Goal: Task Accomplishment & Management: Manage account settings

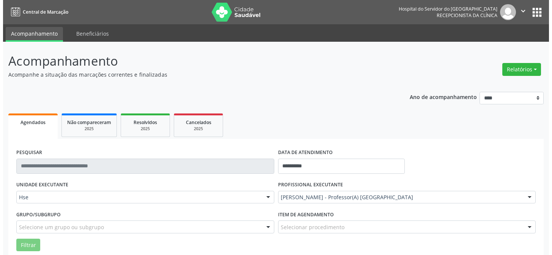
scroll to position [51, 0]
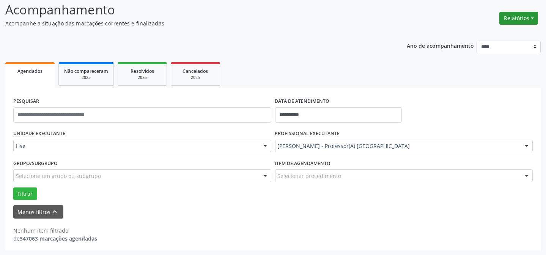
click at [531, 16] on button "Relatórios" at bounding box center [518, 18] width 39 height 13
click at [482, 34] on link "Agendamentos" at bounding box center [497, 34] width 82 height 11
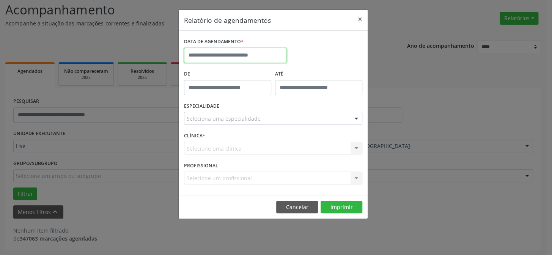
click at [238, 50] on input "text" at bounding box center [235, 55] width 102 height 15
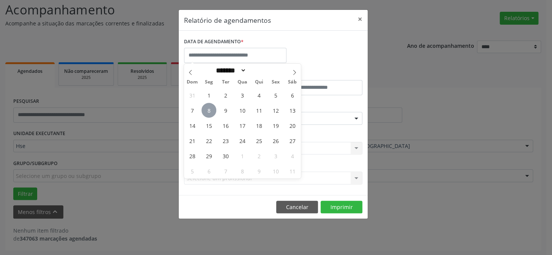
click at [205, 110] on span "8" at bounding box center [208, 110] width 15 height 15
type input "**********"
click at [205, 110] on span "8" at bounding box center [208, 110] width 15 height 15
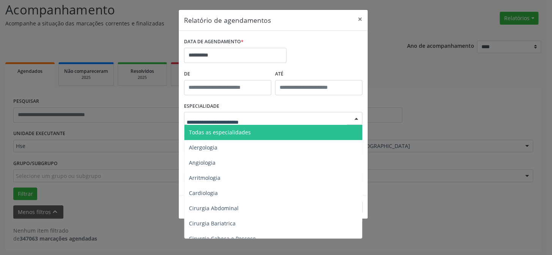
click at [355, 118] on div at bounding box center [355, 118] width 11 height 13
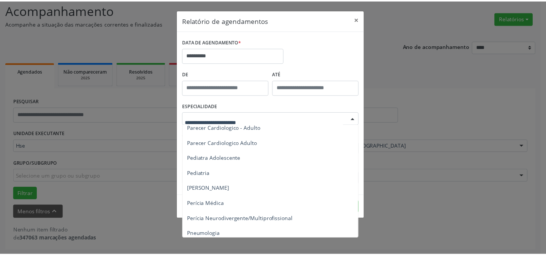
scroll to position [1138, 0]
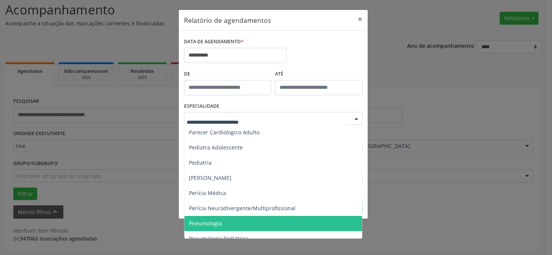
click at [240, 220] on span "Pneumologia" at bounding box center [273, 223] width 179 height 15
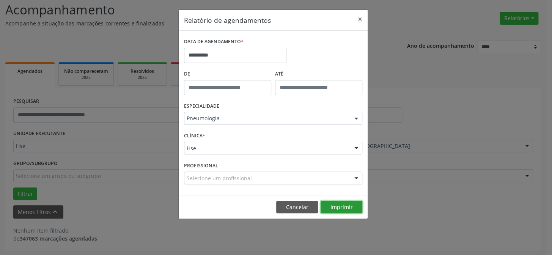
click at [341, 206] on button "Imprimir" at bounding box center [341, 207] width 42 height 13
click at [360, 19] on button "×" at bounding box center [359, 19] width 15 height 19
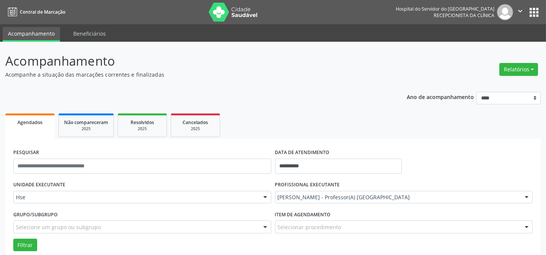
scroll to position [51, 0]
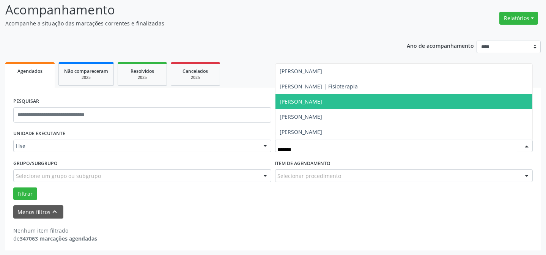
click at [322, 101] on span "[PERSON_NAME]" at bounding box center [301, 101] width 42 height 7
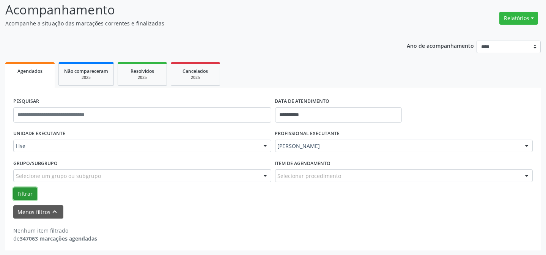
click at [19, 191] on button "Filtrar" at bounding box center [25, 193] width 24 height 13
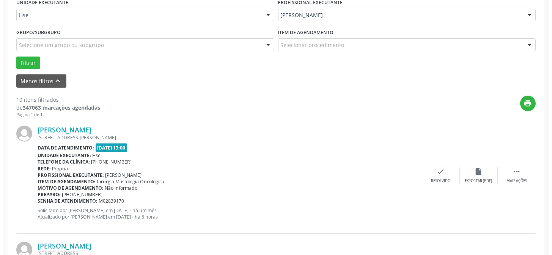
scroll to position [189, 0]
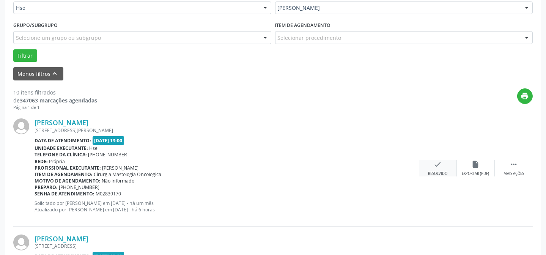
click at [430, 166] on div "check Resolvido" at bounding box center [438, 168] width 38 height 16
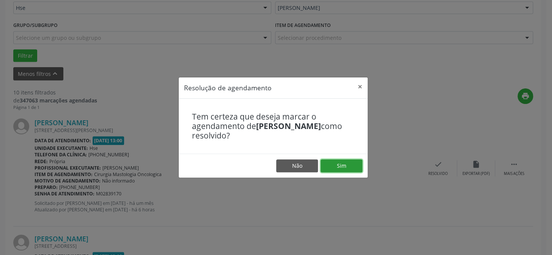
click at [345, 167] on button "Sim" at bounding box center [341, 165] width 42 height 13
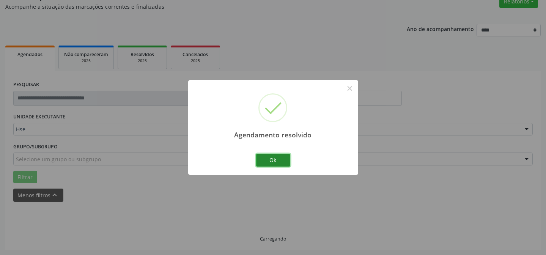
click at [277, 159] on button "Ok" at bounding box center [273, 160] width 34 height 13
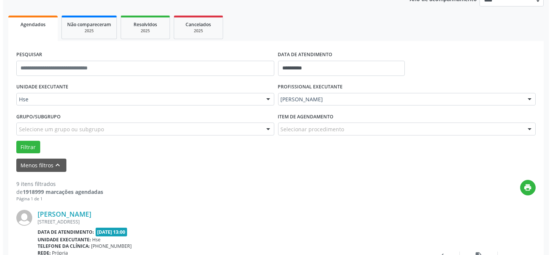
scroll to position [110, 0]
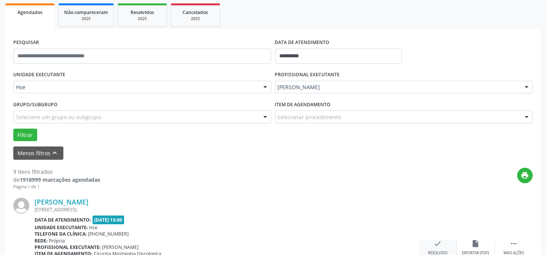
click at [437, 240] on icon "check" at bounding box center [437, 243] width 8 height 8
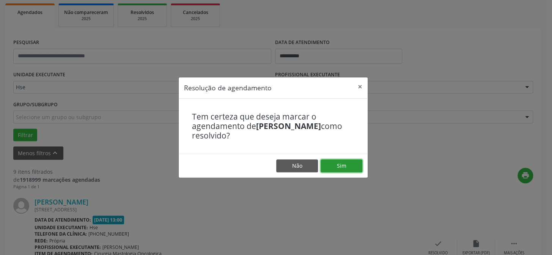
click at [351, 164] on button "Sim" at bounding box center [341, 165] width 42 height 13
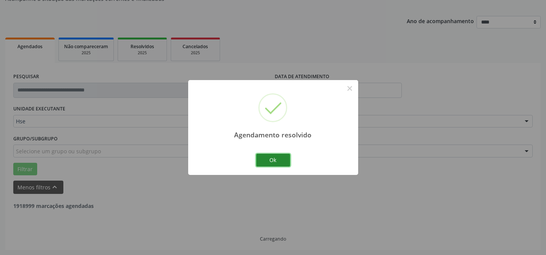
click at [264, 157] on button "Ok" at bounding box center [273, 160] width 34 height 13
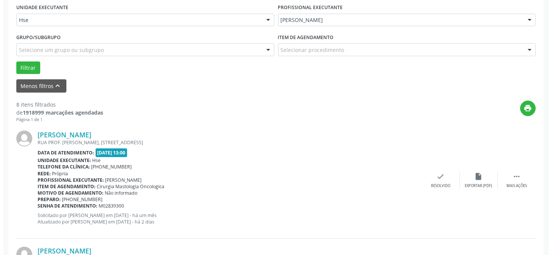
scroll to position [179, 0]
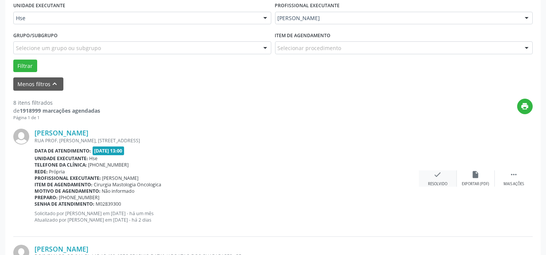
click at [438, 181] on div "Resolvido" at bounding box center [437, 183] width 19 height 5
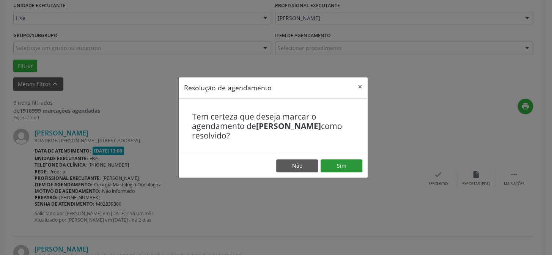
click at [359, 160] on footer "Não Sim" at bounding box center [273, 166] width 189 height 24
click at [350, 164] on button "Sim" at bounding box center [341, 165] width 42 height 13
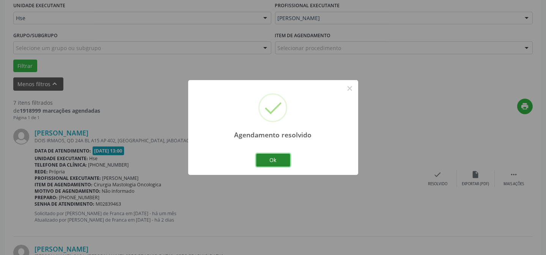
click at [272, 160] on button "Ok" at bounding box center [273, 160] width 34 height 13
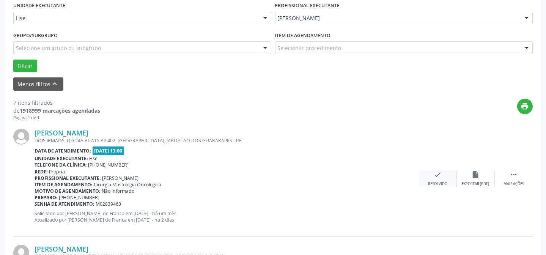
click at [430, 177] on div "check Resolvido" at bounding box center [438, 178] width 38 height 16
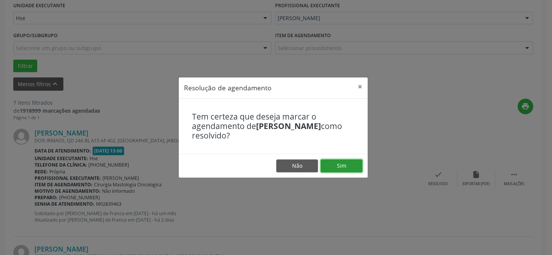
click at [354, 168] on button "Sim" at bounding box center [341, 165] width 42 height 13
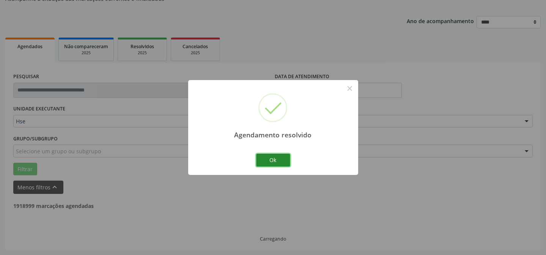
click at [270, 161] on button "Ok" at bounding box center [273, 160] width 34 height 13
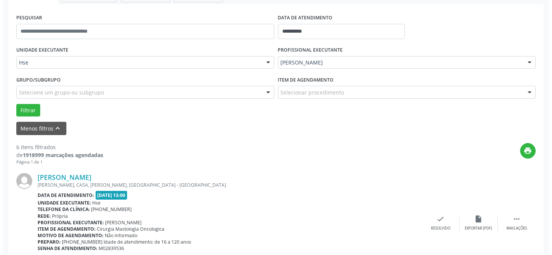
scroll to position [144, 0]
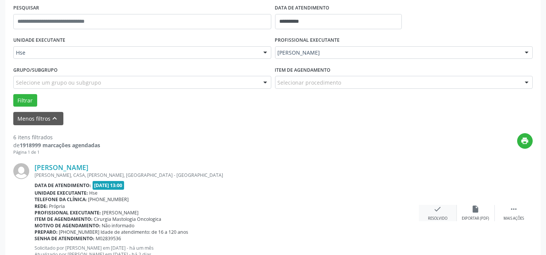
click at [433, 214] on div "check Resolvido" at bounding box center [438, 213] width 38 height 16
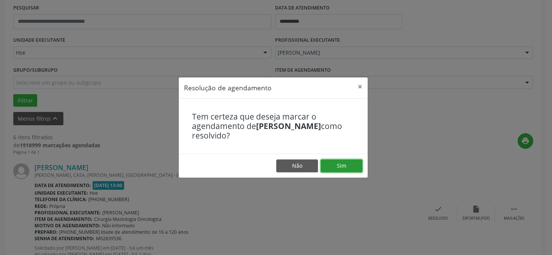
click at [352, 166] on button "Sim" at bounding box center [341, 165] width 42 height 13
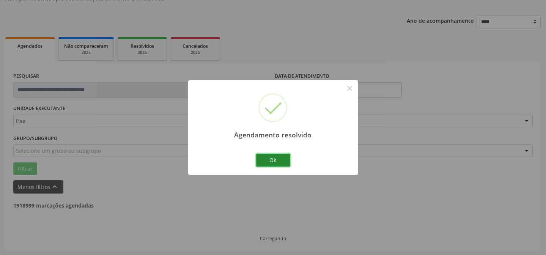
click at [272, 164] on button "Ok" at bounding box center [273, 160] width 34 height 13
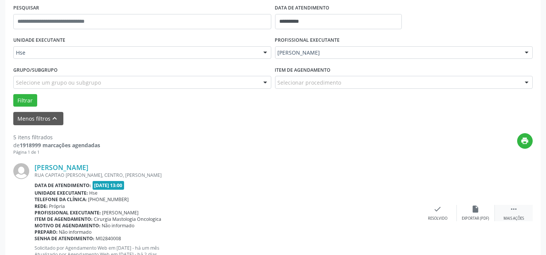
click at [508, 212] on div " Mais ações" at bounding box center [514, 213] width 38 height 16
click at [479, 209] on icon "alarm_off" at bounding box center [475, 209] width 8 height 8
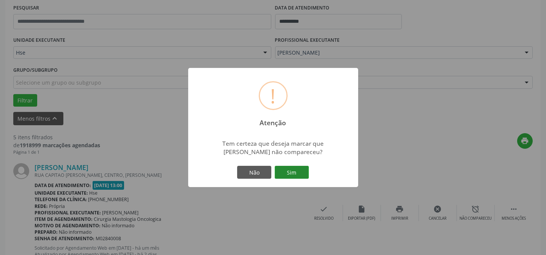
click at [298, 170] on button "Sim" at bounding box center [292, 172] width 34 height 13
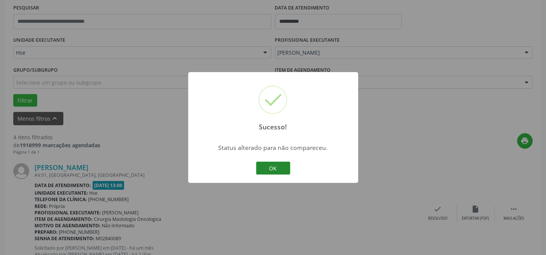
click at [265, 170] on button "OK" at bounding box center [273, 168] width 34 height 13
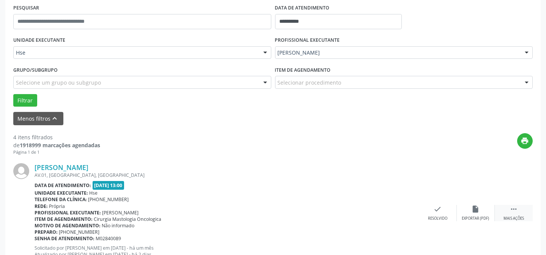
click at [508, 216] on div "Mais ações" at bounding box center [513, 218] width 20 height 5
click at [468, 208] on div "alarm_off Não compareceu" at bounding box center [476, 213] width 38 height 16
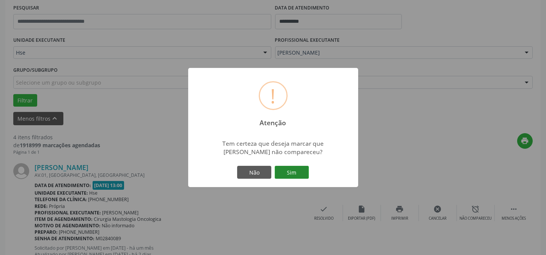
click at [298, 169] on button "Sim" at bounding box center [292, 172] width 34 height 13
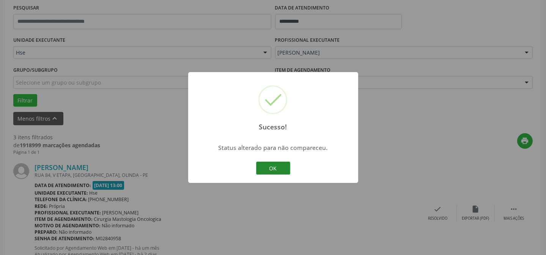
click at [259, 170] on button "OK" at bounding box center [273, 168] width 34 height 13
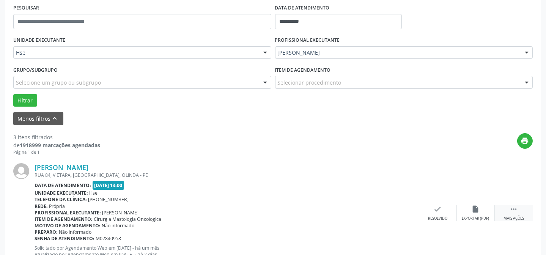
click at [516, 211] on icon "" at bounding box center [513, 209] width 8 height 8
click at [462, 201] on div "[PERSON_NAME] [GEOGRAPHIC_DATA], V ETAPA, [GEOGRAPHIC_DATA], OLINDA - PE Data d…" at bounding box center [272, 213] width 519 height 116
click at [468, 207] on div "alarm_off Não compareceu" at bounding box center [476, 213] width 38 height 16
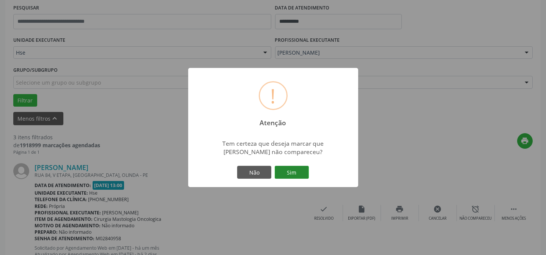
click at [302, 175] on button "Sim" at bounding box center [292, 172] width 34 height 13
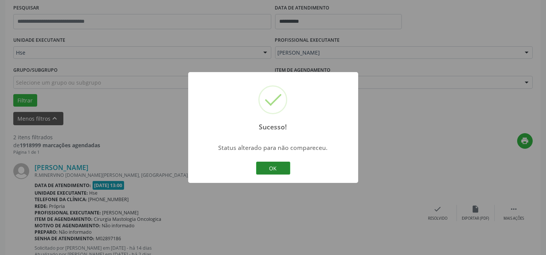
click at [277, 168] on button "OK" at bounding box center [273, 168] width 34 height 13
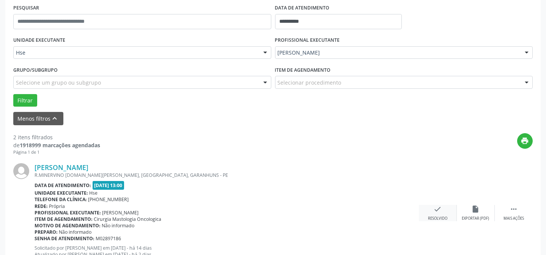
click at [449, 216] on div "check Resolvido" at bounding box center [438, 213] width 38 height 16
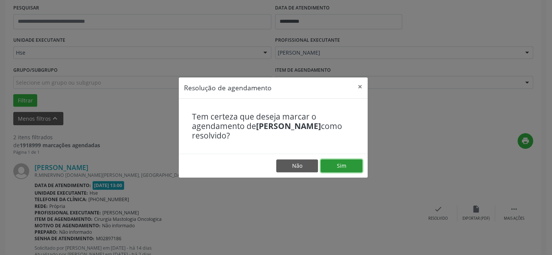
click at [351, 171] on button "Sim" at bounding box center [341, 165] width 42 height 13
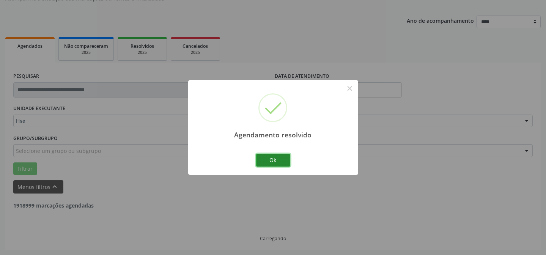
click at [282, 165] on button "Ok" at bounding box center [273, 160] width 34 height 13
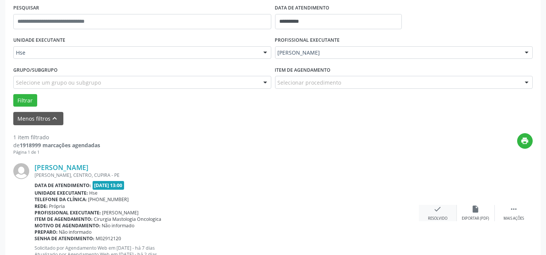
click at [439, 209] on icon "check" at bounding box center [437, 209] width 8 height 8
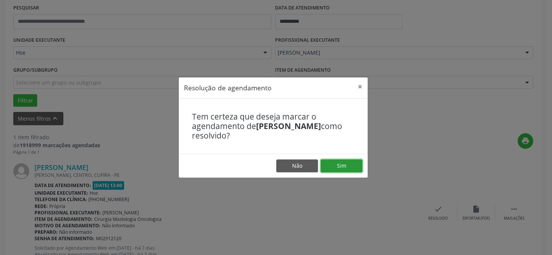
click at [333, 168] on button "Sim" at bounding box center [341, 165] width 42 height 13
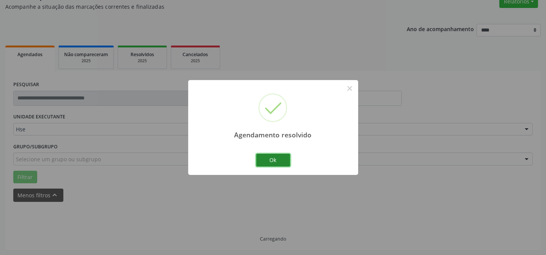
click at [269, 159] on button "Ok" at bounding box center [273, 160] width 34 height 13
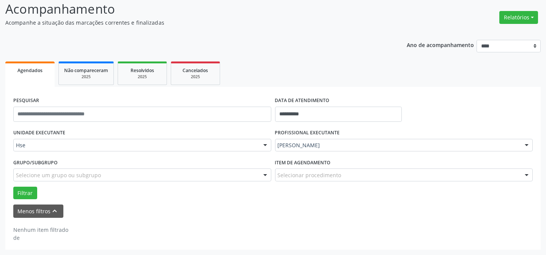
scroll to position [51, 0]
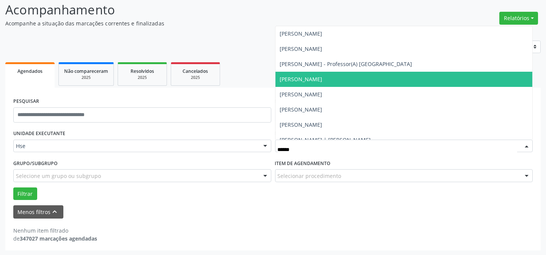
click at [322, 76] on span "[PERSON_NAME]" at bounding box center [301, 78] width 42 height 7
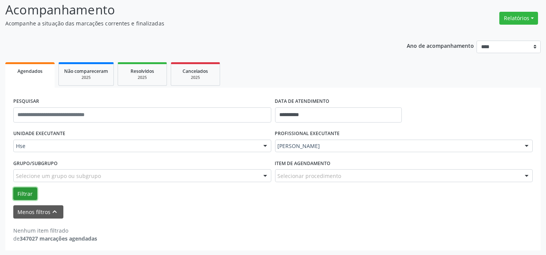
click at [22, 191] on button "Filtrar" at bounding box center [25, 193] width 24 height 13
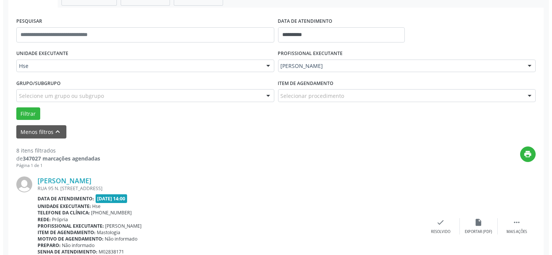
scroll to position [155, 0]
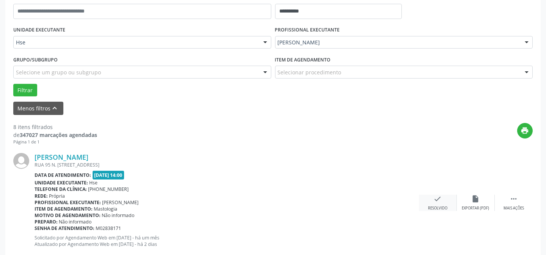
click at [446, 201] on div "check Resolvido" at bounding box center [438, 203] width 38 height 16
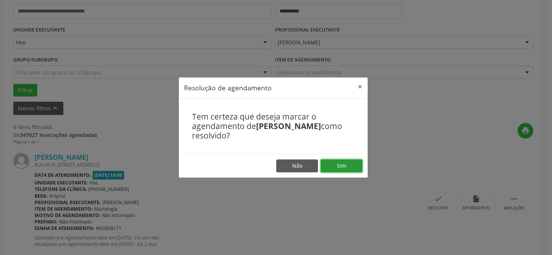
click at [341, 164] on button "Sim" at bounding box center [341, 165] width 42 height 13
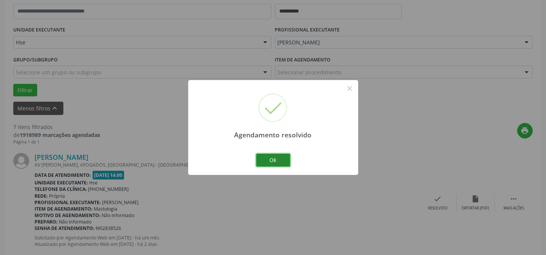
click at [265, 158] on button "Ok" at bounding box center [273, 160] width 34 height 13
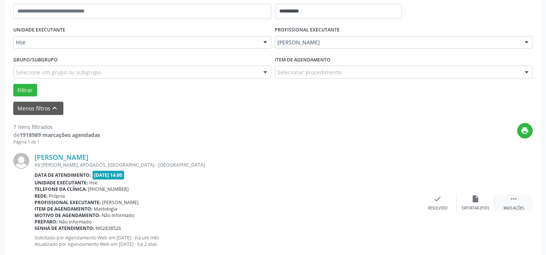
click at [518, 206] on div "Mais ações" at bounding box center [513, 208] width 20 height 5
click at [484, 203] on div "alarm_off Não compareceu" at bounding box center [476, 203] width 38 height 16
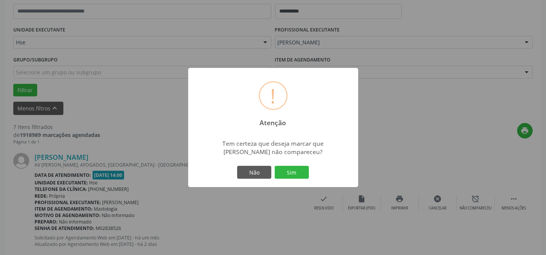
drag, startPoint x: 293, startPoint y: 173, endPoint x: 287, endPoint y: 174, distance: 5.4
click at [293, 173] on button "Sim" at bounding box center [292, 172] width 34 height 13
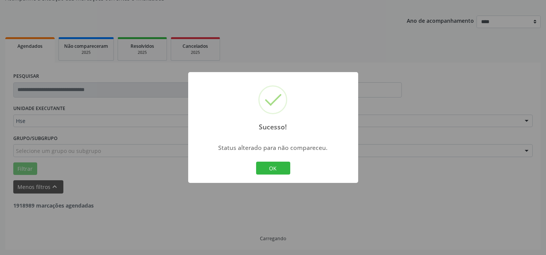
scroll to position [76, 0]
click at [512, 198] on div "Sucesso! × Status alterado para não compareceu. OK Cancel" at bounding box center [273, 127] width 546 height 255
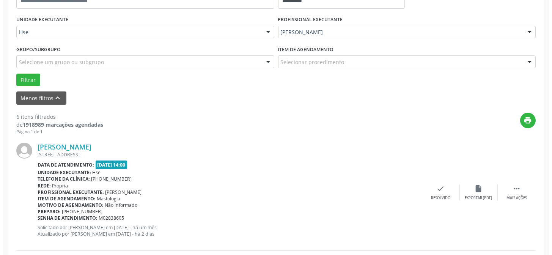
scroll to position [179, 0]
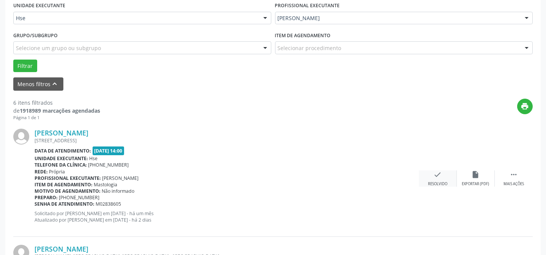
click at [431, 177] on div "check Resolvido" at bounding box center [438, 178] width 38 height 16
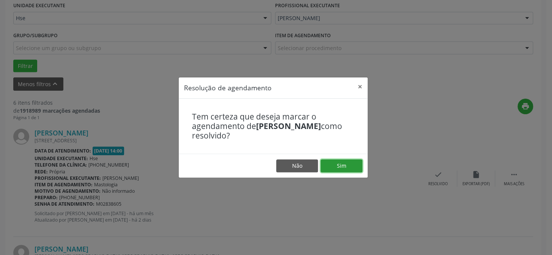
click at [360, 163] on button "Sim" at bounding box center [341, 165] width 42 height 13
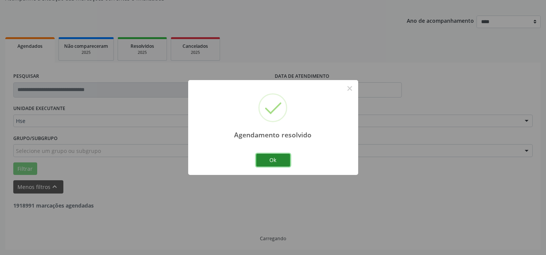
click at [270, 157] on button "Ok" at bounding box center [273, 160] width 34 height 13
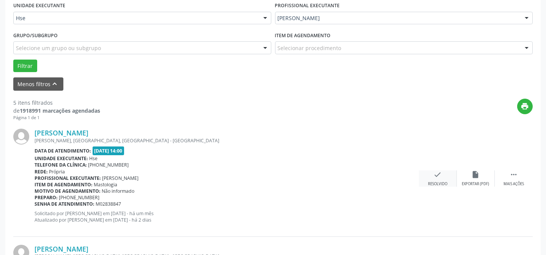
click at [439, 177] on icon "check" at bounding box center [437, 174] width 8 height 8
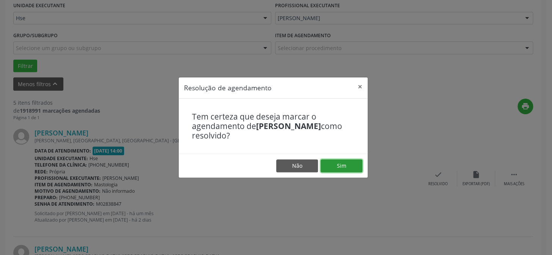
click at [342, 162] on button "Sim" at bounding box center [341, 165] width 42 height 13
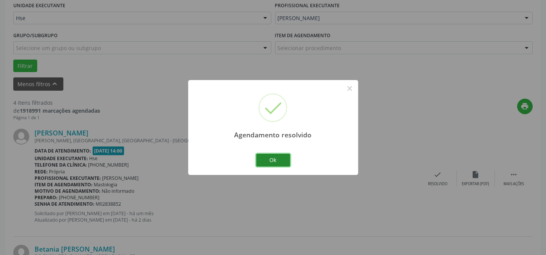
click at [267, 159] on button "Ok" at bounding box center [273, 160] width 34 height 13
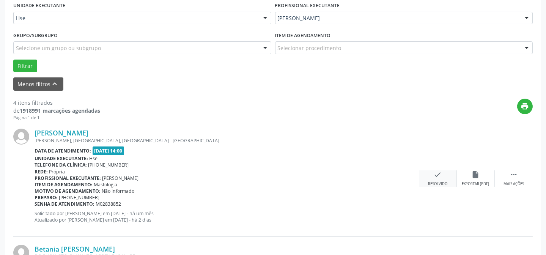
click at [438, 177] on icon "check" at bounding box center [437, 174] width 8 height 8
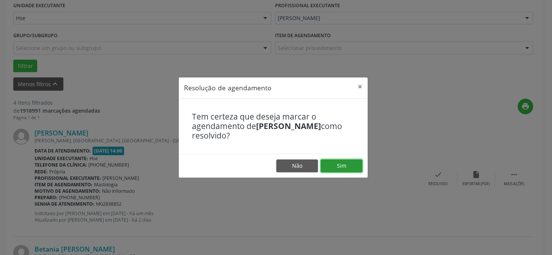
click at [341, 167] on button "Sim" at bounding box center [341, 165] width 42 height 13
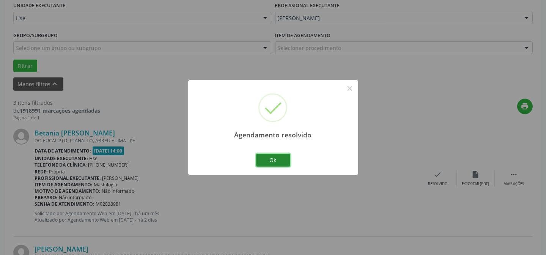
click at [275, 161] on button "Ok" at bounding box center [273, 160] width 34 height 13
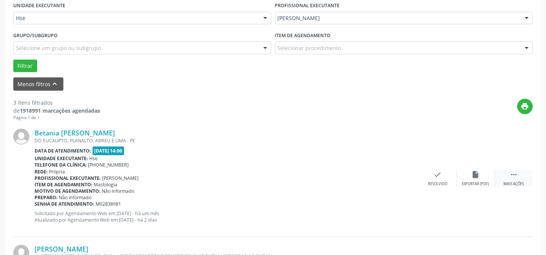
click at [511, 178] on div " Mais ações" at bounding box center [514, 178] width 38 height 16
click at [483, 173] on div "alarm_off Não compareceu" at bounding box center [476, 178] width 38 height 16
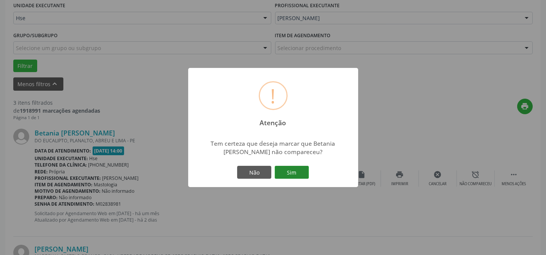
click at [298, 175] on button "Sim" at bounding box center [292, 172] width 34 height 13
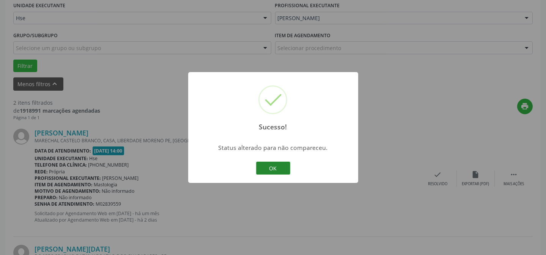
click at [265, 170] on button "OK" at bounding box center [273, 168] width 34 height 13
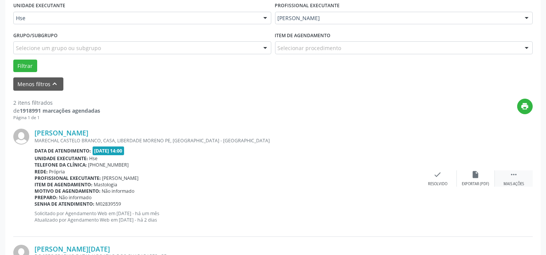
click at [509, 178] on div " Mais ações" at bounding box center [514, 178] width 38 height 16
click at [489, 175] on div "alarm_off Não compareceu" at bounding box center [476, 178] width 38 height 16
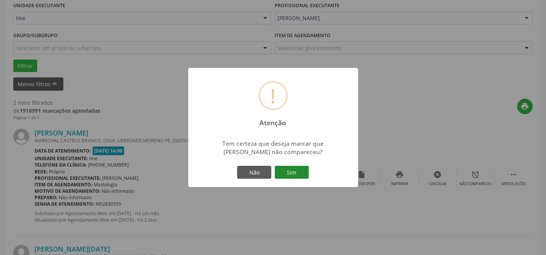
click at [280, 172] on button "Sim" at bounding box center [292, 172] width 34 height 13
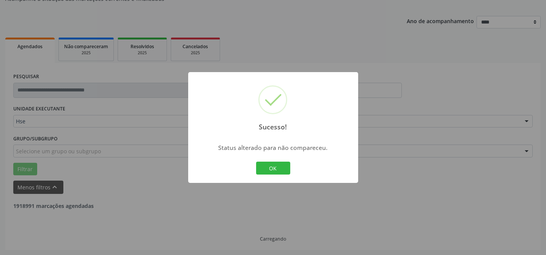
scroll to position [173, 0]
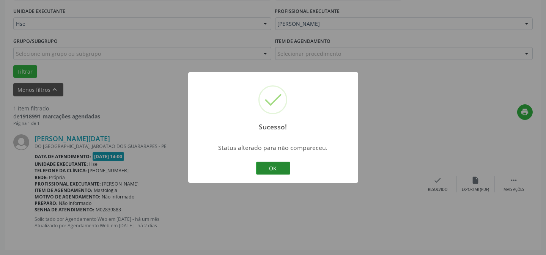
click at [265, 166] on button "OK" at bounding box center [273, 168] width 34 height 13
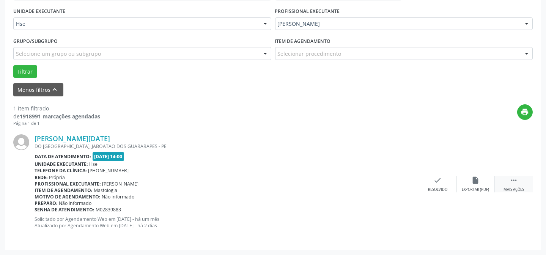
click at [517, 185] on div " Mais ações" at bounding box center [514, 184] width 38 height 16
click at [479, 181] on icon "alarm_off" at bounding box center [475, 180] width 8 height 8
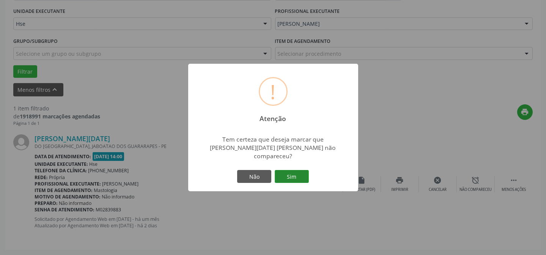
click at [302, 170] on button "Sim" at bounding box center [292, 176] width 34 height 13
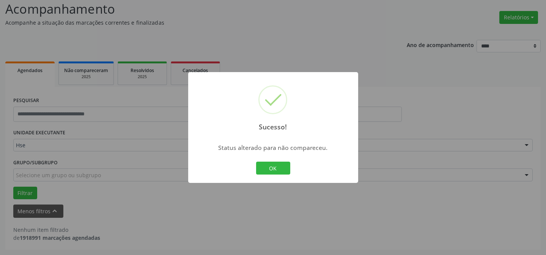
scroll to position [51, 0]
click at [270, 161] on div "OK Cancel" at bounding box center [273, 168] width 38 height 16
click at [271, 167] on button "OK" at bounding box center [273, 168] width 34 height 13
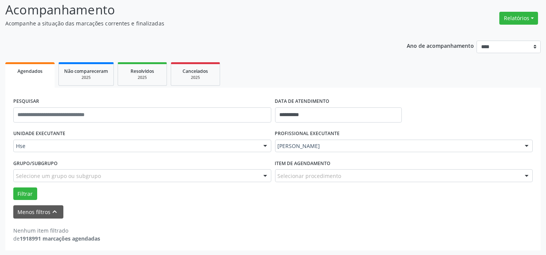
click at [392, 137] on div "PROFISSIONAL EXECUTANTE [PERSON_NAME] Todos os profissionais [PERSON_NAME] Inte…" at bounding box center [404, 143] width 262 height 30
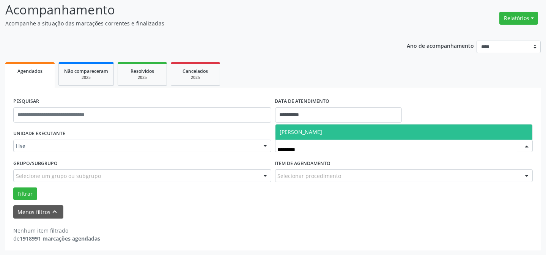
click at [352, 129] on span "[PERSON_NAME]" at bounding box center [403, 131] width 257 height 15
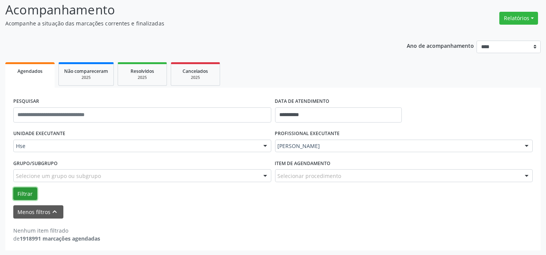
click at [26, 193] on button "Filtrar" at bounding box center [25, 193] width 24 height 13
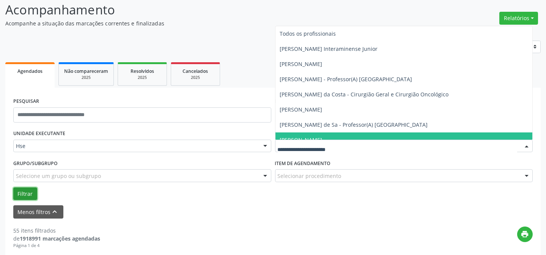
click at [30, 189] on button "Filtrar" at bounding box center [25, 193] width 24 height 13
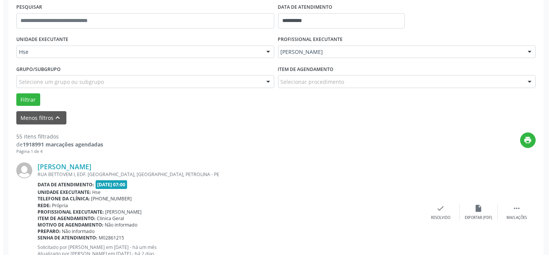
scroll to position [155, 0]
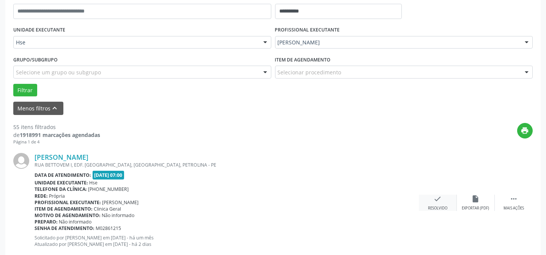
click at [442, 204] on div "check Resolvido" at bounding box center [438, 203] width 38 height 16
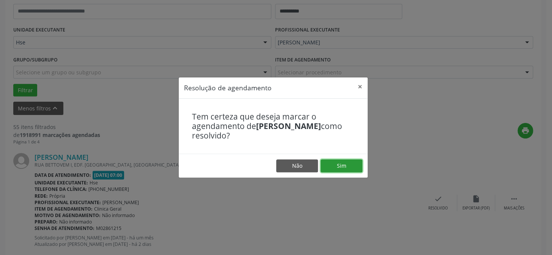
click at [341, 159] on button "Sim" at bounding box center [341, 165] width 42 height 13
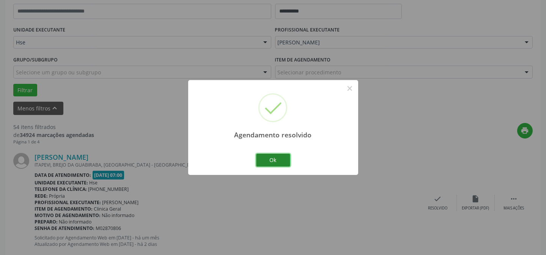
click at [264, 159] on button "Ok" at bounding box center [273, 160] width 34 height 13
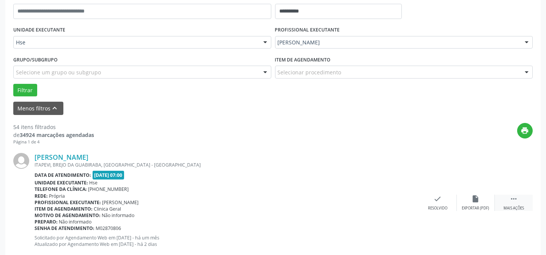
click at [507, 199] on div " Mais ações" at bounding box center [514, 203] width 38 height 16
click at [478, 198] on icon "alarm_off" at bounding box center [475, 199] width 8 height 8
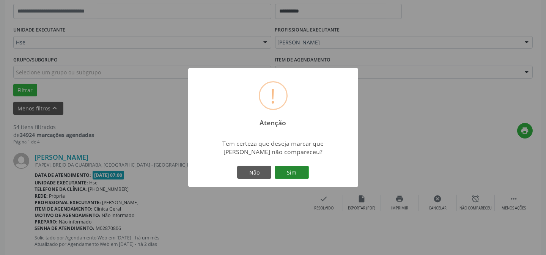
click at [295, 174] on button "Sim" at bounding box center [292, 172] width 34 height 13
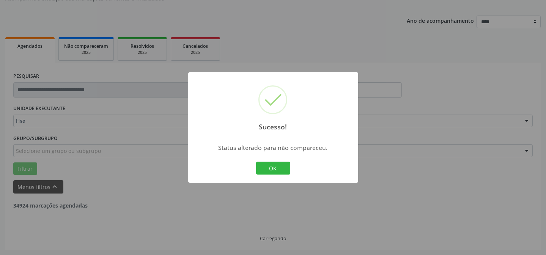
scroll to position [76, 0]
click at [269, 169] on button "OK" at bounding box center [273, 168] width 34 height 13
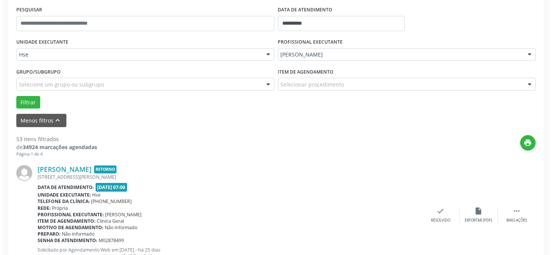
scroll to position [144, 0]
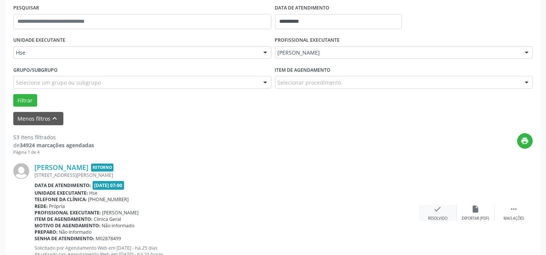
click at [427, 206] on div "check Resolvido" at bounding box center [438, 213] width 38 height 16
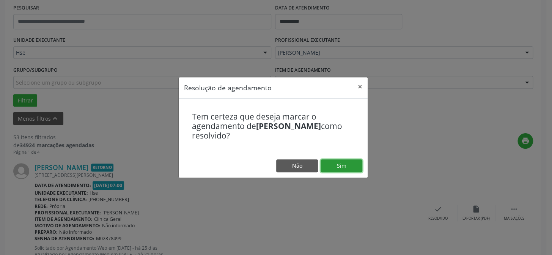
click at [341, 168] on button "Sim" at bounding box center [341, 165] width 42 height 13
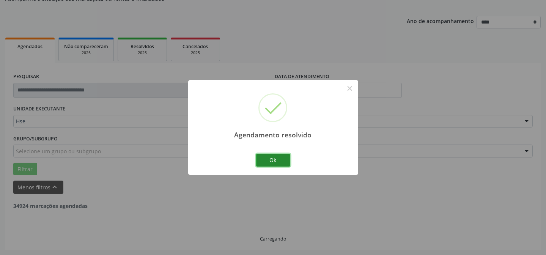
click at [262, 160] on button "Ok" at bounding box center [273, 160] width 34 height 13
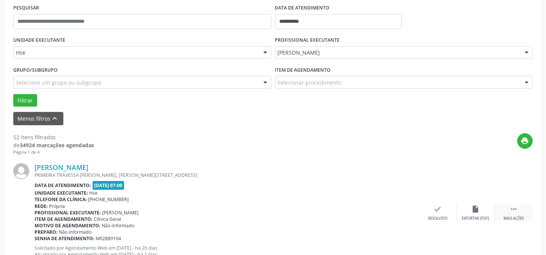
click at [507, 216] on div "Mais ações" at bounding box center [513, 218] width 20 height 5
click at [476, 210] on icon "alarm_off" at bounding box center [475, 209] width 8 height 8
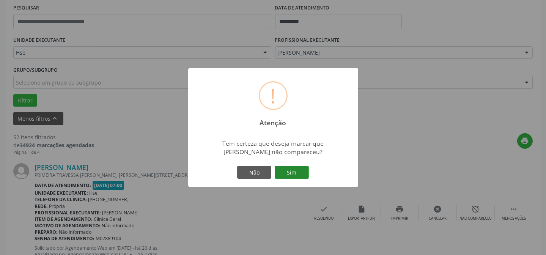
click at [297, 171] on button "Sim" at bounding box center [292, 172] width 34 height 13
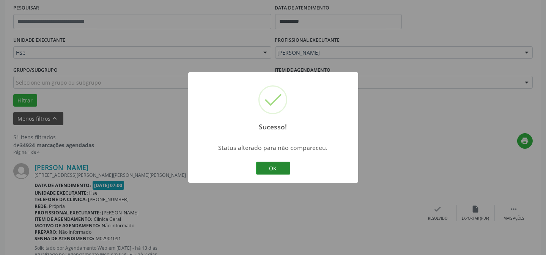
click at [278, 167] on button "OK" at bounding box center [273, 168] width 34 height 13
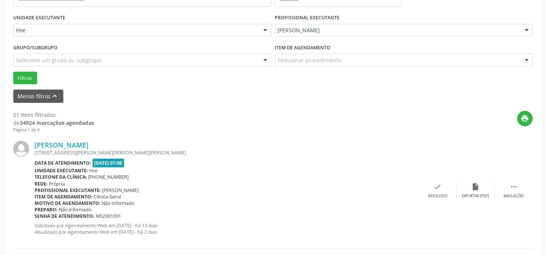
scroll to position [179, 0]
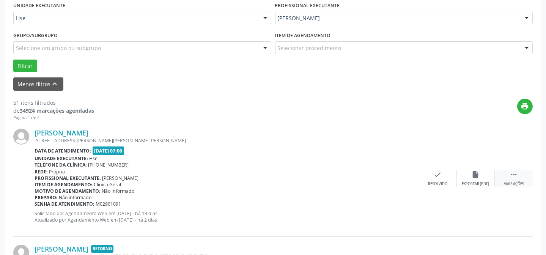
click at [507, 174] on div " Mais ações" at bounding box center [514, 178] width 38 height 16
click at [463, 174] on div "alarm_off Não compareceu" at bounding box center [476, 178] width 38 height 16
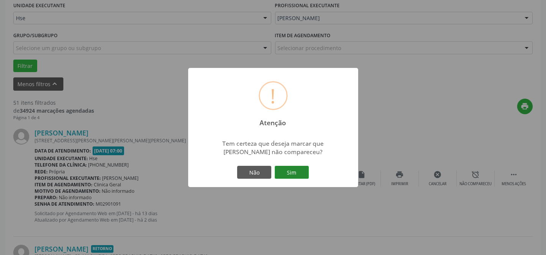
click at [292, 170] on button "Sim" at bounding box center [292, 172] width 34 height 13
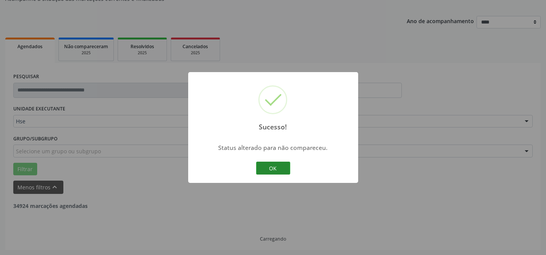
click at [279, 172] on button "OK" at bounding box center [273, 168] width 34 height 13
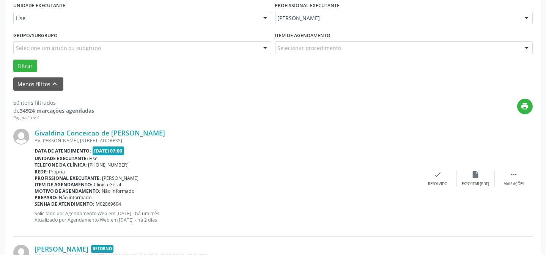
scroll to position [214, 0]
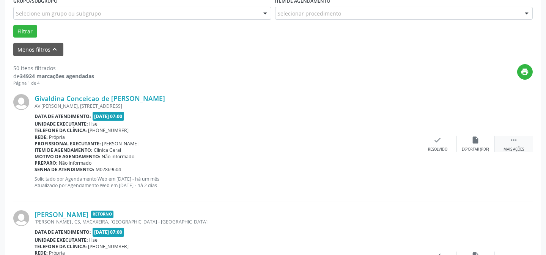
drag, startPoint x: 516, startPoint y: 144, endPoint x: 497, endPoint y: 143, distance: 19.4
click at [516, 144] on div " Mais ações" at bounding box center [514, 144] width 38 height 16
click at [465, 143] on div "alarm_off Não compareceu" at bounding box center [476, 144] width 38 height 16
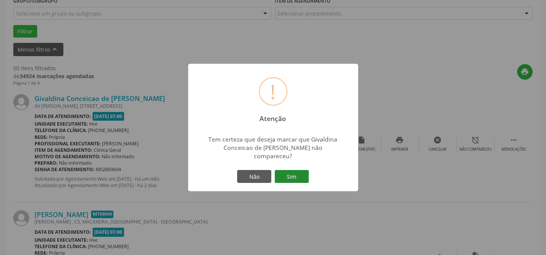
click at [288, 170] on button "Sim" at bounding box center [292, 176] width 34 height 13
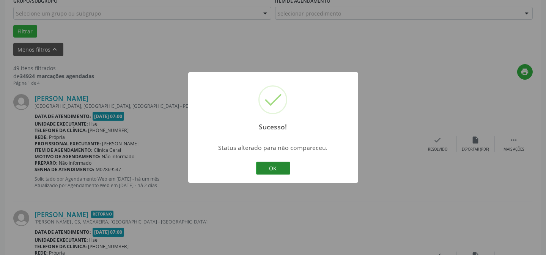
click at [280, 171] on button "OK" at bounding box center [273, 168] width 34 height 13
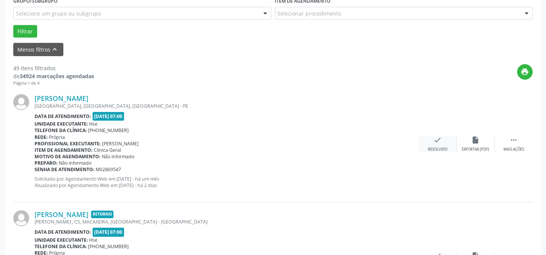
click at [433, 141] on icon "check" at bounding box center [437, 140] width 8 height 8
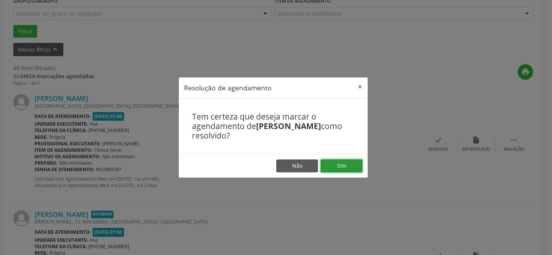
click at [343, 167] on button "Sim" at bounding box center [341, 165] width 42 height 13
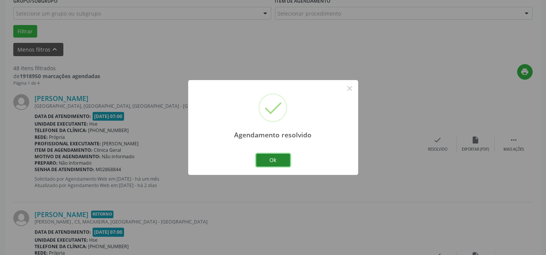
click at [287, 155] on button "Ok" at bounding box center [273, 160] width 34 height 13
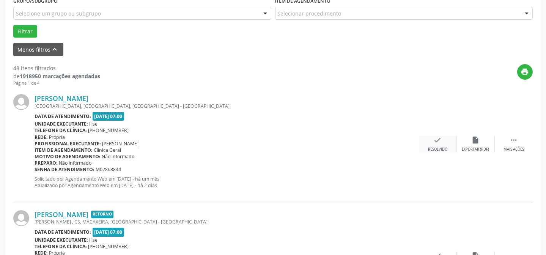
click at [434, 147] on div "Resolvido" at bounding box center [437, 149] width 19 height 5
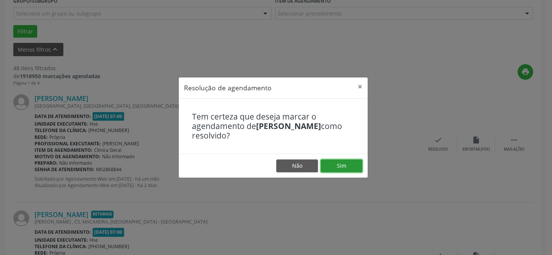
click at [349, 163] on button "Sim" at bounding box center [341, 165] width 42 height 13
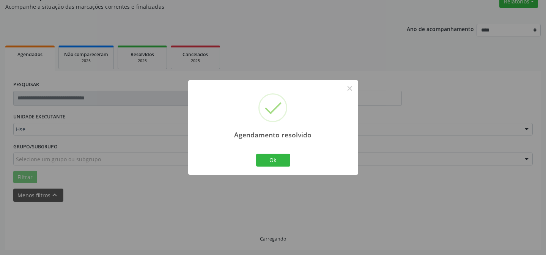
scroll to position [76, 0]
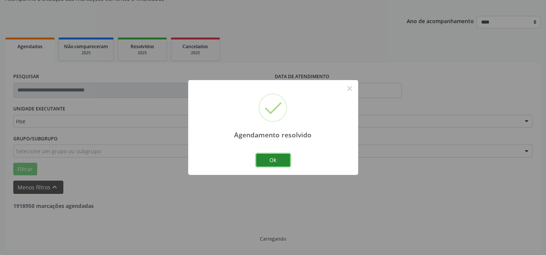
click at [270, 158] on button "Ok" at bounding box center [273, 160] width 34 height 13
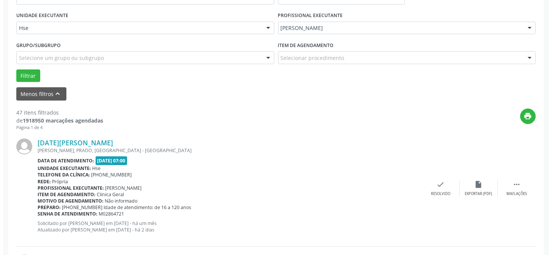
scroll to position [179, 0]
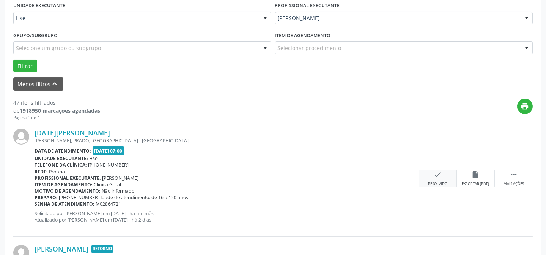
click at [438, 179] on div "check Resolvido" at bounding box center [438, 178] width 38 height 16
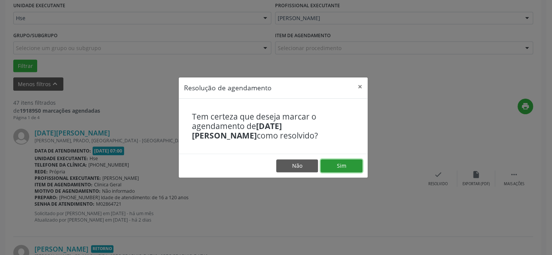
click at [336, 170] on button "Sim" at bounding box center [341, 165] width 42 height 13
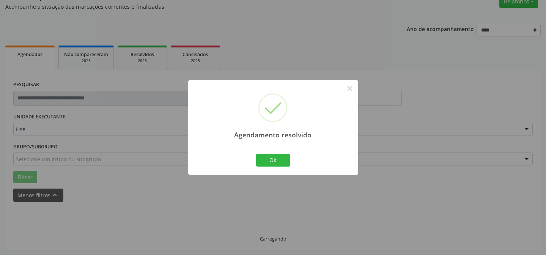
scroll to position [76, 0]
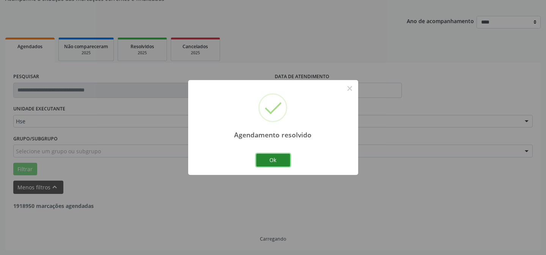
click at [270, 158] on button "Ok" at bounding box center [273, 160] width 34 height 13
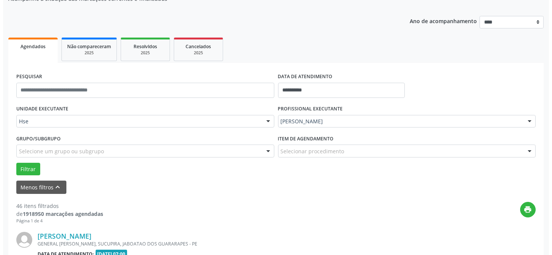
scroll to position [110, 0]
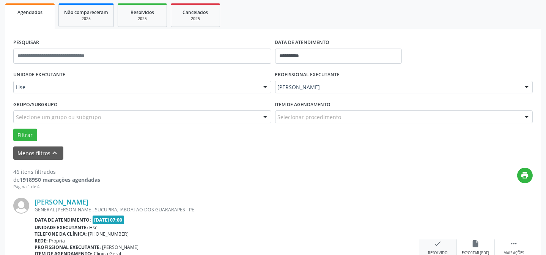
click at [440, 245] on icon "check" at bounding box center [437, 243] width 8 height 8
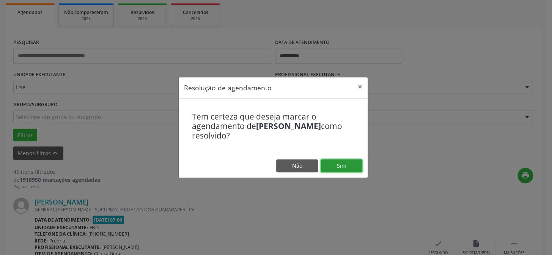
click at [347, 159] on button "Sim" at bounding box center [341, 165] width 42 height 13
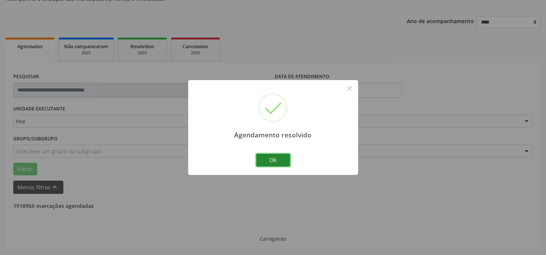
click at [276, 159] on button "Ok" at bounding box center [273, 160] width 34 height 13
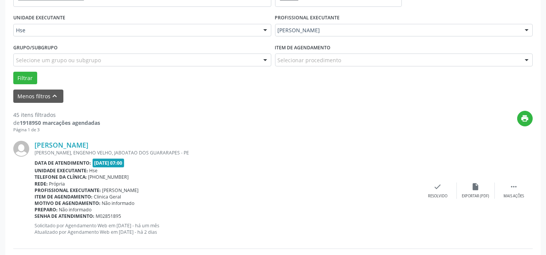
scroll to position [179, 0]
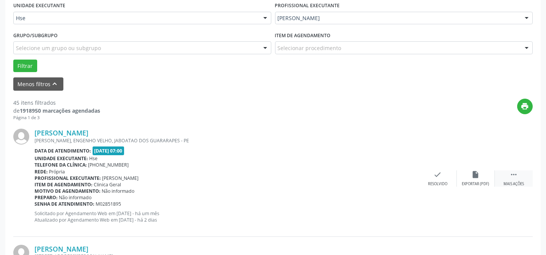
click at [513, 178] on div " Mais ações" at bounding box center [514, 178] width 38 height 16
click at [469, 175] on div "alarm_off Não compareceu" at bounding box center [476, 178] width 38 height 16
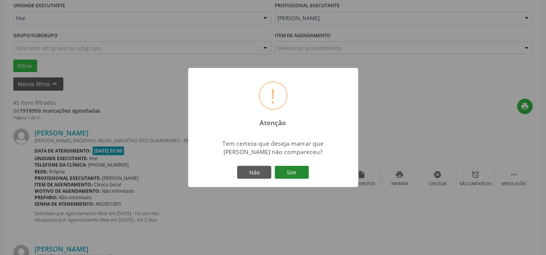
click at [296, 174] on button "Sim" at bounding box center [292, 172] width 34 height 13
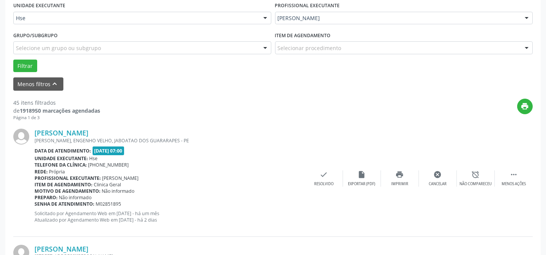
scroll to position [76, 0]
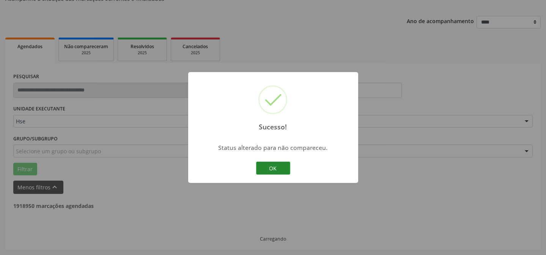
click at [269, 168] on button "OK" at bounding box center [273, 168] width 34 height 13
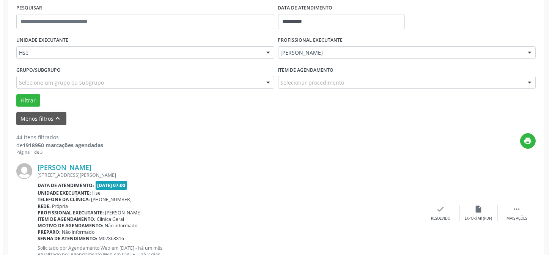
scroll to position [179, 0]
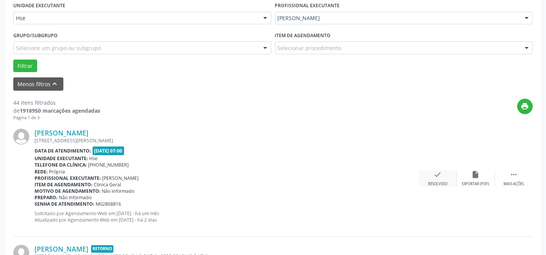
click at [443, 178] on div "check Resolvido" at bounding box center [438, 178] width 38 height 16
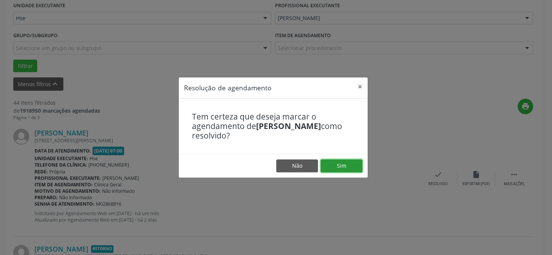
click at [347, 165] on button "Sim" at bounding box center [341, 165] width 42 height 13
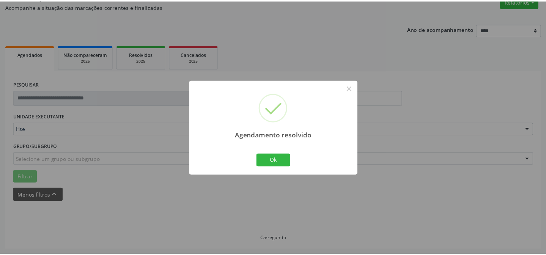
scroll to position [68, 0]
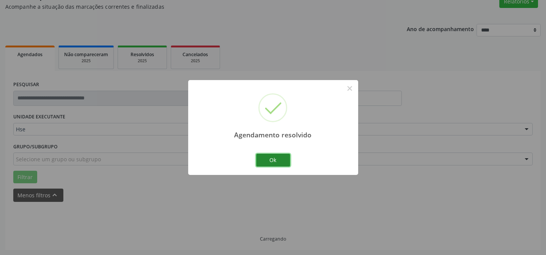
click at [281, 156] on button "Ok" at bounding box center [273, 160] width 34 height 13
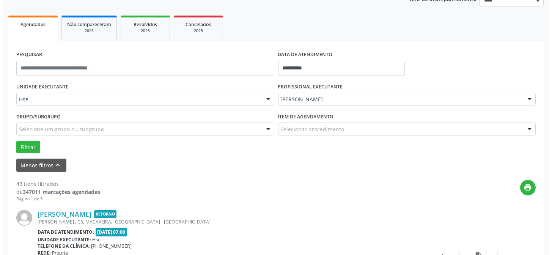
scroll to position [171, 0]
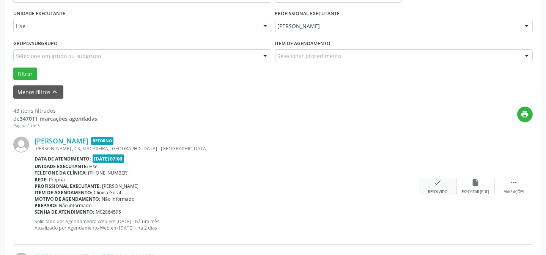
click at [435, 186] on div "check Resolvido" at bounding box center [438, 186] width 38 height 16
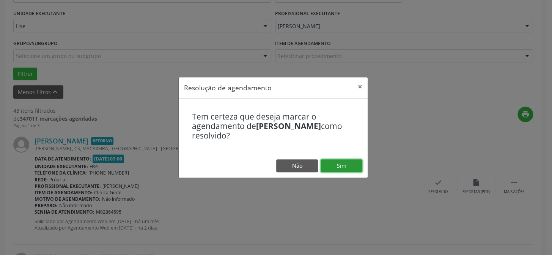
click at [346, 171] on button "Sim" at bounding box center [341, 165] width 42 height 13
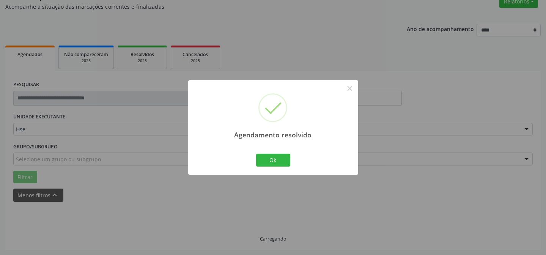
scroll to position [76, 0]
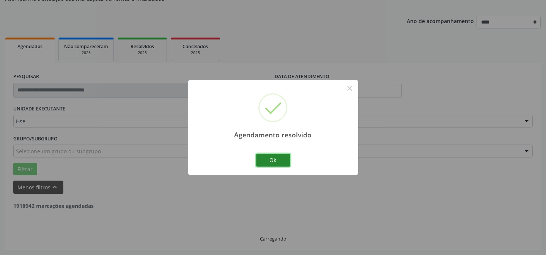
click at [274, 159] on button "Ok" at bounding box center [273, 160] width 34 height 13
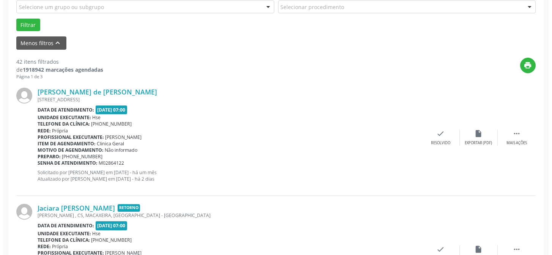
scroll to position [248, 0]
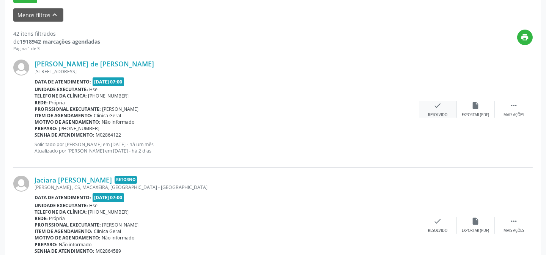
click at [442, 109] on div "check Resolvido" at bounding box center [438, 109] width 38 height 16
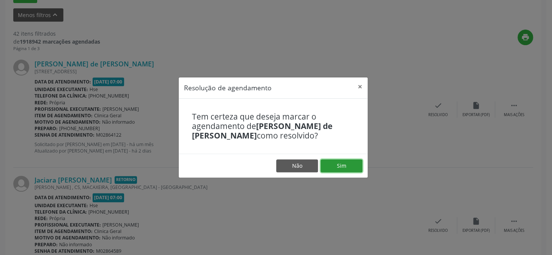
click at [347, 163] on button "Sim" at bounding box center [341, 165] width 42 height 13
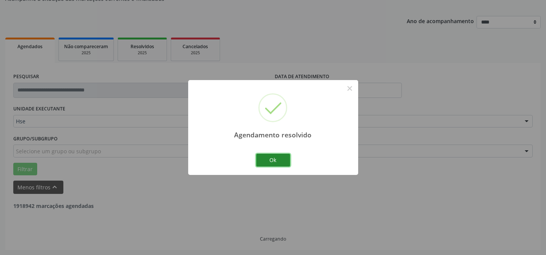
click at [270, 162] on button "Ok" at bounding box center [273, 160] width 34 height 13
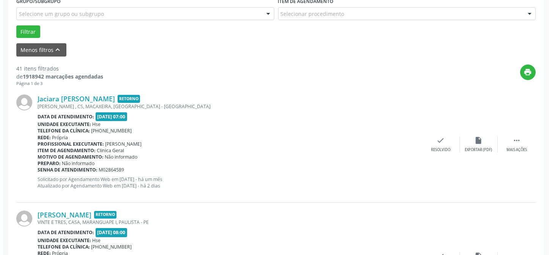
scroll to position [214, 0]
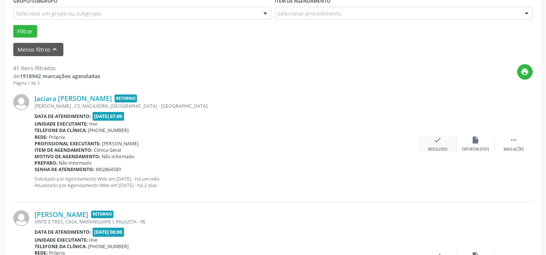
click at [446, 147] on div "Resolvido" at bounding box center [437, 149] width 19 height 5
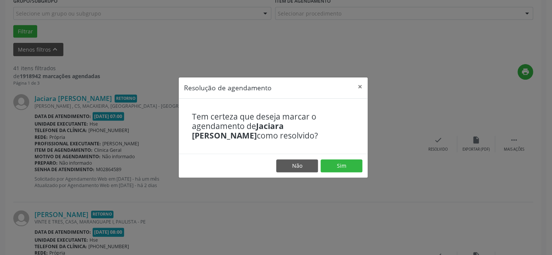
click at [338, 173] on footer "Não Sim" at bounding box center [273, 166] width 189 height 24
click at [343, 166] on button "Sim" at bounding box center [341, 165] width 42 height 13
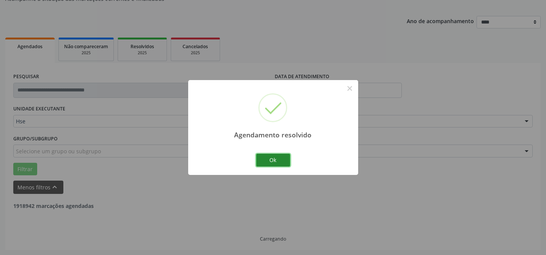
click at [281, 157] on button "Ok" at bounding box center [273, 160] width 34 height 13
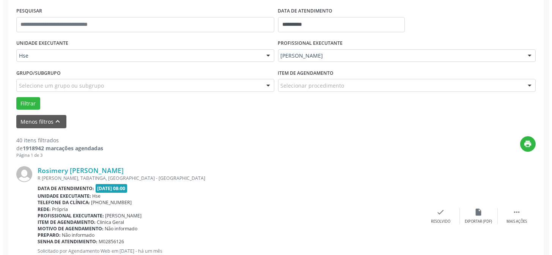
scroll to position [144, 0]
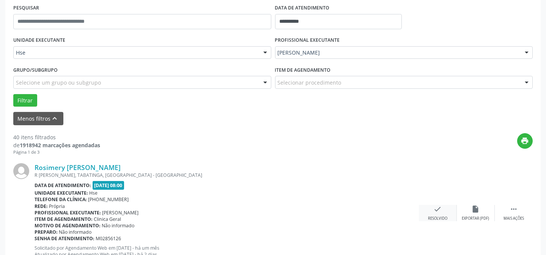
click at [443, 205] on div "check Resolvido" at bounding box center [438, 213] width 38 height 16
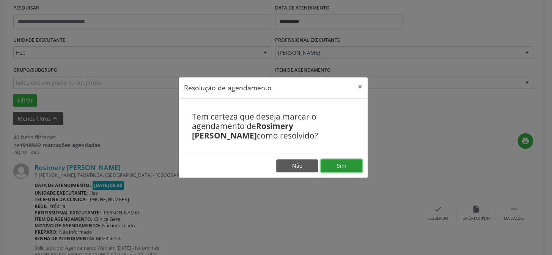
click at [343, 160] on button "Sim" at bounding box center [341, 165] width 42 height 13
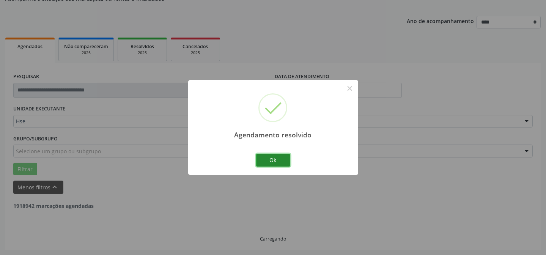
click at [274, 157] on button "Ok" at bounding box center [273, 160] width 34 height 13
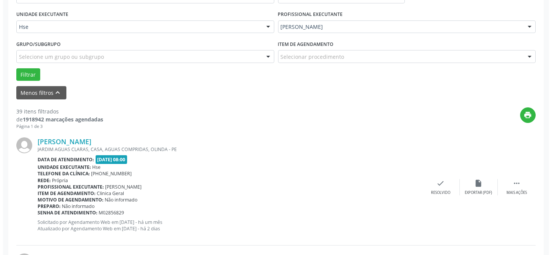
scroll to position [179, 0]
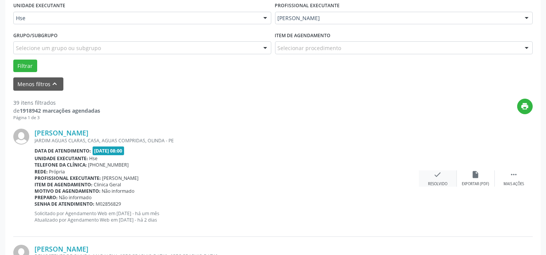
click at [435, 173] on icon "check" at bounding box center [437, 174] width 8 height 8
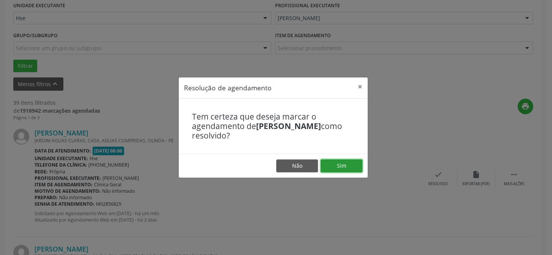
click at [337, 163] on button "Sim" at bounding box center [341, 165] width 42 height 13
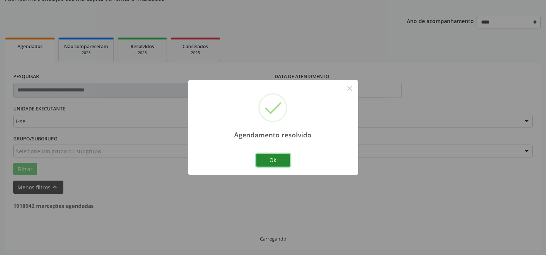
click at [268, 161] on button "Ok" at bounding box center [273, 160] width 34 height 13
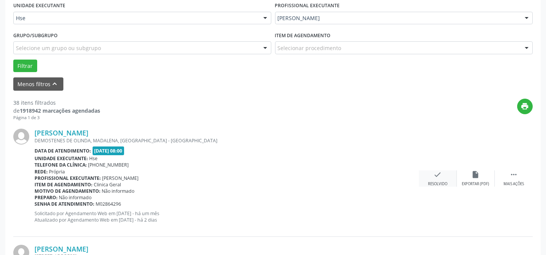
click at [443, 185] on div "Resolvido" at bounding box center [437, 183] width 19 height 5
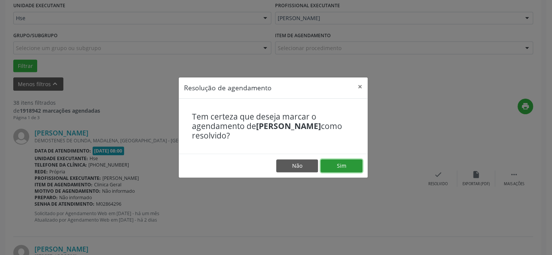
click at [336, 168] on button "Sim" at bounding box center [341, 165] width 42 height 13
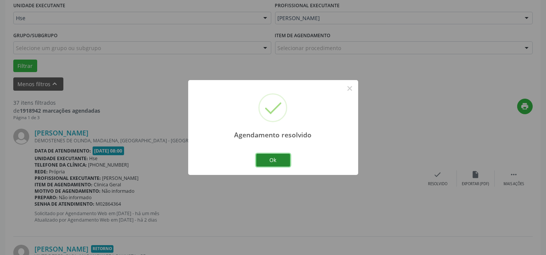
click at [281, 159] on button "Ok" at bounding box center [273, 160] width 34 height 13
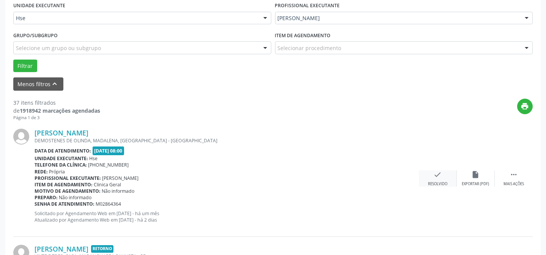
click at [443, 179] on div "check Resolvido" at bounding box center [438, 178] width 38 height 16
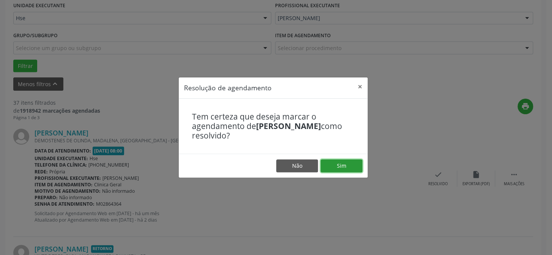
click at [332, 163] on button "Sim" at bounding box center [341, 165] width 42 height 13
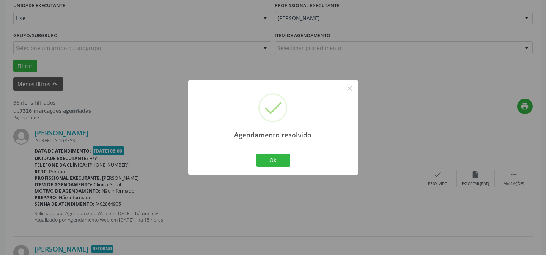
click at [293, 163] on div "Agendamento resolvido × Ok Cancel" at bounding box center [273, 127] width 170 height 94
click at [281, 156] on button "Ok" at bounding box center [273, 160] width 34 height 13
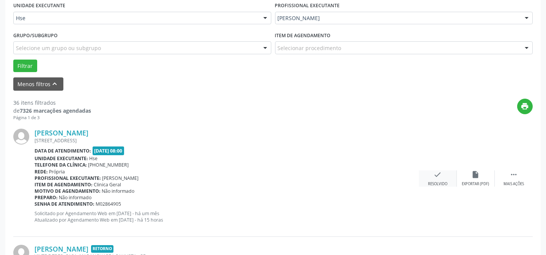
click at [436, 178] on div "check Resolvido" at bounding box center [438, 178] width 38 height 16
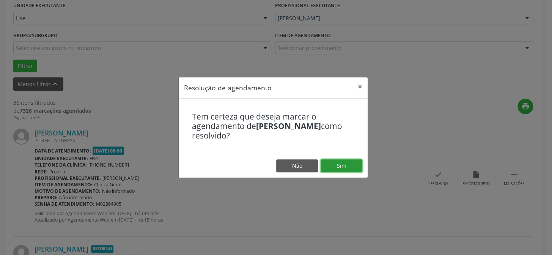
click at [325, 162] on button "Sim" at bounding box center [341, 165] width 42 height 13
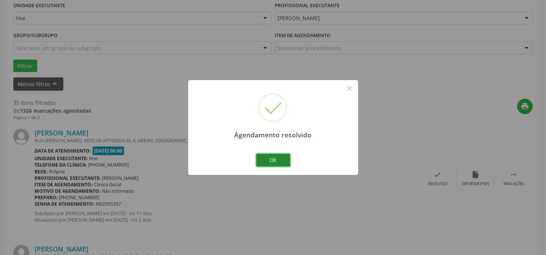
click at [281, 158] on button "Ok" at bounding box center [273, 160] width 34 height 13
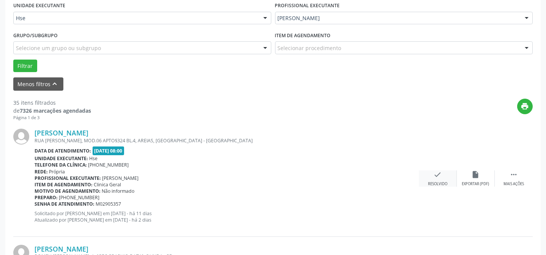
click at [439, 182] on div "Resolvido" at bounding box center [437, 183] width 19 height 5
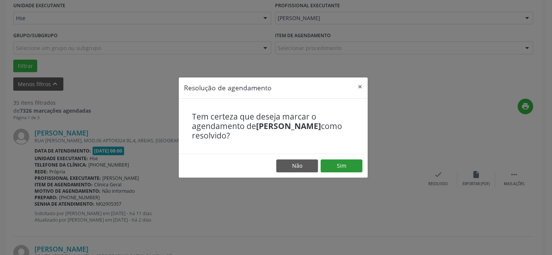
click at [335, 158] on footer "Não Sim" at bounding box center [273, 166] width 189 height 24
click at [333, 161] on button "Sim" at bounding box center [341, 165] width 42 height 13
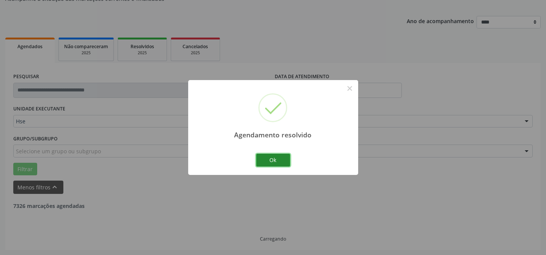
click at [277, 159] on button "Ok" at bounding box center [273, 160] width 34 height 13
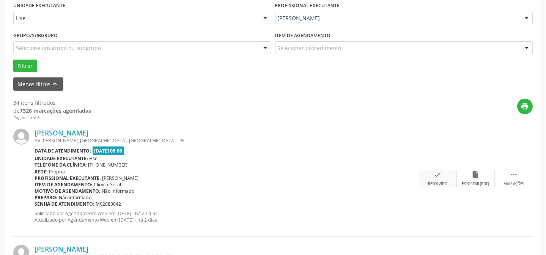
click at [438, 174] on icon "check" at bounding box center [437, 174] width 8 height 8
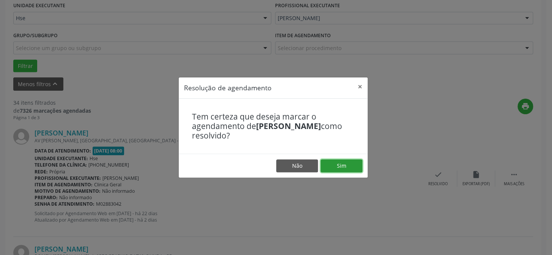
click at [339, 163] on button "Sim" at bounding box center [341, 165] width 42 height 13
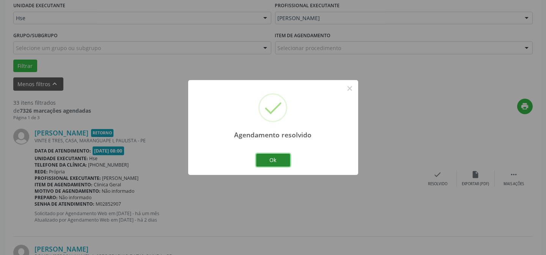
click at [277, 157] on button "Ok" at bounding box center [273, 160] width 34 height 13
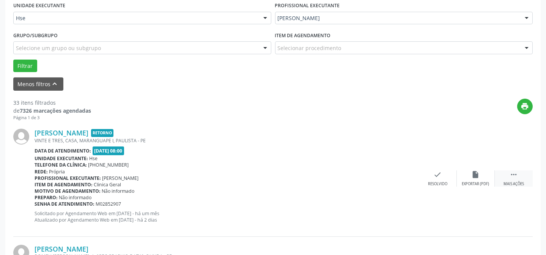
drag, startPoint x: 510, startPoint y: 178, endPoint x: 494, endPoint y: 176, distance: 15.7
click at [510, 178] on div " Mais ações" at bounding box center [514, 178] width 38 height 16
click at [476, 172] on icon "alarm_off" at bounding box center [475, 174] width 8 height 8
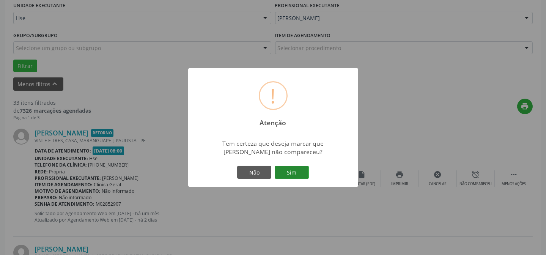
click at [299, 170] on button "Sim" at bounding box center [292, 172] width 34 height 13
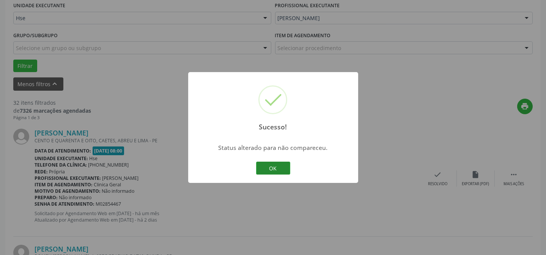
click at [274, 173] on button "OK" at bounding box center [273, 168] width 34 height 13
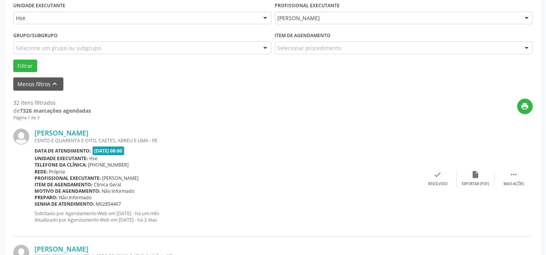
click at [275, 166] on div "Telefone da clínica: [PHONE_NUMBER]" at bounding box center [227, 165] width 384 height 6
drag, startPoint x: 514, startPoint y: 181, endPoint x: 502, endPoint y: 177, distance: 13.2
click at [514, 181] on div "Mais ações" at bounding box center [513, 183] width 20 height 5
click at [471, 171] on icon "alarm_off" at bounding box center [475, 174] width 8 height 8
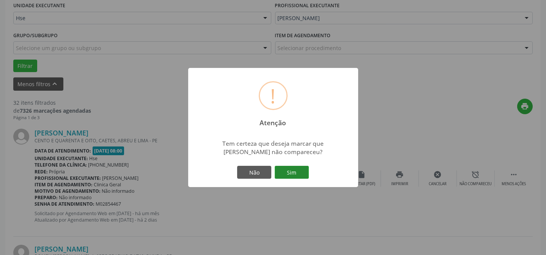
click at [286, 166] on button "Sim" at bounding box center [292, 172] width 34 height 13
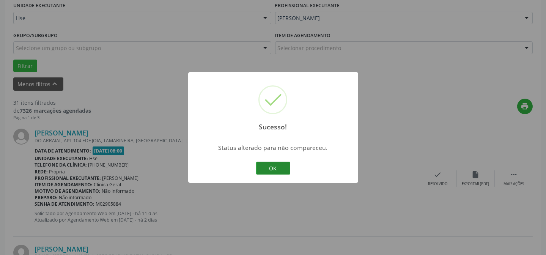
click at [273, 162] on button "OK" at bounding box center [273, 168] width 34 height 13
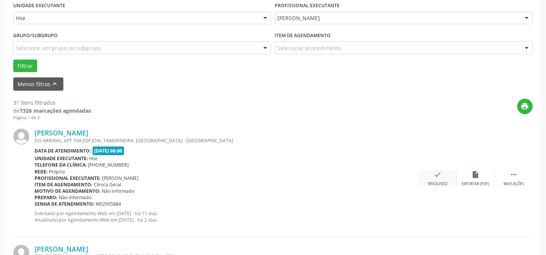
click at [435, 170] on icon "check" at bounding box center [437, 174] width 8 height 8
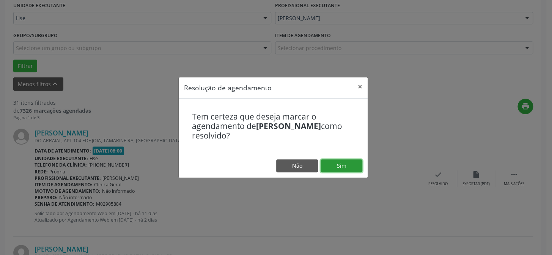
click at [352, 162] on button "Sim" at bounding box center [341, 165] width 42 height 13
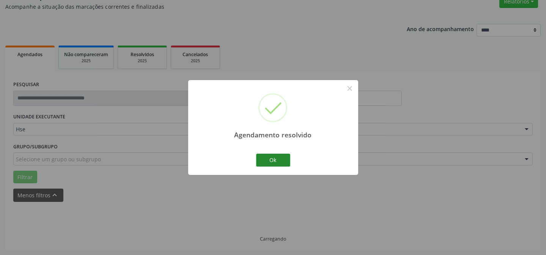
scroll to position [76, 0]
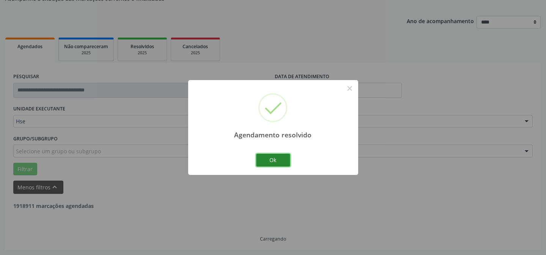
click at [274, 158] on button "Ok" at bounding box center [273, 160] width 34 height 13
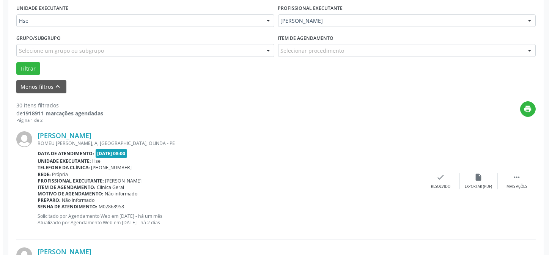
scroll to position [179, 0]
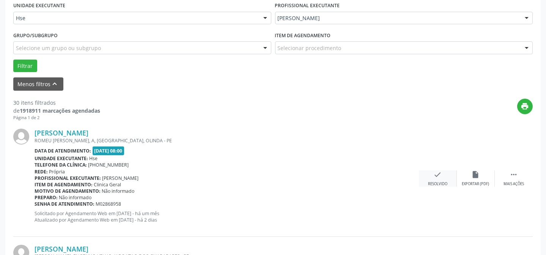
click at [436, 174] on icon "check" at bounding box center [437, 174] width 8 height 8
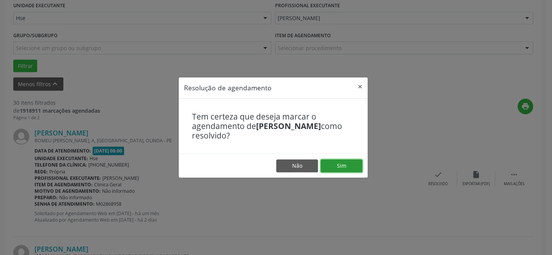
click at [331, 165] on button "Sim" at bounding box center [341, 165] width 42 height 13
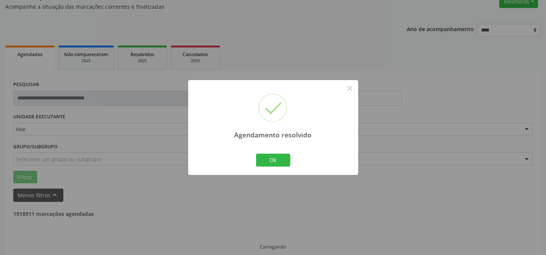
scroll to position [76, 0]
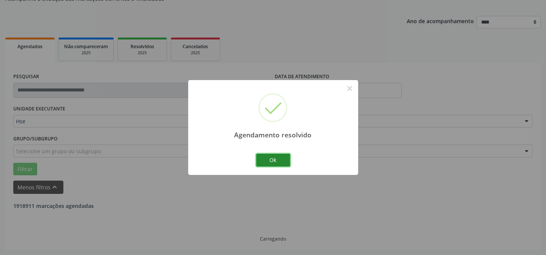
click at [271, 161] on button "Ok" at bounding box center [273, 160] width 34 height 13
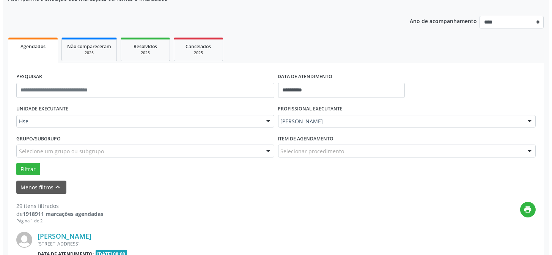
scroll to position [144, 0]
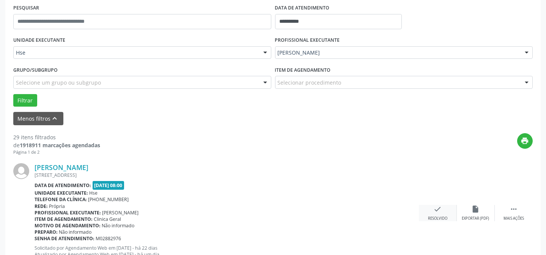
click at [444, 214] on div "check Resolvido" at bounding box center [438, 213] width 38 height 16
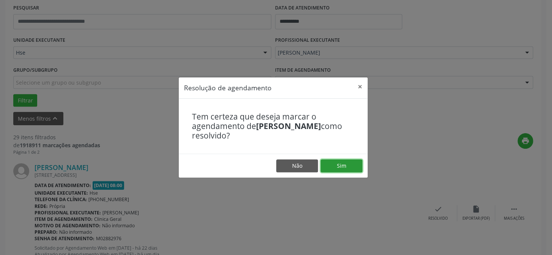
click at [341, 165] on button "Sim" at bounding box center [341, 165] width 42 height 13
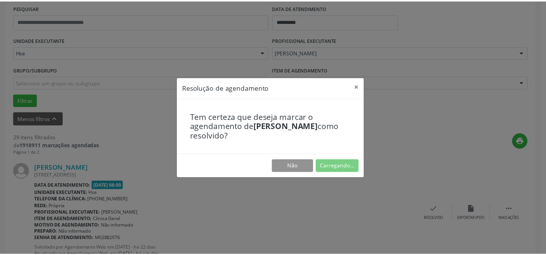
scroll to position [68, 0]
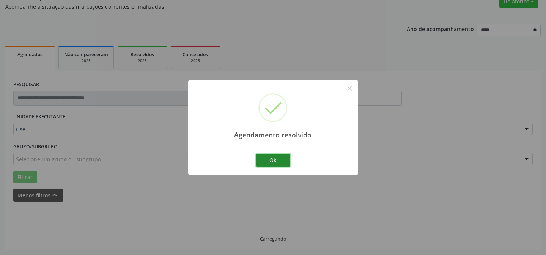
click at [273, 162] on button "Ok" at bounding box center [273, 160] width 34 height 13
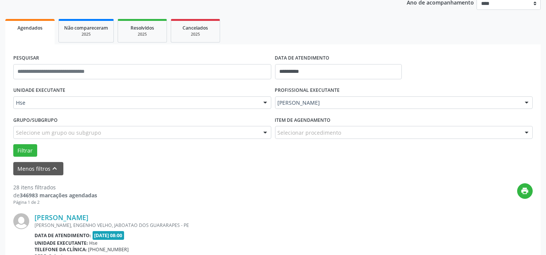
scroll to position [102, 0]
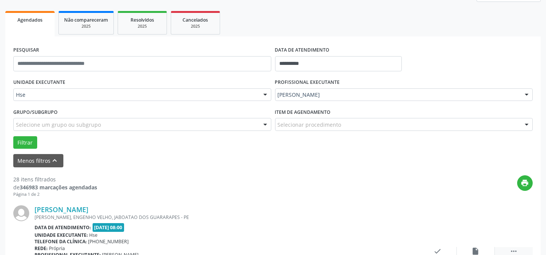
click at [515, 250] on icon "" at bounding box center [513, 251] width 8 height 8
click at [478, 248] on icon "alarm_off" at bounding box center [475, 251] width 8 height 8
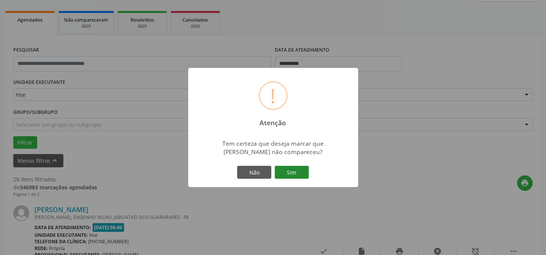
click at [291, 171] on button "Sim" at bounding box center [292, 172] width 34 height 13
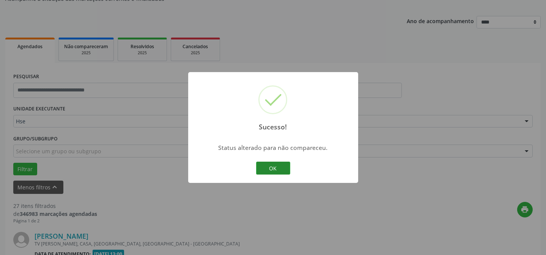
scroll to position [137, 0]
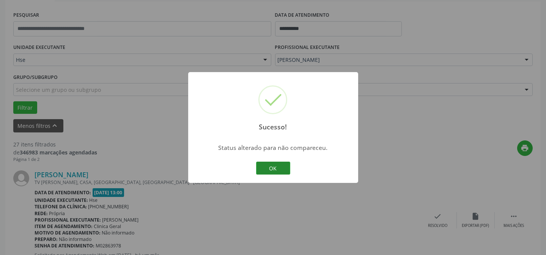
click at [281, 172] on button "OK" at bounding box center [273, 168] width 34 height 13
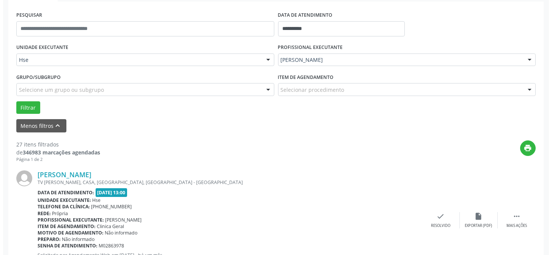
scroll to position [172, 0]
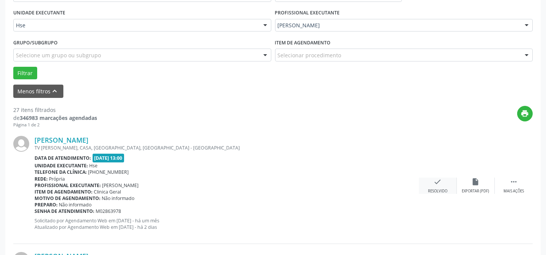
click at [436, 185] on div "check Resolvido" at bounding box center [438, 185] width 38 height 16
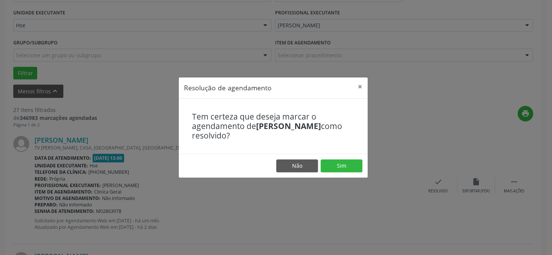
click at [371, 166] on div "Resolução de agendamento × Tem certeza que deseja marcar o agendamento de [PERS…" at bounding box center [276, 127] width 552 height 255
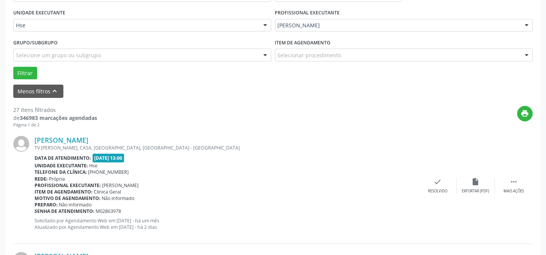
click at [356, 165] on div "Unidade executante: Hse" at bounding box center [227, 165] width 384 height 6
click at [430, 185] on div "check Resolvido" at bounding box center [438, 185] width 38 height 16
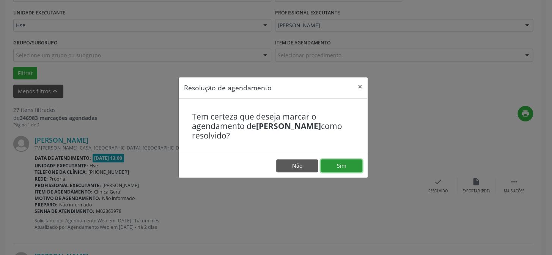
click at [342, 160] on button "Sim" at bounding box center [341, 165] width 42 height 13
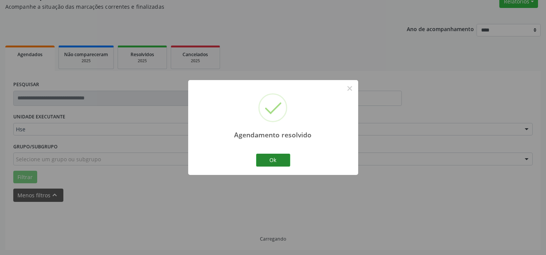
scroll to position [76, 0]
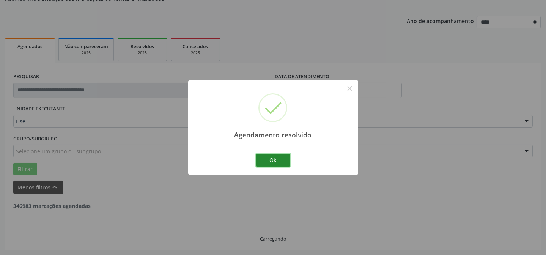
click at [279, 161] on button "Ok" at bounding box center [273, 160] width 34 height 13
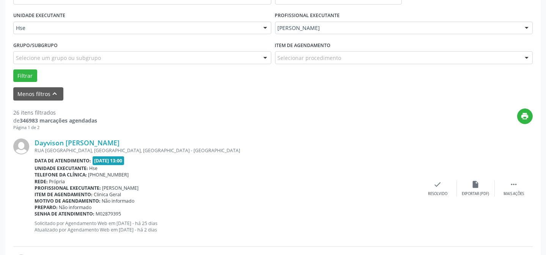
scroll to position [179, 0]
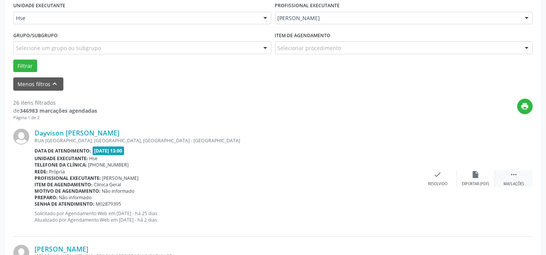
drag, startPoint x: 516, startPoint y: 183, endPoint x: 509, endPoint y: 183, distance: 6.4
click at [515, 183] on div "Mais ações" at bounding box center [513, 183] width 20 height 5
drag, startPoint x: 509, startPoint y: 183, endPoint x: 509, endPoint y: 199, distance: 15.5
click at [509, 201] on div "Dayvison [PERSON_NAME] [GEOGRAPHIC_DATA], [GEOGRAPHIC_DATA], [GEOGRAPHIC_DATA] …" at bounding box center [272, 179] width 519 height 116
click at [517, 182] on div "Menos ações" at bounding box center [513, 183] width 24 height 5
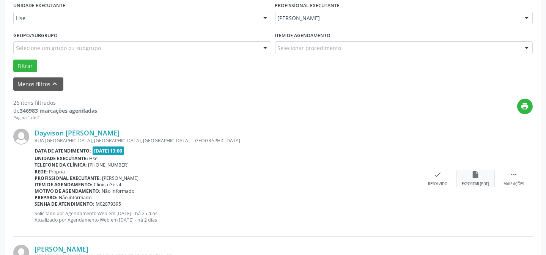
click at [477, 176] on icon "insert_drive_file" at bounding box center [475, 174] width 8 height 8
click at [519, 183] on div "Mais ações" at bounding box center [513, 183] width 20 height 5
click at [479, 177] on icon "alarm_off" at bounding box center [475, 174] width 8 height 8
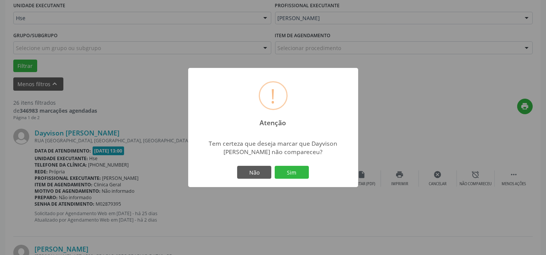
drag, startPoint x: 303, startPoint y: 170, endPoint x: 313, endPoint y: 165, distance: 11.2
click at [302, 170] on button "Sim" at bounding box center [292, 172] width 34 height 13
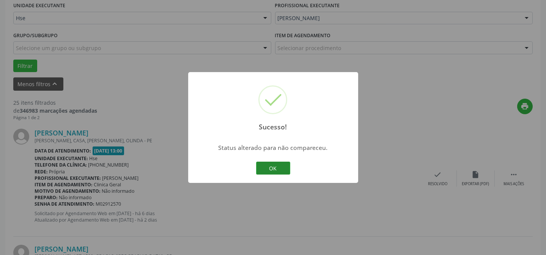
click at [280, 171] on button "OK" at bounding box center [273, 168] width 34 height 13
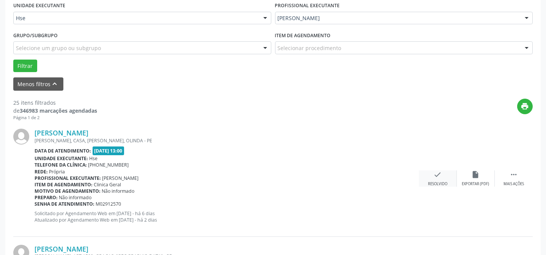
click at [444, 181] on div "Resolvido" at bounding box center [437, 183] width 19 height 5
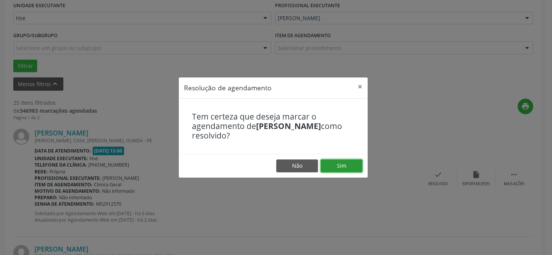
click at [334, 165] on button "Sim" at bounding box center [341, 165] width 42 height 13
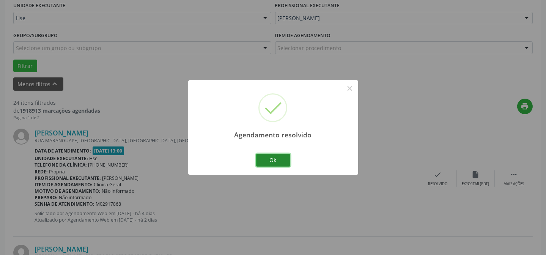
click at [263, 162] on button "Ok" at bounding box center [273, 160] width 34 height 13
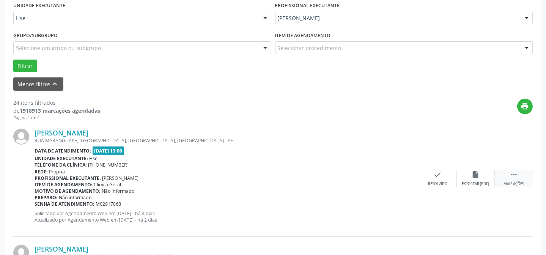
click at [508, 172] on div " Mais ações" at bounding box center [514, 178] width 38 height 16
click at [480, 173] on div "alarm_off Não compareceu" at bounding box center [476, 178] width 38 height 16
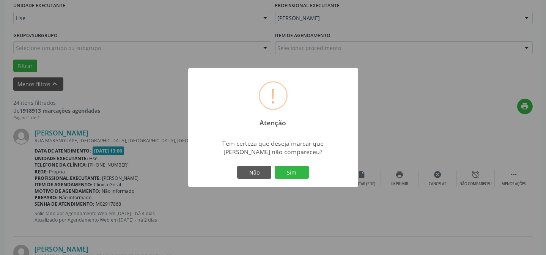
click at [305, 175] on button "Sim" at bounding box center [292, 172] width 34 height 13
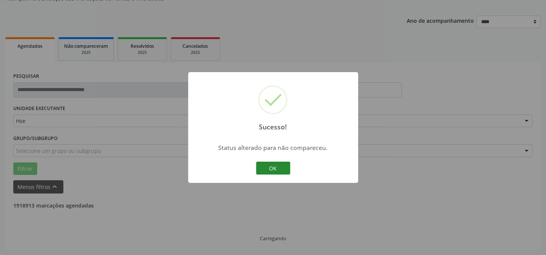
click at [263, 162] on button "OK" at bounding box center [273, 168] width 34 height 13
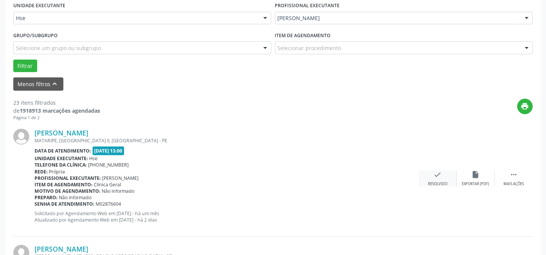
click at [430, 173] on div "check Resolvido" at bounding box center [438, 178] width 38 height 16
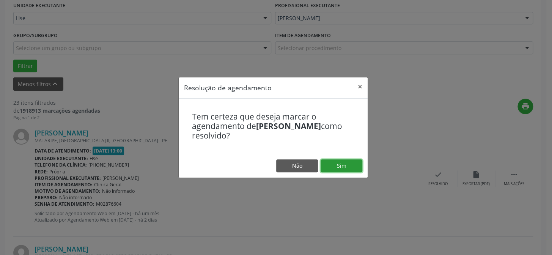
click at [355, 167] on button "Sim" at bounding box center [341, 165] width 42 height 13
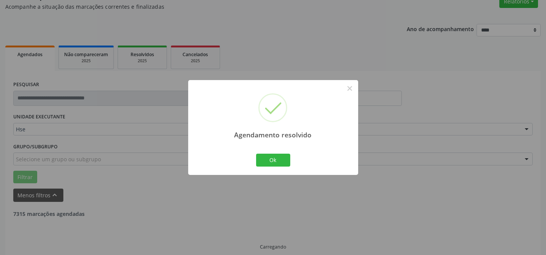
scroll to position [76, 0]
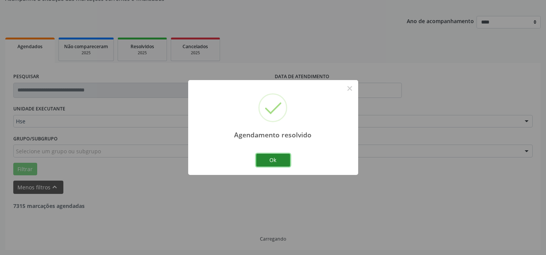
click at [284, 159] on button "Ok" at bounding box center [273, 160] width 34 height 13
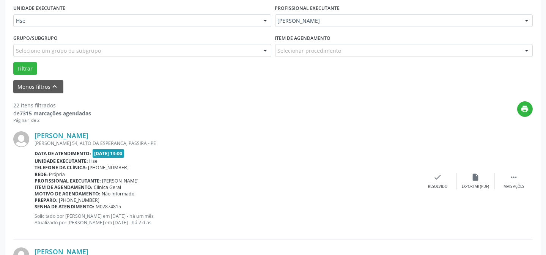
scroll to position [179, 0]
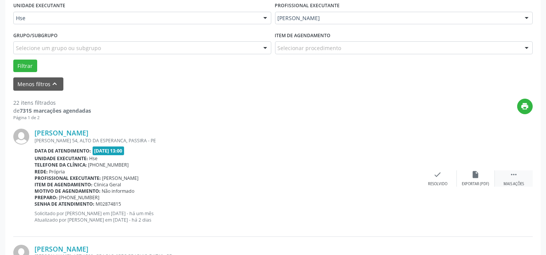
click at [506, 179] on div " Mais ações" at bounding box center [514, 178] width 38 height 16
click at [472, 182] on div "Não compareceu" at bounding box center [475, 183] width 32 height 5
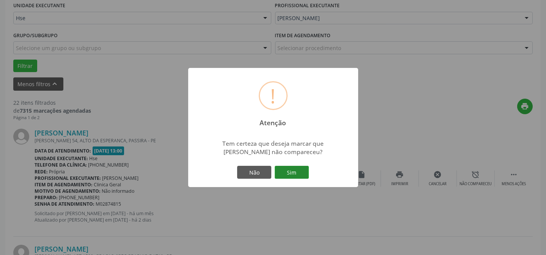
click at [296, 170] on button "Sim" at bounding box center [292, 172] width 34 height 13
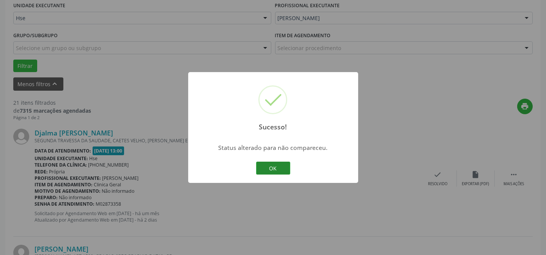
drag, startPoint x: 247, startPoint y: 172, endPoint x: 269, endPoint y: 164, distance: 24.1
click at [248, 170] on div "Sucesso! × Status alterado para não compareceu. OK Cancel" at bounding box center [273, 127] width 170 height 111
click at [269, 164] on button "OK" at bounding box center [273, 168] width 34 height 13
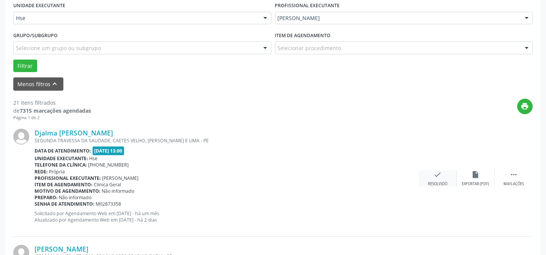
click at [441, 175] on icon "check" at bounding box center [437, 174] width 8 height 8
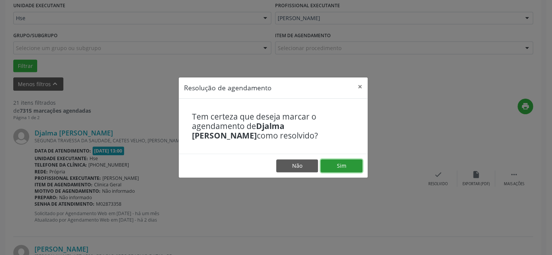
click at [339, 163] on button "Sim" at bounding box center [341, 165] width 42 height 13
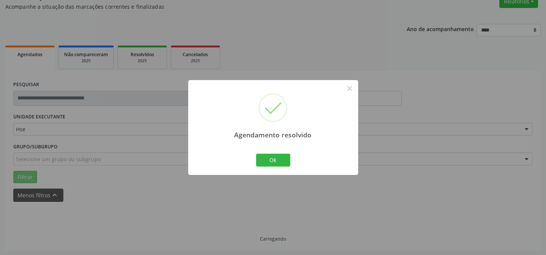
scroll to position [76, 0]
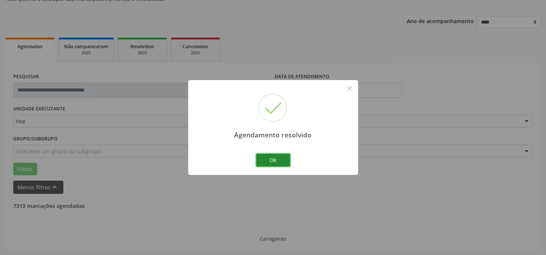
click at [280, 155] on button "Ok" at bounding box center [273, 160] width 34 height 13
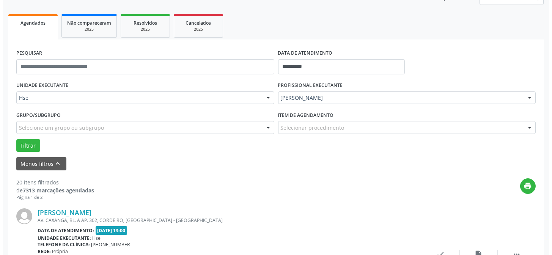
scroll to position [144, 0]
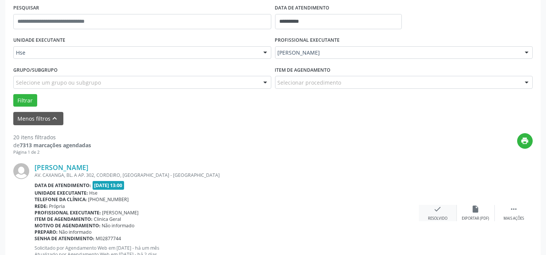
click at [437, 210] on icon "check" at bounding box center [437, 209] width 8 height 8
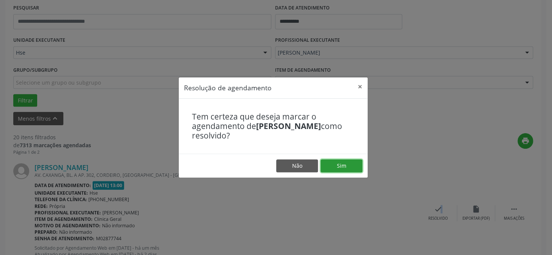
click at [341, 165] on button "Sim" at bounding box center [341, 165] width 42 height 13
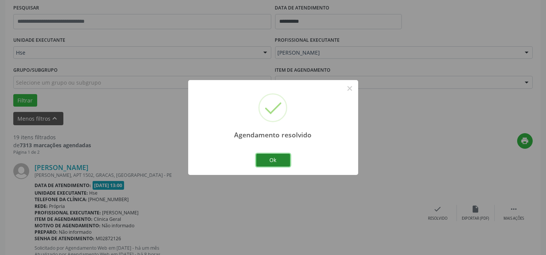
click at [280, 154] on button "Ok" at bounding box center [273, 160] width 34 height 13
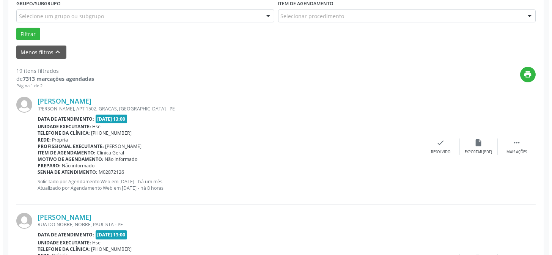
scroll to position [214, 0]
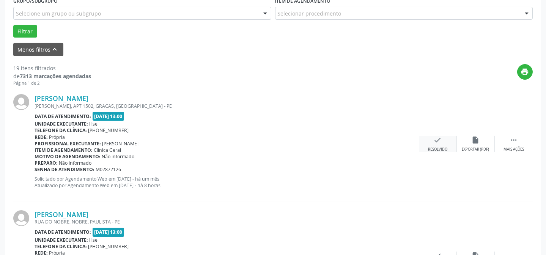
click at [441, 144] on div "check Resolvido" at bounding box center [438, 144] width 38 height 16
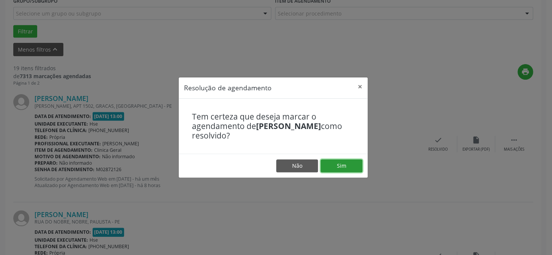
click at [340, 161] on button "Sim" at bounding box center [341, 165] width 42 height 13
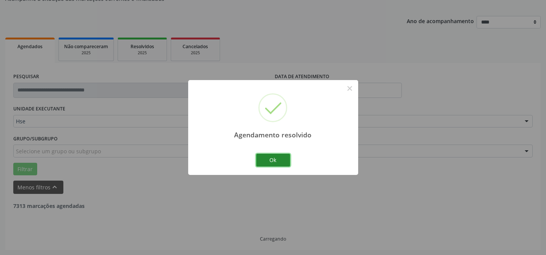
click at [272, 157] on button "Ok" at bounding box center [273, 160] width 34 height 13
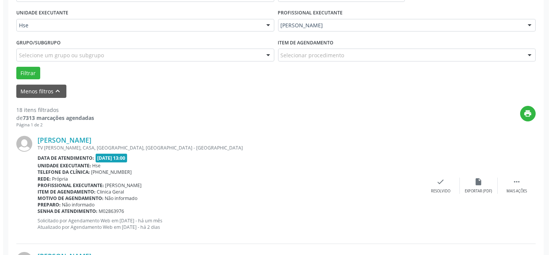
scroll to position [179, 0]
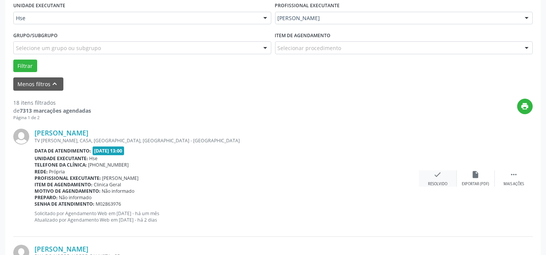
click at [436, 173] on icon "check" at bounding box center [437, 174] width 8 height 8
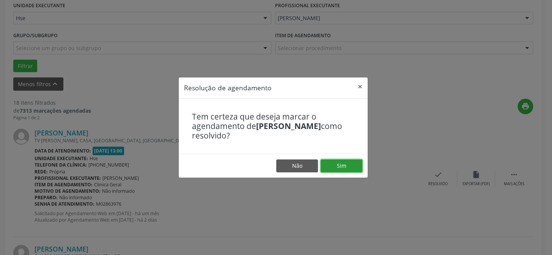
click at [350, 160] on button "Sim" at bounding box center [341, 165] width 42 height 13
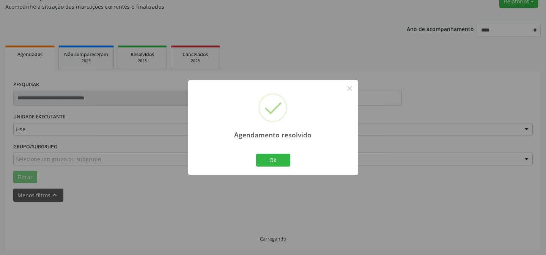
scroll to position [76, 0]
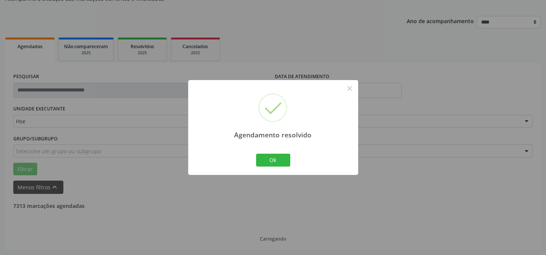
click at [290, 162] on div "Ok Cancel" at bounding box center [273, 160] width 38 height 16
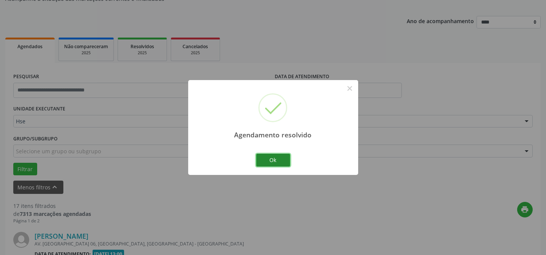
click at [283, 161] on button "Ok" at bounding box center [273, 160] width 34 height 13
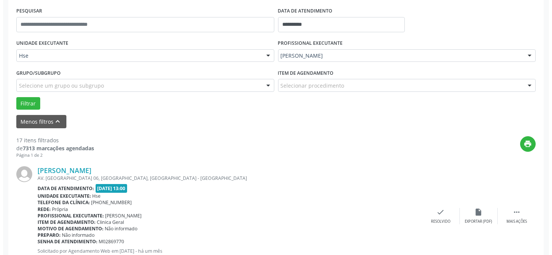
scroll to position [144, 0]
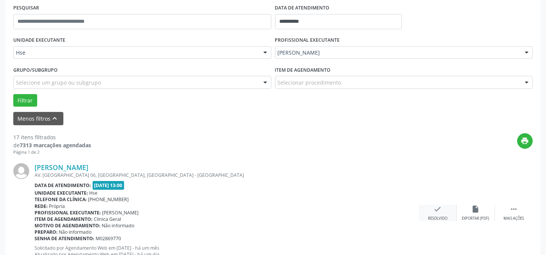
click at [445, 210] on div "check Resolvido" at bounding box center [438, 213] width 38 height 16
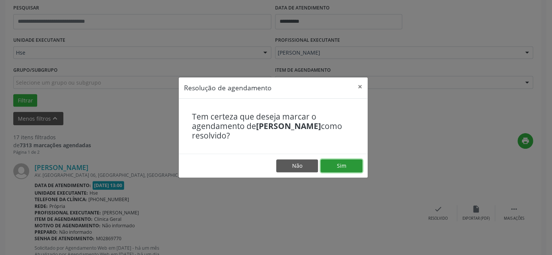
click at [350, 165] on button "Sim" at bounding box center [341, 165] width 42 height 13
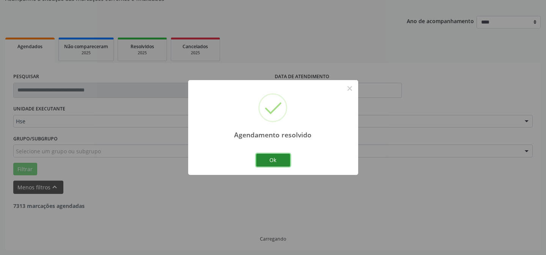
click at [272, 159] on button "Ok" at bounding box center [273, 160] width 34 height 13
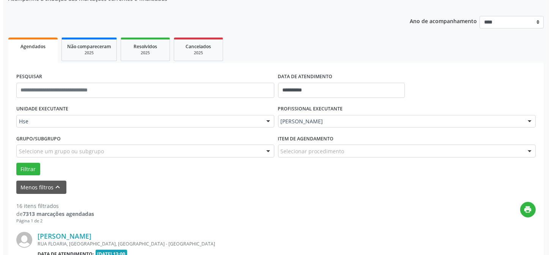
scroll to position [179, 0]
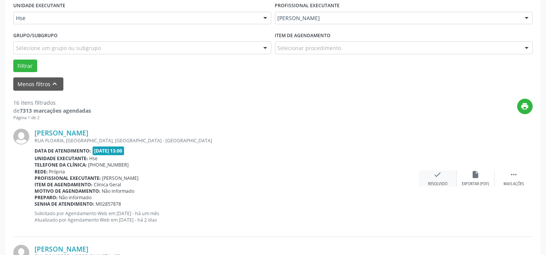
click at [434, 177] on icon "check" at bounding box center [437, 174] width 8 height 8
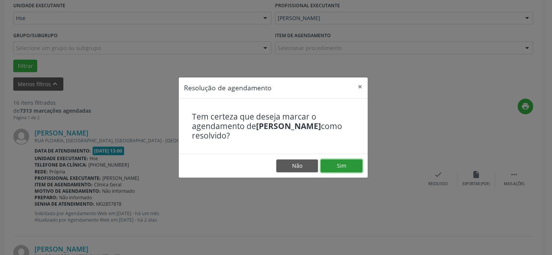
click at [353, 165] on button "Sim" at bounding box center [341, 165] width 42 height 13
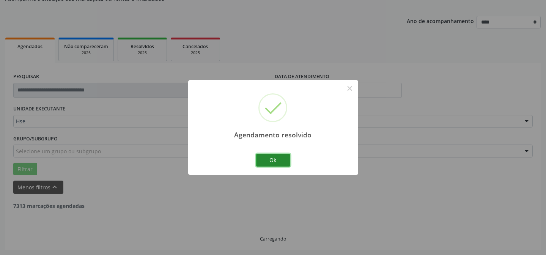
click at [261, 162] on button "Ok" at bounding box center [273, 160] width 34 height 13
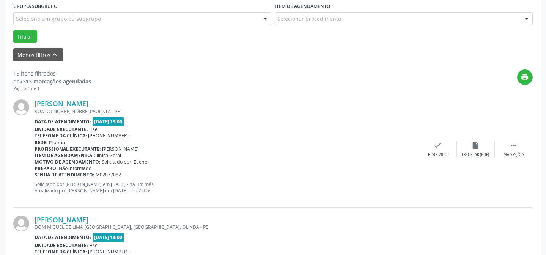
scroll to position [214, 0]
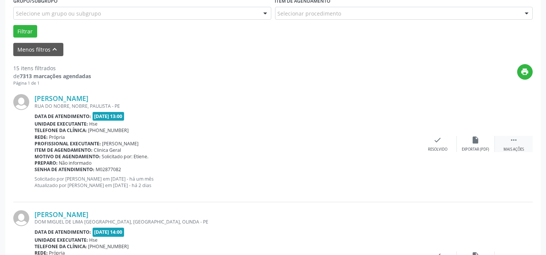
click at [517, 141] on icon "" at bounding box center [513, 140] width 8 height 8
click at [482, 143] on div "alarm_off Não compareceu" at bounding box center [476, 144] width 38 height 16
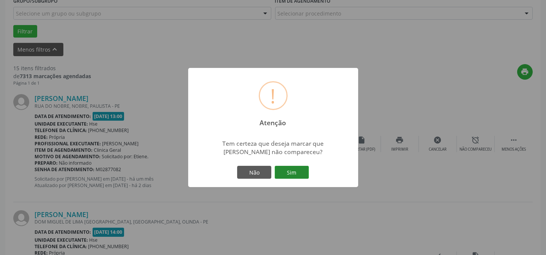
click at [299, 170] on button "Sim" at bounding box center [292, 172] width 34 height 13
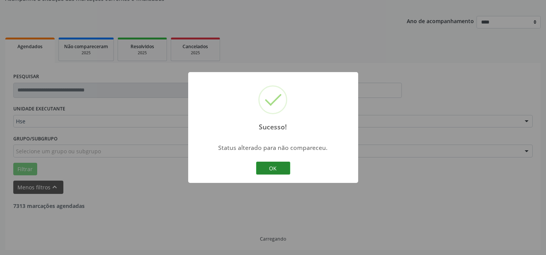
click at [275, 164] on button "OK" at bounding box center [273, 168] width 34 height 13
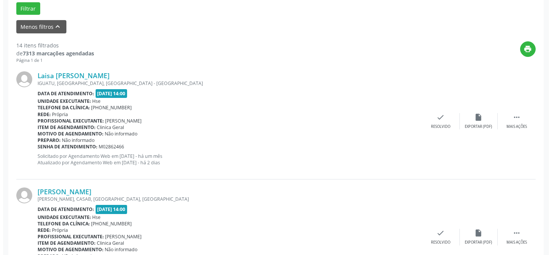
scroll to position [248, 0]
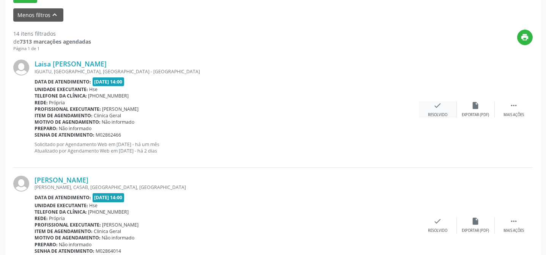
click at [440, 107] on icon "check" at bounding box center [437, 105] width 8 height 8
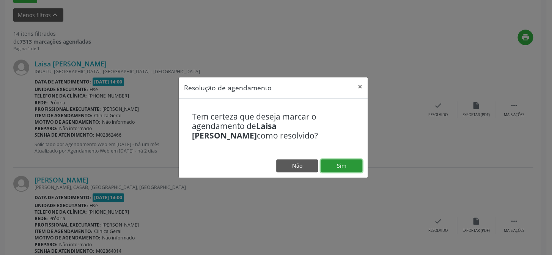
click at [338, 162] on button "Sim" at bounding box center [341, 165] width 42 height 13
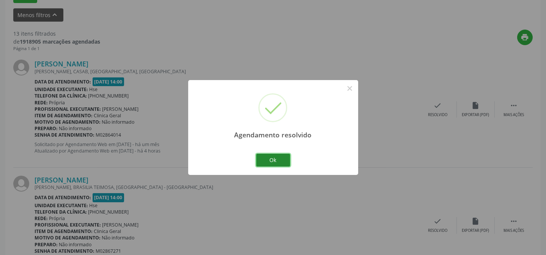
click at [269, 154] on button "Ok" at bounding box center [273, 160] width 34 height 13
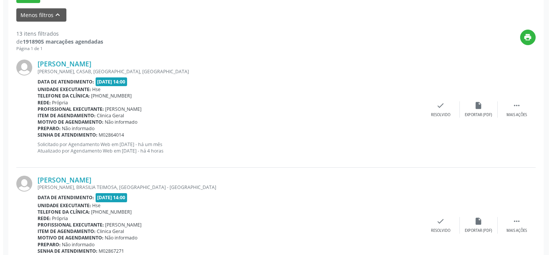
scroll to position [248, 0]
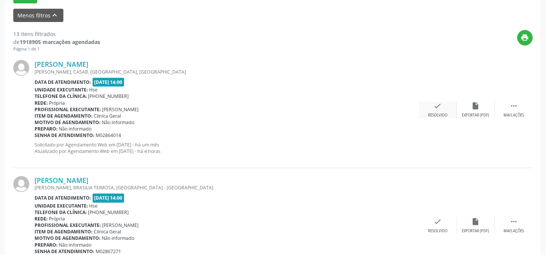
click at [432, 106] on div "check Resolvido" at bounding box center [438, 110] width 38 height 16
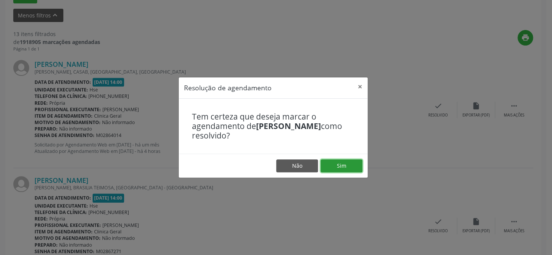
click at [328, 163] on button "Sim" at bounding box center [341, 165] width 42 height 13
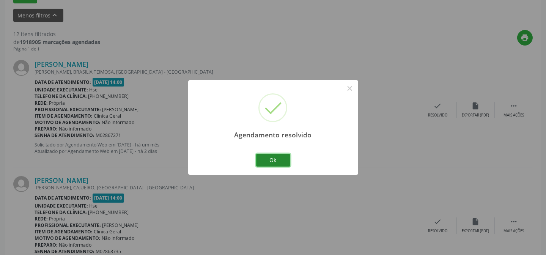
click at [283, 158] on button "Ok" at bounding box center [273, 160] width 34 height 13
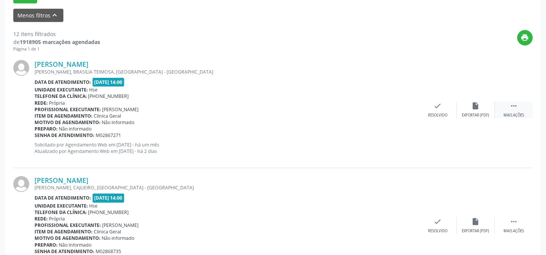
click at [509, 109] on icon "" at bounding box center [513, 106] width 8 height 8
click at [471, 108] on icon "alarm_off" at bounding box center [475, 106] width 8 height 8
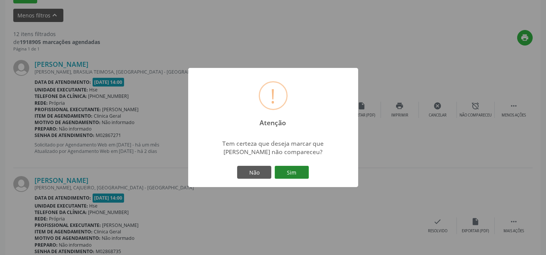
click at [287, 172] on button "Sim" at bounding box center [292, 172] width 34 height 13
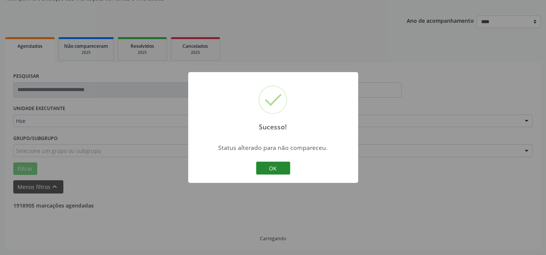
click at [287, 168] on button "OK" at bounding box center [273, 168] width 34 height 13
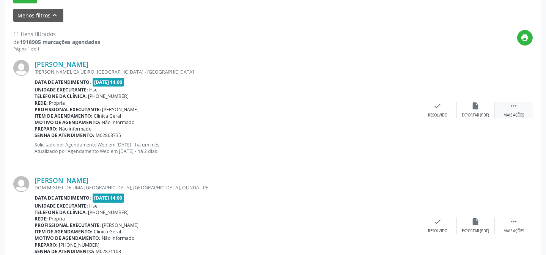
click at [523, 108] on div " Mais ações" at bounding box center [514, 110] width 38 height 16
click at [479, 113] on div "Não compareceu" at bounding box center [475, 115] width 32 height 5
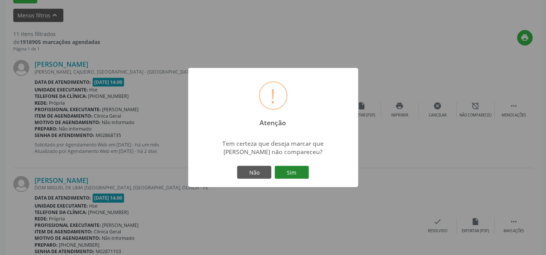
click at [292, 173] on button "Sim" at bounding box center [292, 172] width 34 height 13
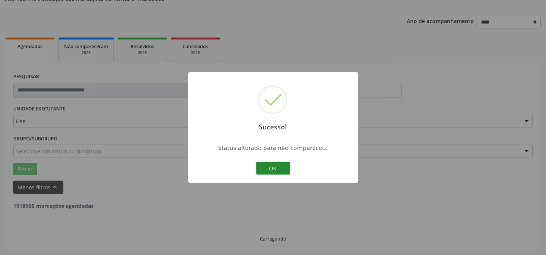
click at [278, 164] on button "OK" at bounding box center [273, 168] width 34 height 13
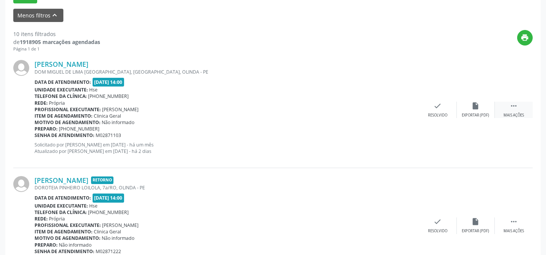
click at [520, 104] on div " Mais ações" at bounding box center [514, 110] width 38 height 16
click at [465, 113] on div "Não compareceu" at bounding box center [475, 115] width 32 height 5
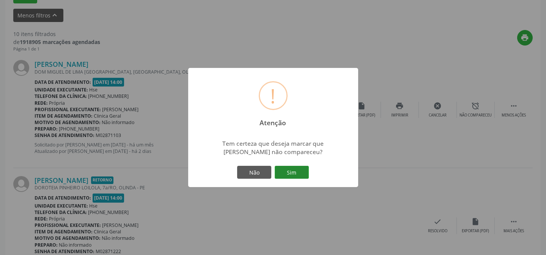
click at [292, 172] on button "Sim" at bounding box center [292, 172] width 34 height 13
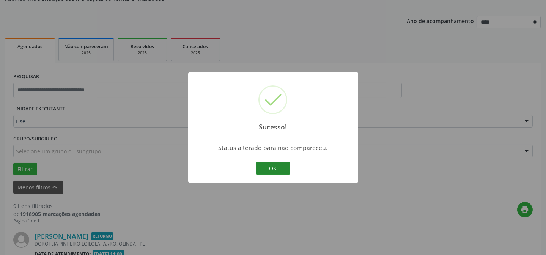
click at [270, 164] on button "OK" at bounding box center [273, 168] width 34 height 13
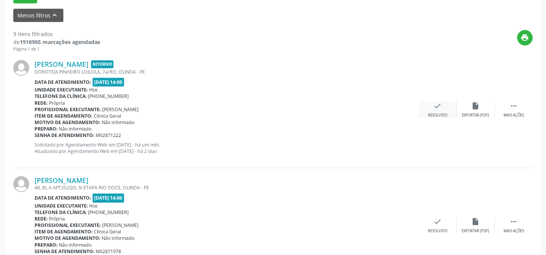
click at [443, 114] on div "Resolvido" at bounding box center [437, 115] width 19 height 5
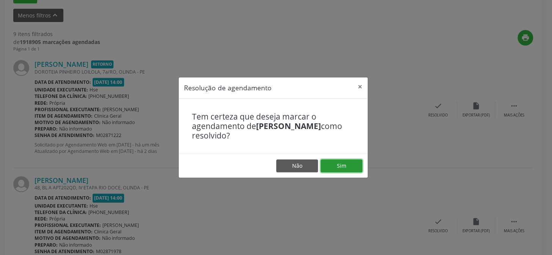
click at [347, 170] on button "Sim" at bounding box center [341, 165] width 42 height 13
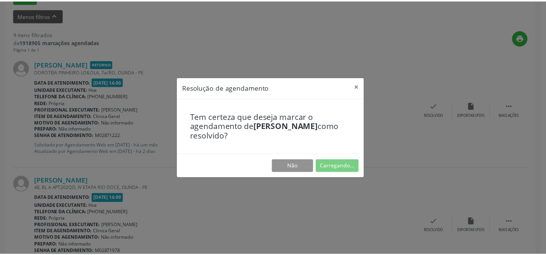
scroll to position [68, 0]
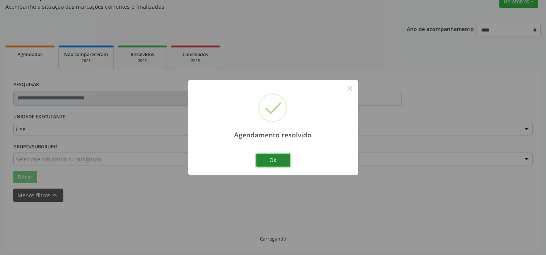
click at [280, 161] on button "Ok" at bounding box center [273, 160] width 34 height 13
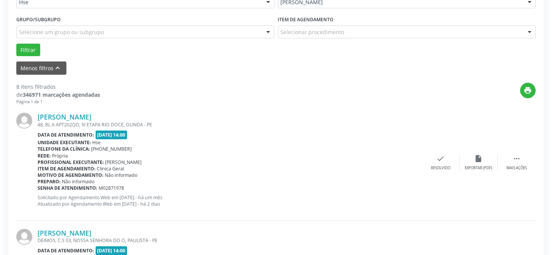
scroll to position [206, 0]
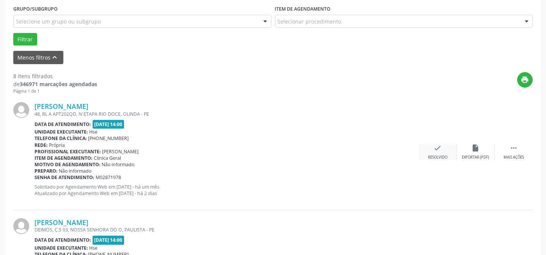
click at [436, 152] on div "check Resolvido" at bounding box center [438, 152] width 38 height 16
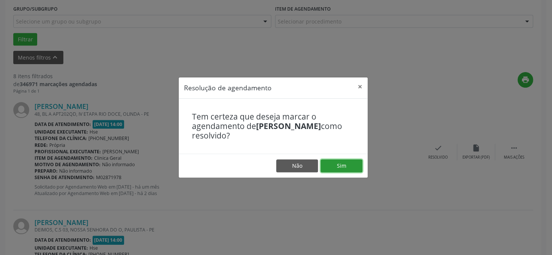
click at [341, 171] on button "Sim" at bounding box center [341, 165] width 42 height 13
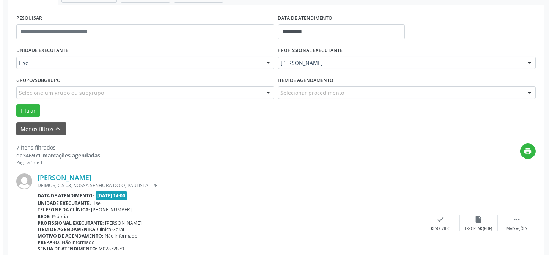
scroll to position [137, 0]
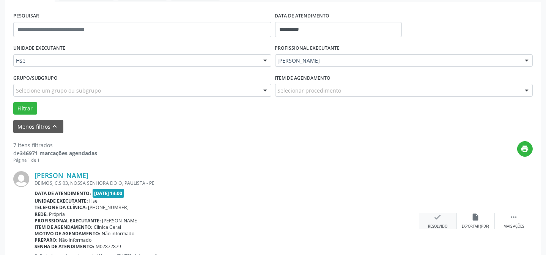
click at [440, 217] on icon "check" at bounding box center [437, 217] width 8 height 8
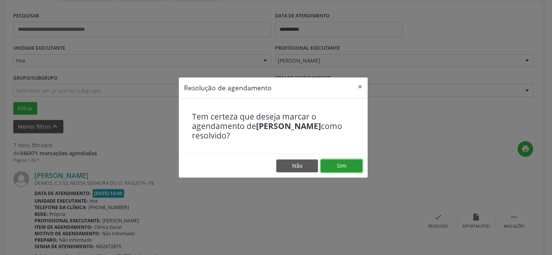
click at [350, 166] on button "Sim" at bounding box center [341, 165] width 42 height 13
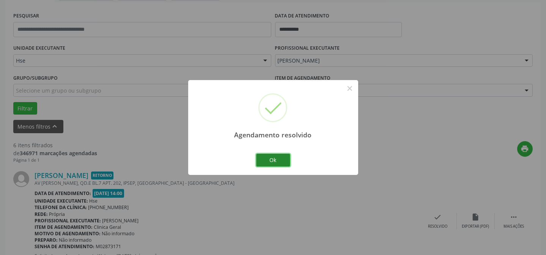
click at [276, 159] on button "Ok" at bounding box center [273, 160] width 34 height 13
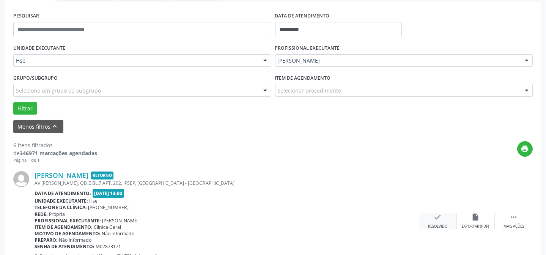
click at [435, 215] on icon "check" at bounding box center [437, 217] width 8 height 8
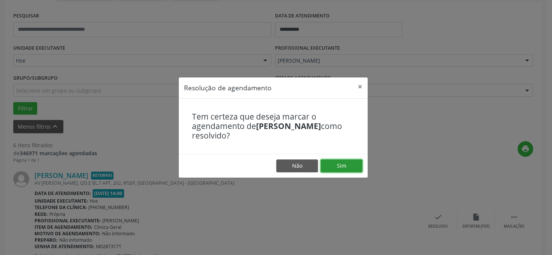
click at [350, 165] on button "Sim" at bounding box center [341, 165] width 42 height 13
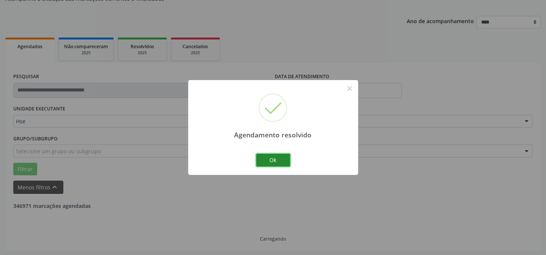
click at [275, 158] on button "Ok" at bounding box center [273, 160] width 34 height 13
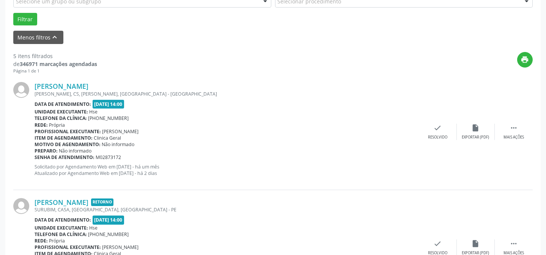
scroll to position [240, 0]
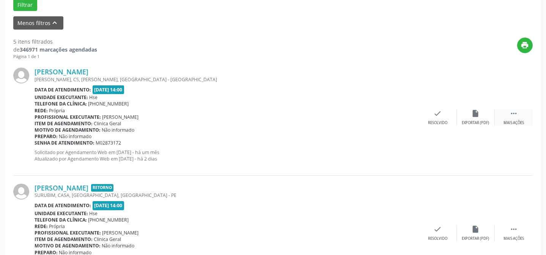
click at [504, 124] on div "Mais ações" at bounding box center [513, 122] width 20 height 5
click at [460, 126] on div "[PERSON_NAME] [PERSON_NAME], CS, [GEOGRAPHIC_DATA], [GEOGRAPHIC_DATA] - [GEOGRA…" at bounding box center [272, 118] width 519 height 116
click at [468, 123] on div "Não compareceu" at bounding box center [475, 122] width 32 height 5
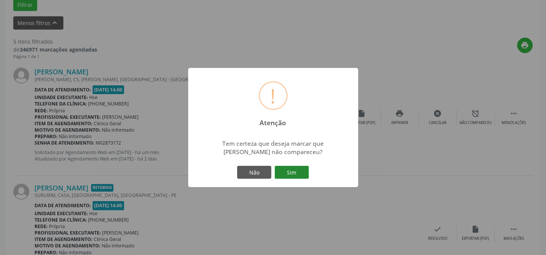
click at [290, 167] on button "Sim" at bounding box center [292, 172] width 34 height 13
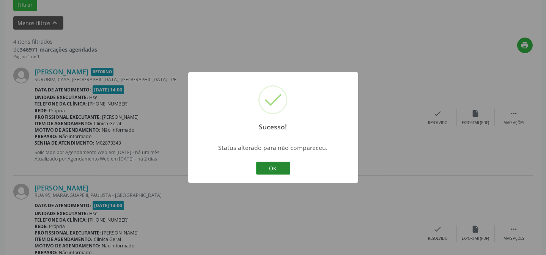
click at [273, 162] on button "OK" at bounding box center [273, 168] width 34 height 13
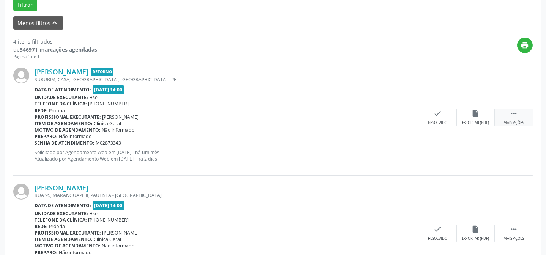
click at [507, 115] on div " Mais ações" at bounding box center [514, 117] width 38 height 16
click at [468, 123] on div "Não compareceu" at bounding box center [475, 122] width 32 height 5
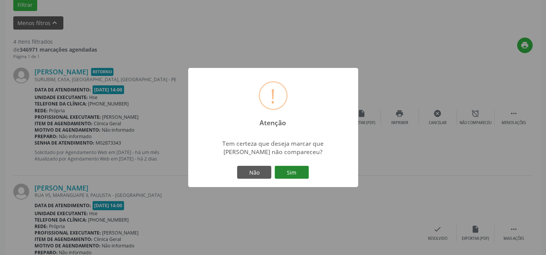
click at [302, 169] on button "Sim" at bounding box center [292, 172] width 34 height 13
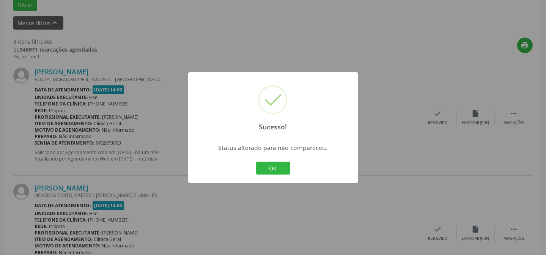
click at [277, 165] on button "OK" at bounding box center [273, 168] width 34 height 13
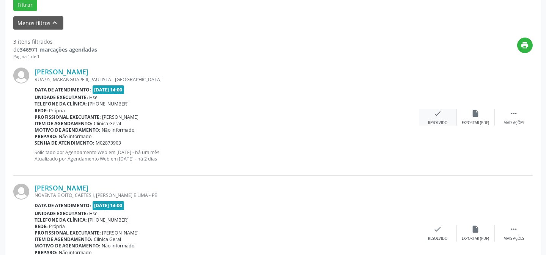
click at [435, 116] on icon "check" at bounding box center [437, 113] width 8 height 8
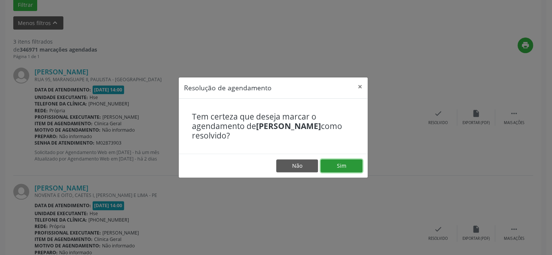
click at [327, 163] on button "Sim" at bounding box center [341, 165] width 42 height 13
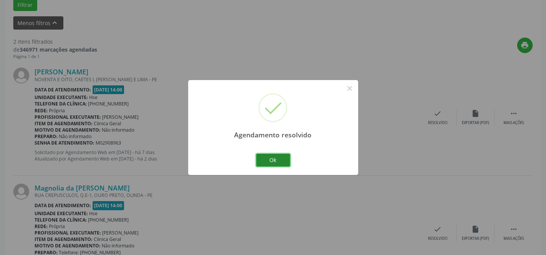
click at [275, 158] on button "Ok" at bounding box center [273, 160] width 34 height 13
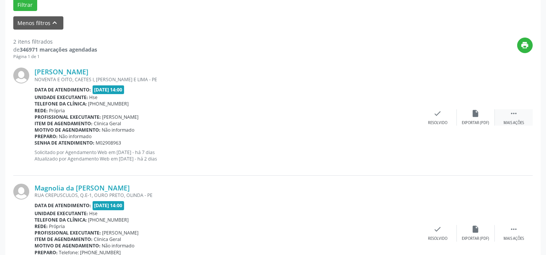
click at [518, 120] on div "Mais ações" at bounding box center [513, 122] width 20 height 5
click at [462, 118] on div "alarm_off Não compareceu" at bounding box center [476, 117] width 38 height 16
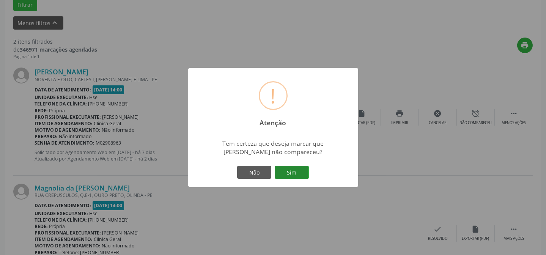
click at [294, 177] on button "Sim" at bounding box center [292, 172] width 34 height 13
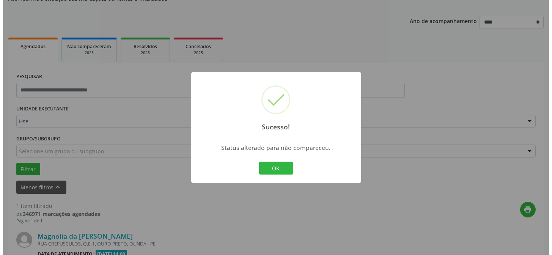
scroll to position [173, 0]
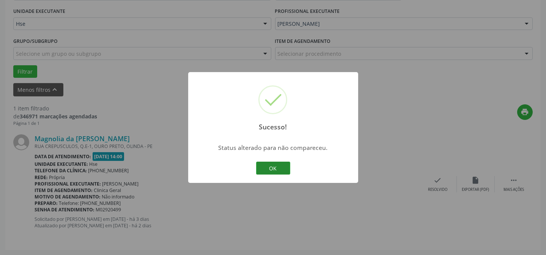
click at [265, 163] on button "OK" at bounding box center [273, 168] width 34 height 13
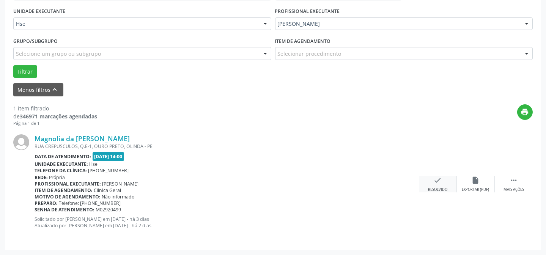
click at [448, 184] on div "check Resolvido" at bounding box center [438, 184] width 38 height 16
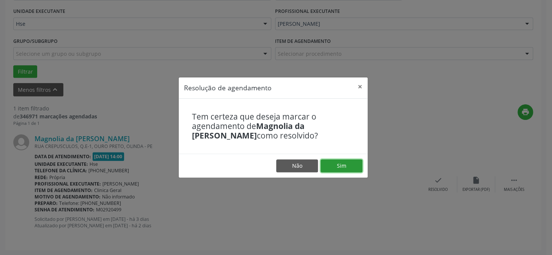
click at [350, 165] on button "Sim" at bounding box center [341, 165] width 42 height 13
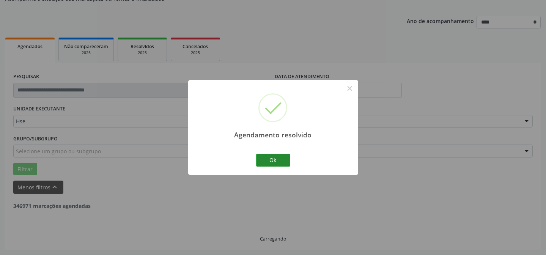
scroll to position [51, 0]
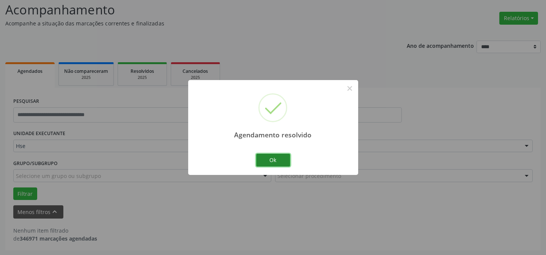
click at [279, 157] on button "Ok" at bounding box center [273, 160] width 34 height 13
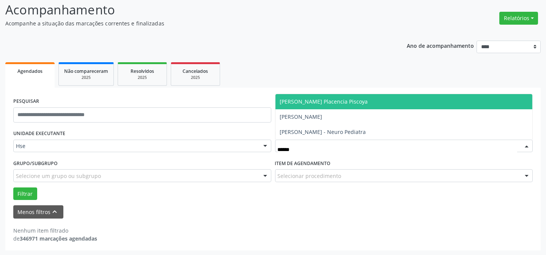
click at [327, 100] on span "[PERSON_NAME] Placencia Piscoya" at bounding box center [324, 101] width 88 height 7
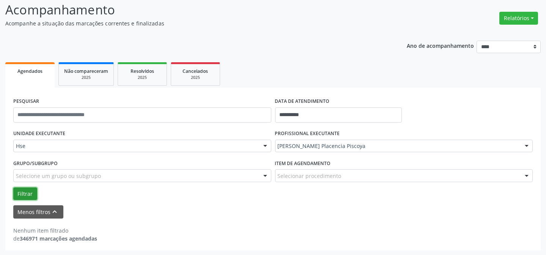
click at [25, 189] on button "Filtrar" at bounding box center [25, 193] width 24 height 13
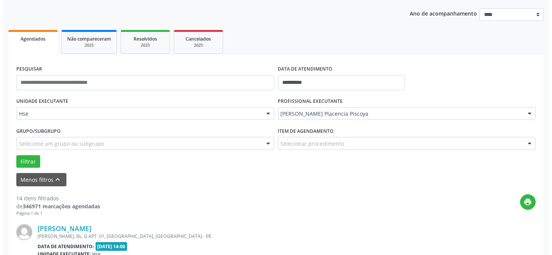
scroll to position [155, 0]
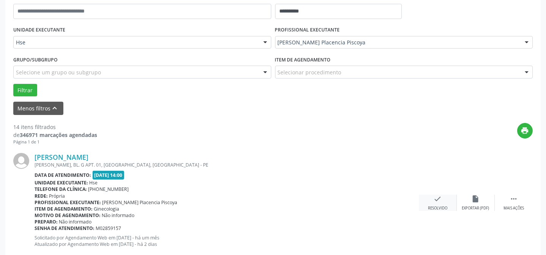
click at [440, 201] on icon "check" at bounding box center [437, 199] width 8 height 8
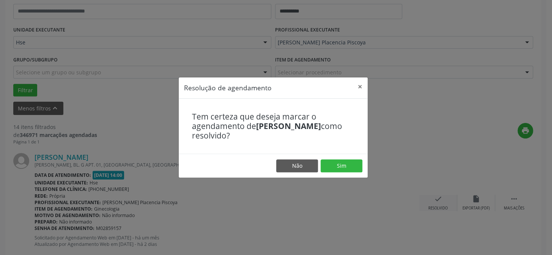
click at [343, 158] on footer "Não Sim" at bounding box center [273, 166] width 189 height 24
click at [334, 165] on button "Sim" at bounding box center [341, 165] width 42 height 13
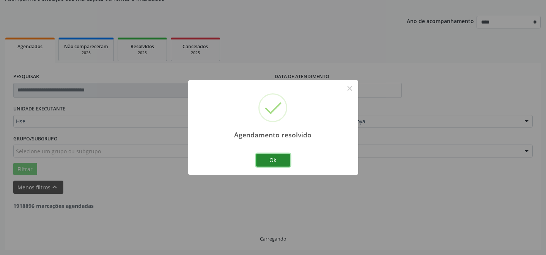
click at [264, 159] on button "Ok" at bounding box center [273, 160] width 34 height 13
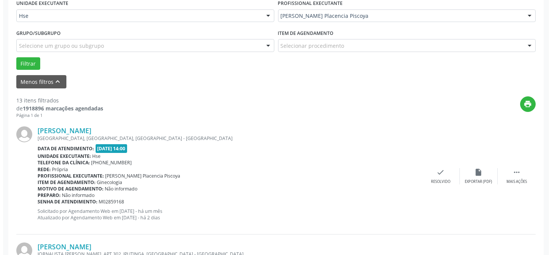
scroll to position [189, 0]
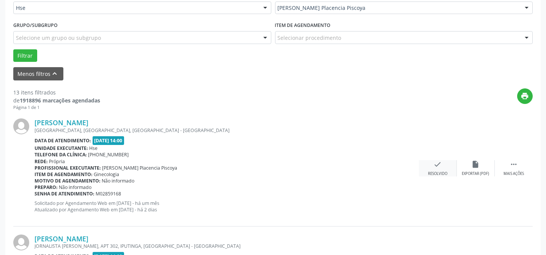
click at [429, 165] on div "check Resolvido" at bounding box center [438, 168] width 38 height 16
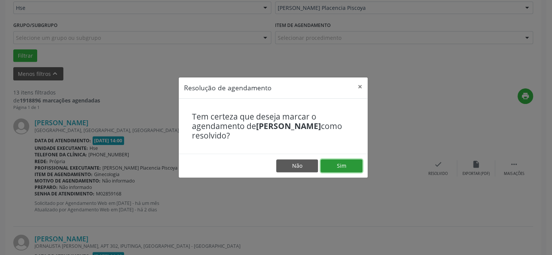
click at [336, 163] on button "Sim" at bounding box center [341, 165] width 42 height 13
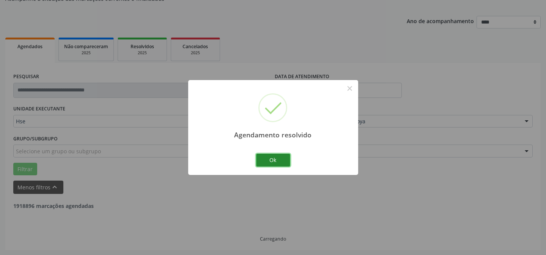
click at [285, 159] on button "Ok" at bounding box center [273, 160] width 34 height 13
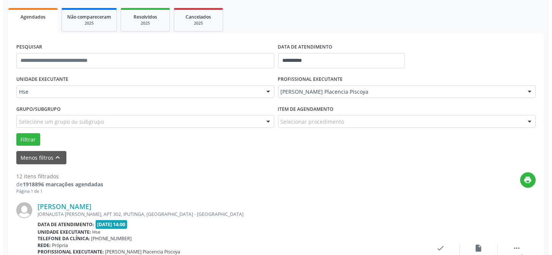
scroll to position [179, 0]
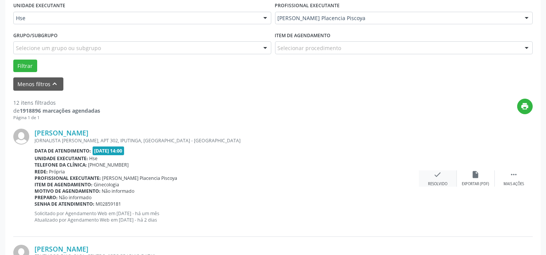
click at [442, 182] on div "Resolvido" at bounding box center [437, 183] width 19 height 5
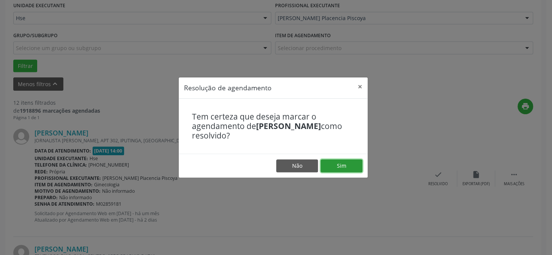
click at [333, 163] on button "Sim" at bounding box center [341, 165] width 42 height 13
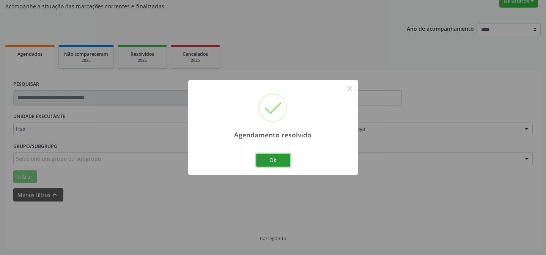
click at [273, 159] on button "Ok" at bounding box center [273, 160] width 34 height 13
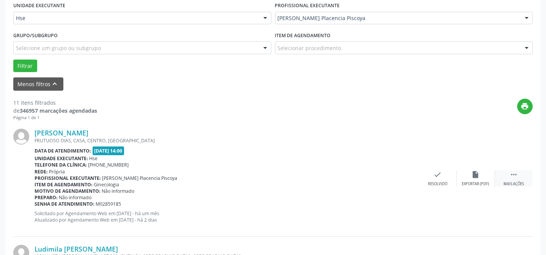
click at [512, 182] on div "Mais ações" at bounding box center [513, 183] width 20 height 5
click at [478, 178] on div "alarm_off Não compareceu" at bounding box center [476, 178] width 38 height 16
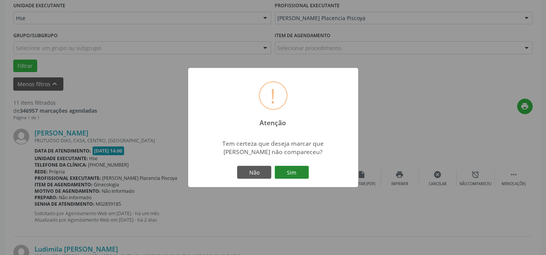
click at [296, 170] on button "Sim" at bounding box center [292, 172] width 34 height 13
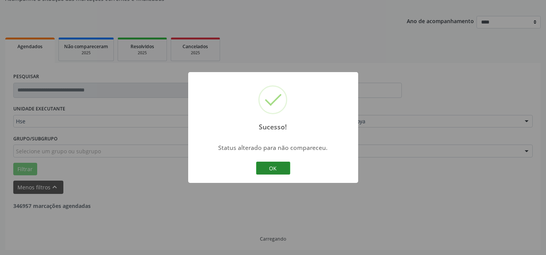
click at [273, 165] on button "OK" at bounding box center [273, 168] width 34 height 13
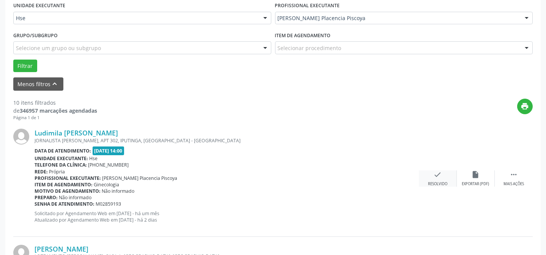
click at [443, 173] on div "check Resolvido" at bounding box center [438, 178] width 38 height 16
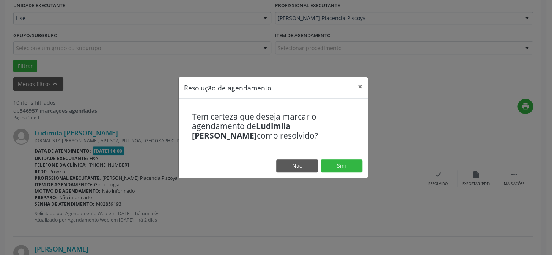
drag, startPoint x: 326, startPoint y: 154, endPoint x: 328, endPoint y: 157, distance: 4.0
click at [327, 154] on footer "Não Sim" at bounding box center [273, 166] width 189 height 24
click at [330, 160] on button "Sim" at bounding box center [341, 165] width 42 height 13
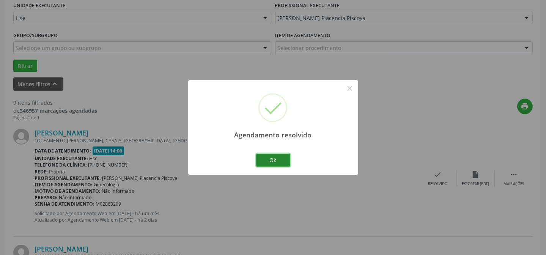
click at [282, 158] on button "Ok" at bounding box center [273, 160] width 34 height 13
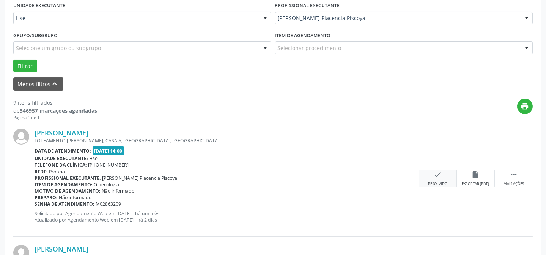
click at [438, 178] on icon "check" at bounding box center [437, 174] width 8 height 8
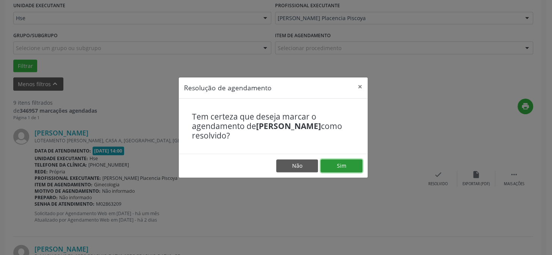
click at [344, 165] on button "Sim" at bounding box center [341, 165] width 42 height 13
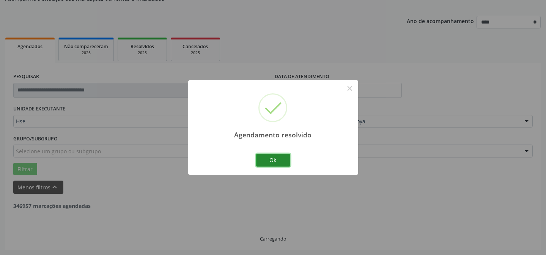
click at [279, 159] on button "Ok" at bounding box center [273, 160] width 34 height 13
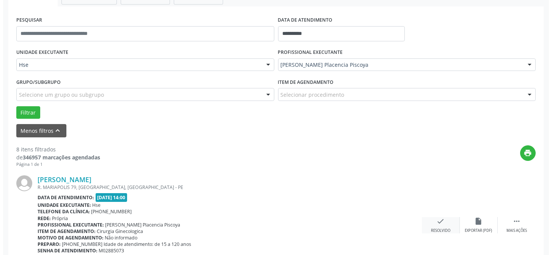
scroll to position [144, 0]
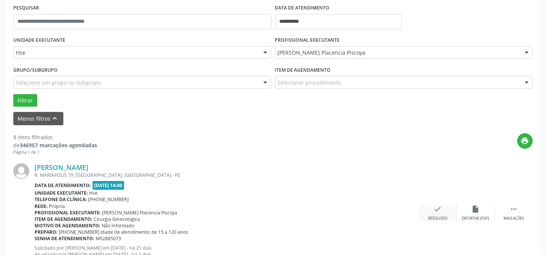
click at [440, 212] on icon "check" at bounding box center [437, 209] width 8 height 8
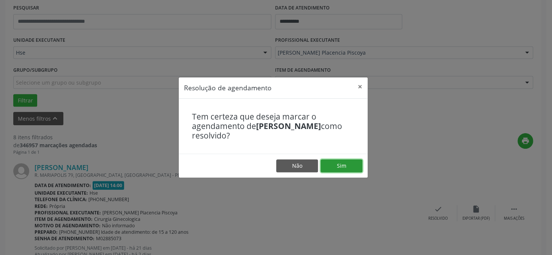
click at [345, 169] on button "Sim" at bounding box center [341, 165] width 42 height 13
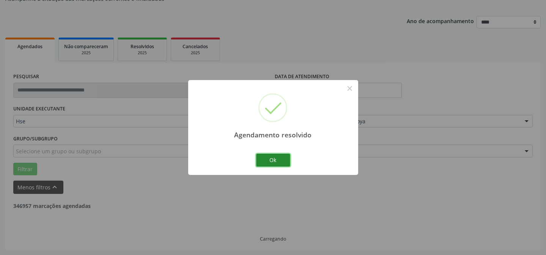
click at [269, 157] on button "Ok" at bounding box center [273, 160] width 34 height 13
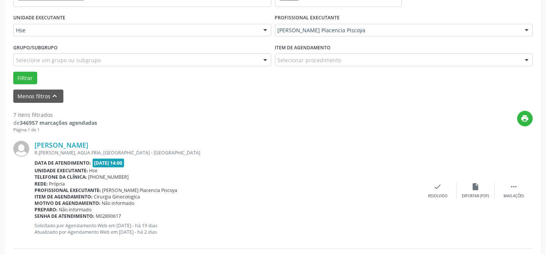
scroll to position [179, 0]
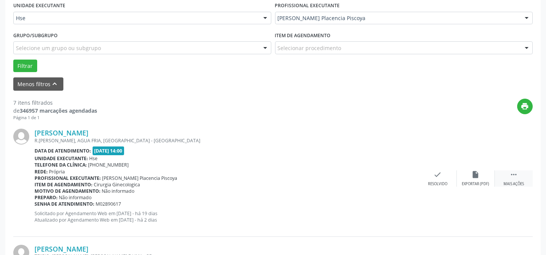
click at [523, 174] on div " Mais ações" at bounding box center [514, 178] width 38 height 16
click at [481, 173] on div "alarm_off Não compareceu" at bounding box center [476, 178] width 38 height 16
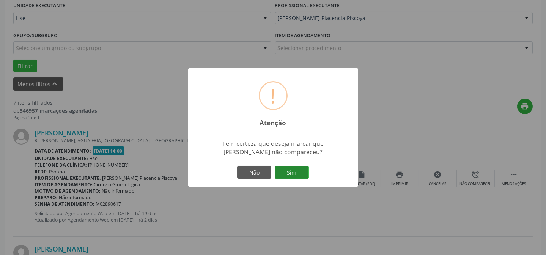
click at [302, 170] on button "Sim" at bounding box center [292, 172] width 34 height 13
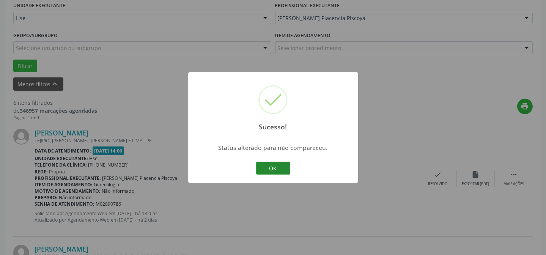
click at [276, 170] on button "OK" at bounding box center [273, 168] width 34 height 13
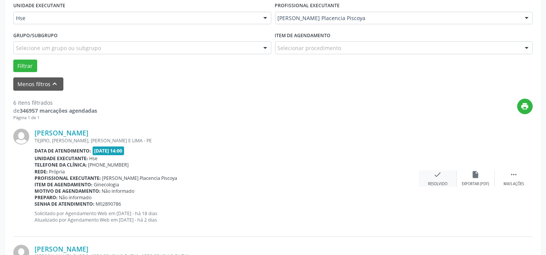
click at [436, 181] on div "Resolvido" at bounding box center [437, 183] width 19 height 5
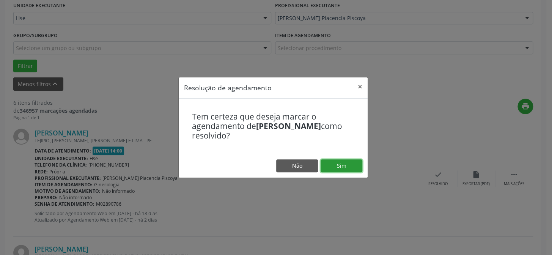
click at [334, 165] on button "Sim" at bounding box center [341, 165] width 42 height 13
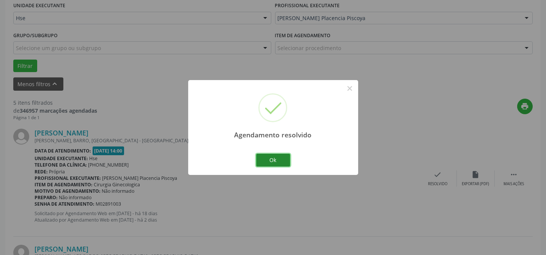
click at [288, 156] on button "Ok" at bounding box center [273, 160] width 34 height 13
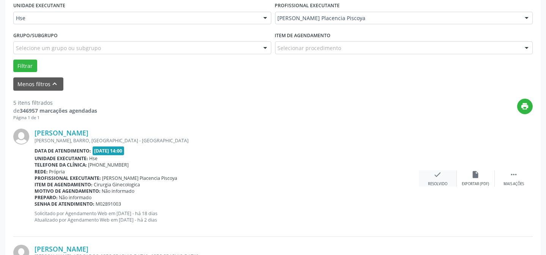
click at [433, 181] on div "Resolvido" at bounding box center [437, 183] width 19 height 5
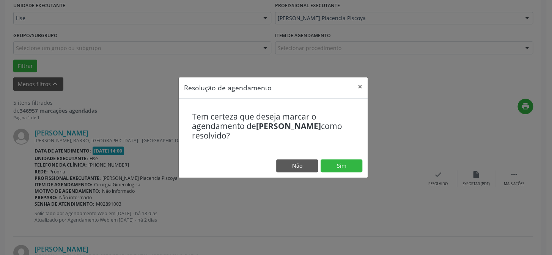
click at [334, 157] on footer "Não Sim" at bounding box center [273, 166] width 189 height 24
click at [334, 163] on button "Sim" at bounding box center [341, 165] width 42 height 13
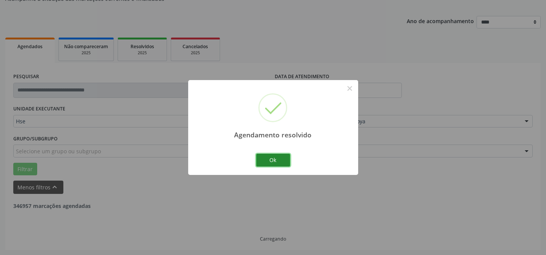
click at [270, 158] on button "Ok" at bounding box center [273, 160] width 34 height 13
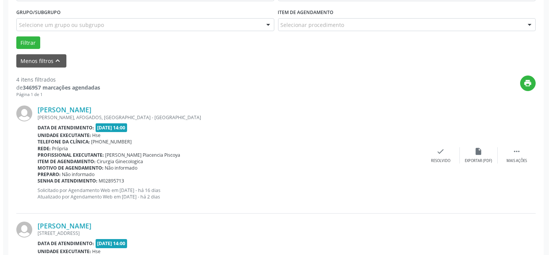
scroll to position [214, 0]
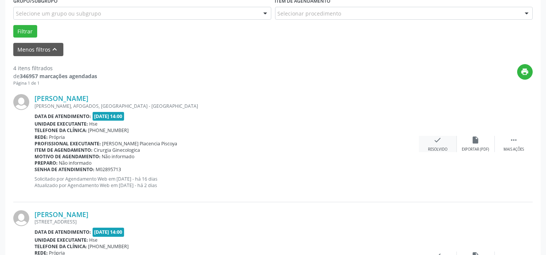
click at [429, 141] on div "check Resolvido" at bounding box center [438, 144] width 38 height 16
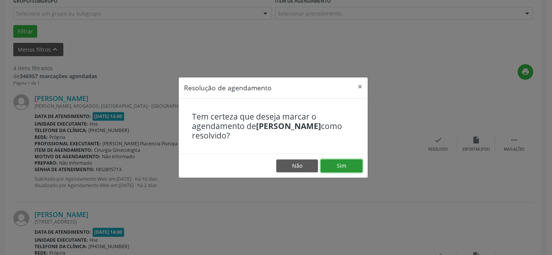
click at [344, 170] on button "Sim" at bounding box center [341, 165] width 42 height 13
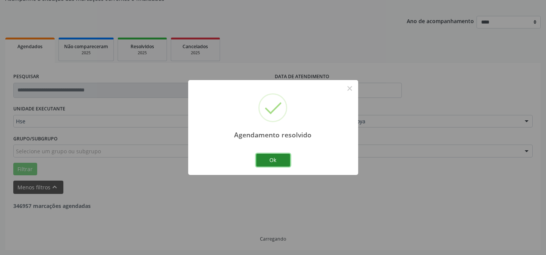
click at [277, 157] on button "Ok" at bounding box center [273, 160] width 34 height 13
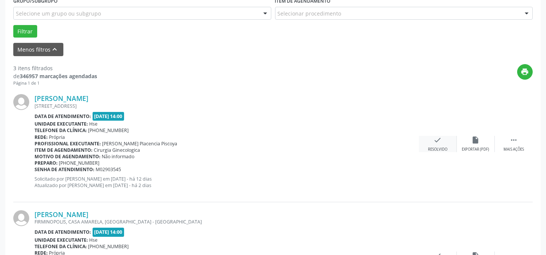
click at [425, 141] on div "check Resolvido" at bounding box center [438, 144] width 38 height 16
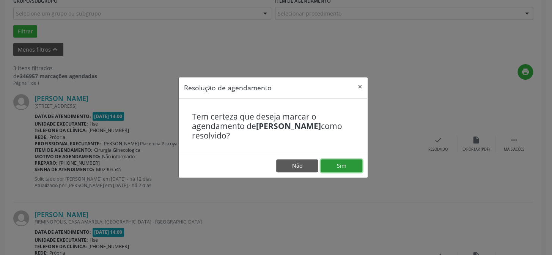
click at [339, 162] on button "Sim" at bounding box center [341, 165] width 42 height 13
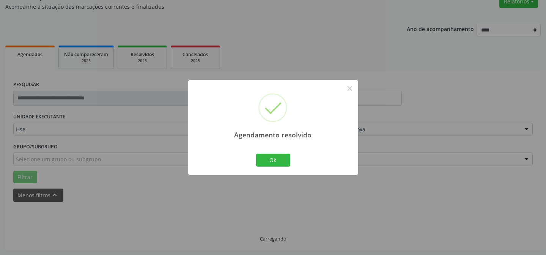
click at [275, 162] on button "Ok" at bounding box center [273, 160] width 34 height 13
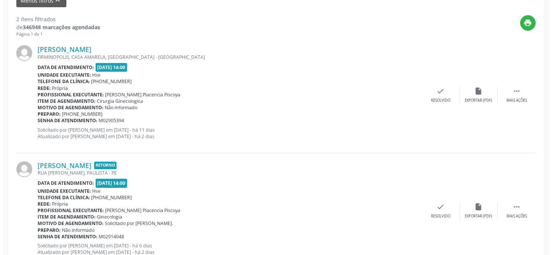
scroll to position [275, 0]
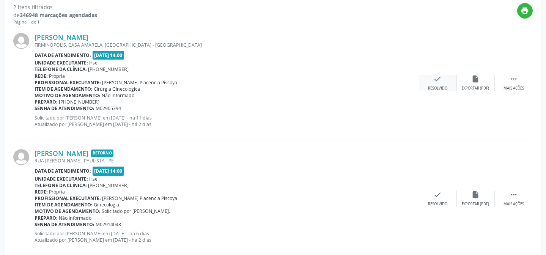
click at [438, 82] on icon "check" at bounding box center [437, 79] width 8 height 8
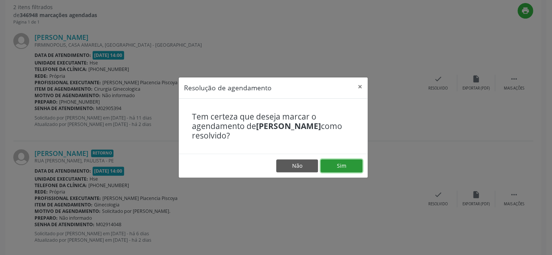
click at [346, 166] on button "Sim" at bounding box center [341, 165] width 42 height 13
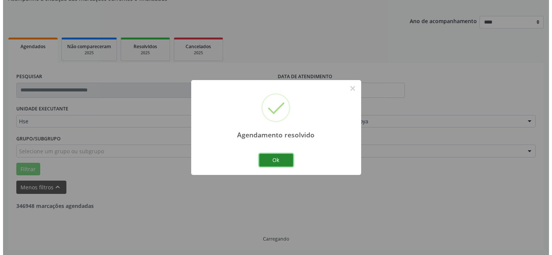
scroll to position [173, 0]
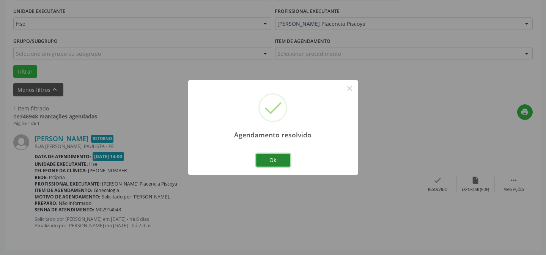
click at [278, 163] on button "Ok" at bounding box center [273, 160] width 34 height 13
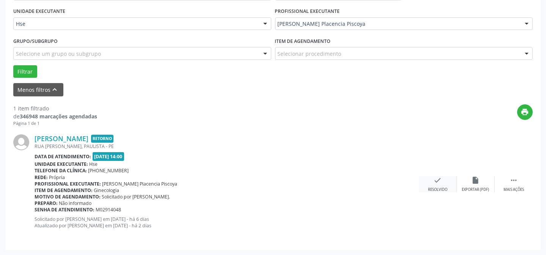
click at [435, 187] on div "Resolvido" at bounding box center [437, 189] width 19 height 5
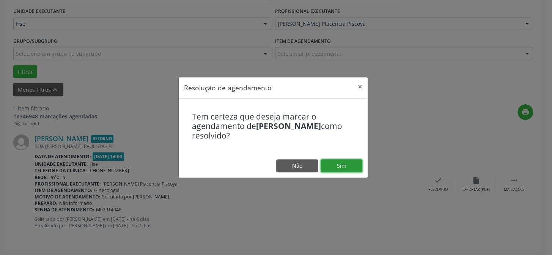
click at [338, 162] on button "Sim" at bounding box center [341, 165] width 42 height 13
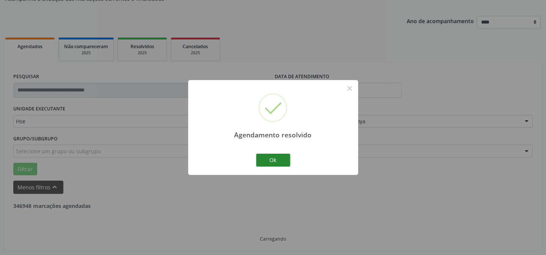
scroll to position [51, 0]
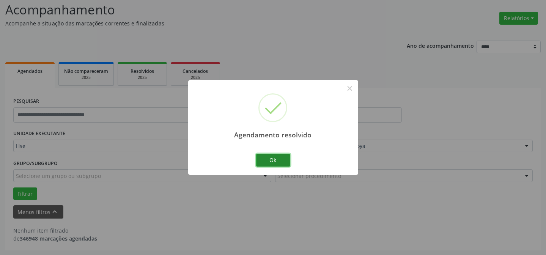
click at [281, 158] on button "Ok" at bounding box center [273, 160] width 34 height 13
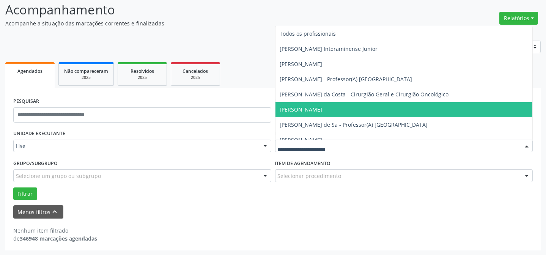
drag, startPoint x: 357, startPoint y: 149, endPoint x: 366, endPoint y: 144, distance: 10.5
click at [359, 149] on div at bounding box center [404, 146] width 258 height 13
click at [366, 144] on input "text" at bounding box center [398, 149] width 240 height 15
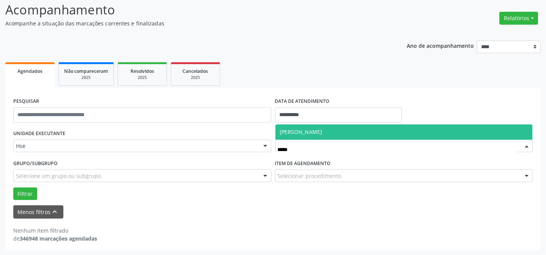
click at [322, 133] on span "[PERSON_NAME]" at bounding box center [301, 131] width 42 height 7
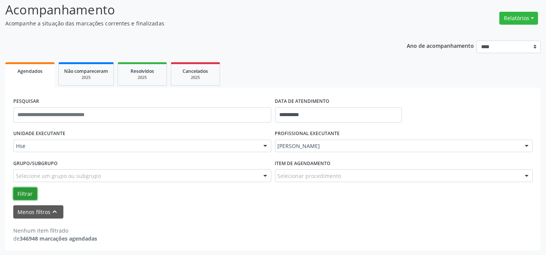
click at [26, 189] on button "Filtrar" at bounding box center [25, 193] width 24 height 13
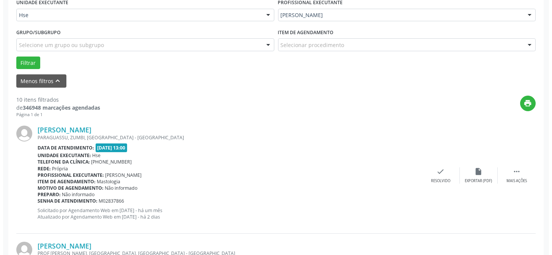
scroll to position [224, 0]
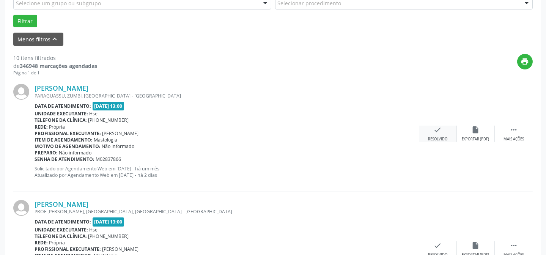
click at [436, 139] on div "Resolvido" at bounding box center [437, 139] width 19 height 5
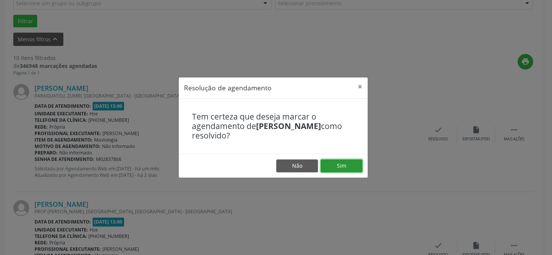
click at [337, 167] on button "Sim" at bounding box center [341, 165] width 42 height 13
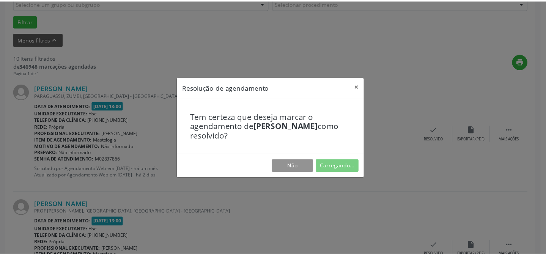
scroll to position [68, 0]
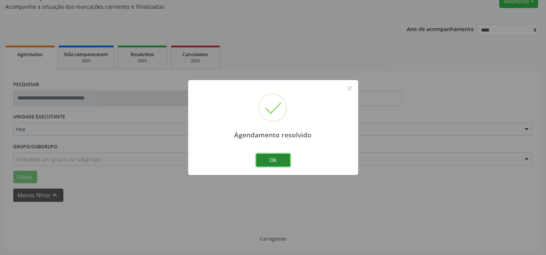
click at [278, 162] on button "Ok" at bounding box center [273, 160] width 34 height 13
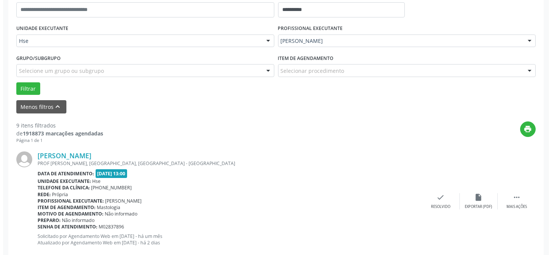
scroll to position [171, 0]
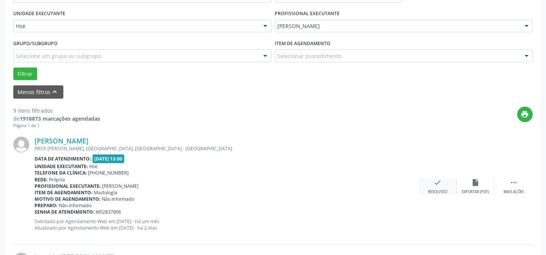
click at [430, 182] on div "check Resolvido" at bounding box center [438, 186] width 38 height 16
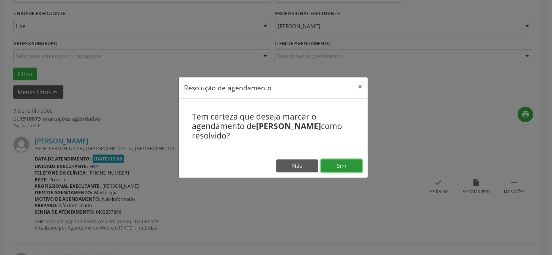
click at [347, 164] on button "Sim" at bounding box center [341, 165] width 42 height 13
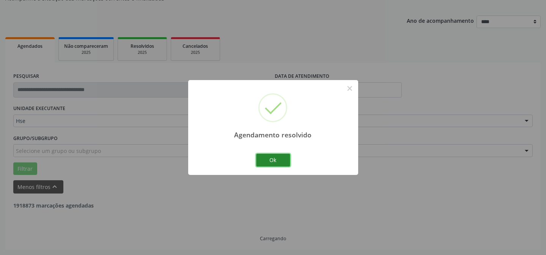
click at [271, 156] on button "Ok" at bounding box center [273, 160] width 34 height 13
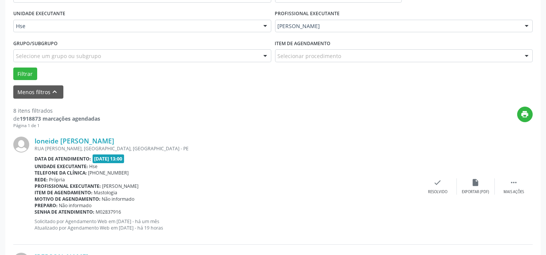
click at [443, 197] on div "Ioneide [PERSON_NAME] [GEOGRAPHIC_DATA][PERSON_NAME], [GEOGRAPHIC_DATA], OLINDA…" at bounding box center [272, 187] width 519 height 116
click at [437, 189] on div "Resolvido" at bounding box center [437, 191] width 19 height 5
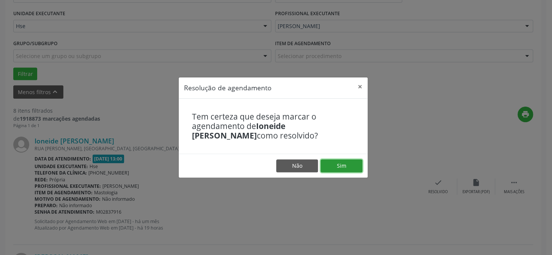
click at [332, 163] on button "Sim" at bounding box center [341, 165] width 42 height 13
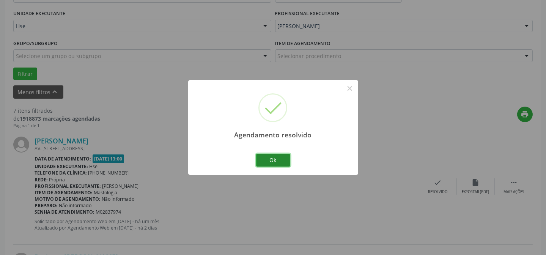
click at [269, 158] on button "Ok" at bounding box center [273, 160] width 34 height 13
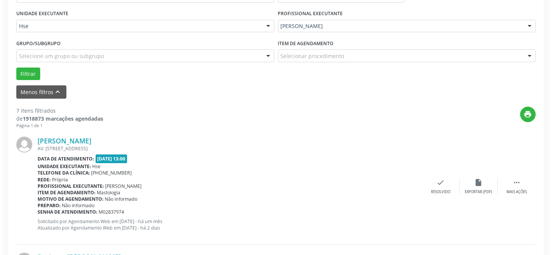
scroll to position [206, 0]
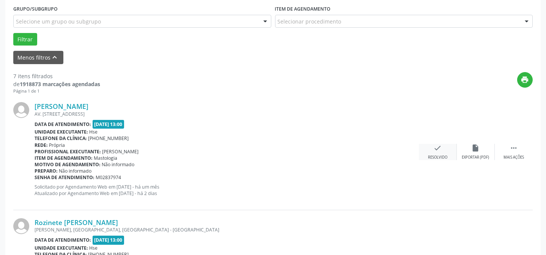
click at [428, 149] on div "check Resolvido" at bounding box center [438, 152] width 38 height 16
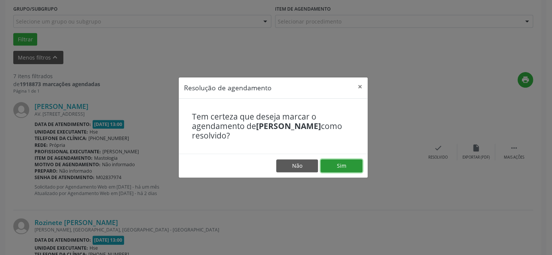
click at [339, 170] on button "Sim" at bounding box center [341, 165] width 42 height 13
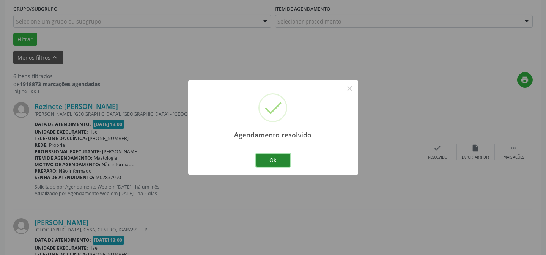
click at [270, 160] on button "Ok" at bounding box center [273, 160] width 34 height 13
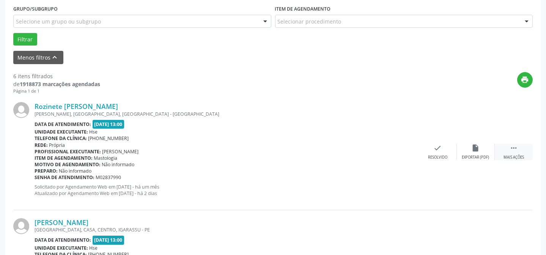
drag, startPoint x: 531, startPoint y: 148, endPoint x: 514, endPoint y: 151, distance: 16.9
click at [530, 148] on div " Mais ações" at bounding box center [514, 152] width 38 height 16
click at [514, 151] on icon "" at bounding box center [513, 148] width 8 height 8
click at [510, 148] on icon "" at bounding box center [513, 148] width 8 height 8
click at [473, 152] on div "alarm_off Não compareceu" at bounding box center [476, 152] width 38 height 16
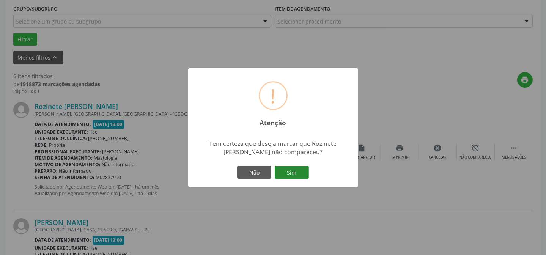
click at [283, 169] on button "Sim" at bounding box center [292, 172] width 34 height 13
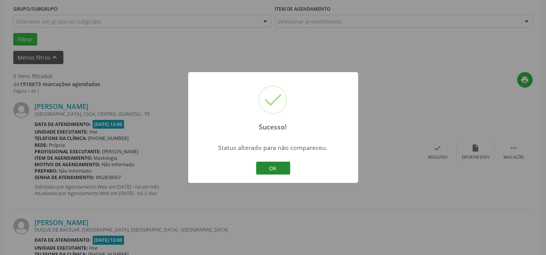
click at [270, 166] on button "OK" at bounding box center [273, 168] width 34 height 13
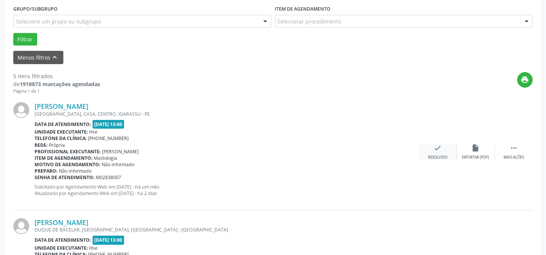
click at [441, 151] on icon "check" at bounding box center [437, 148] width 8 height 8
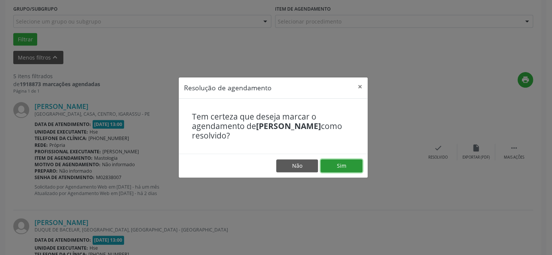
click at [345, 162] on button "Sim" at bounding box center [341, 165] width 42 height 13
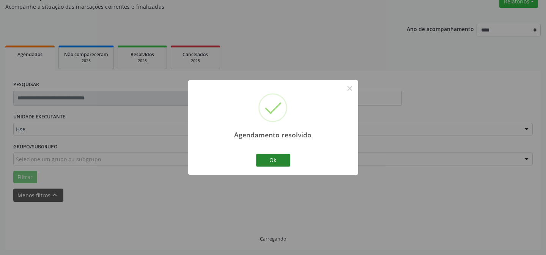
scroll to position [76, 0]
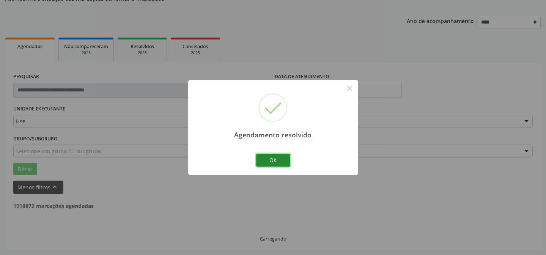
click at [272, 160] on button "Ok" at bounding box center [273, 160] width 34 height 13
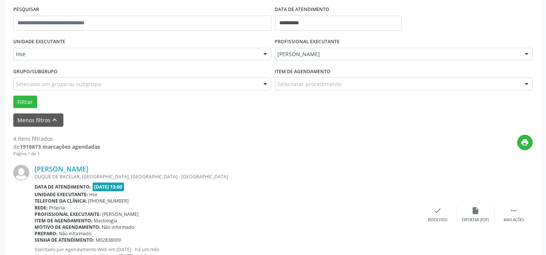
scroll to position [144, 0]
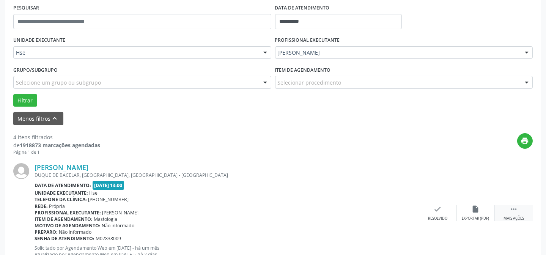
click at [514, 208] on icon "" at bounding box center [513, 209] width 8 height 8
click at [471, 207] on icon "alarm_off" at bounding box center [475, 209] width 8 height 8
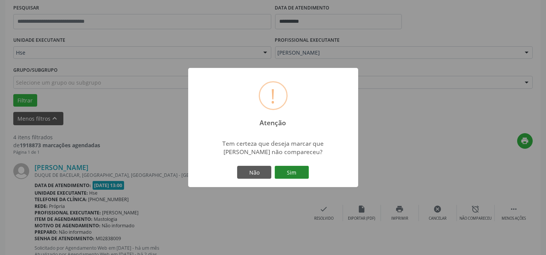
click at [293, 172] on button "Sim" at bounding box center [292, 172] width 34 height 13
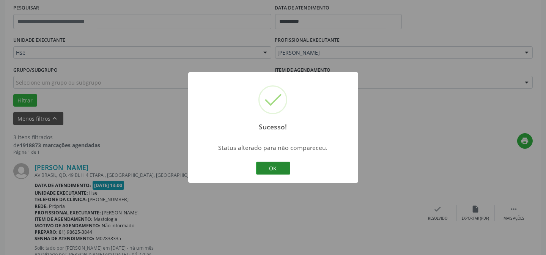
click at [265, 169] on button "OK" at bounding box center [273, 168] width 34 height 13
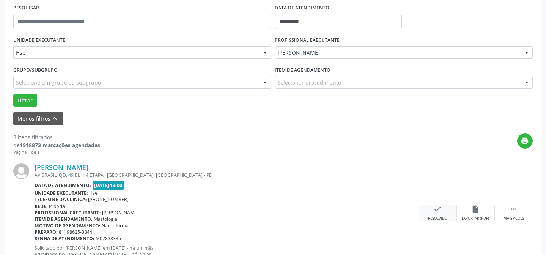
click at [440, 209] on icon "check" at bounding box center [437, 209] width 8 height 8
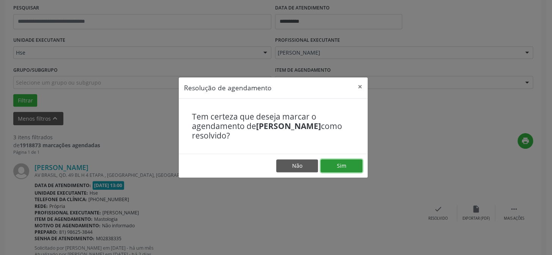
click at [344, 159] on button "Sim" at bounding box center [341, 165] width 42 height 13
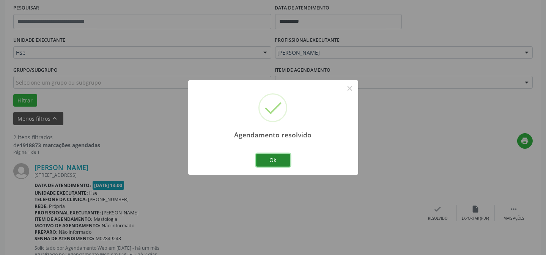
click at [274, 162] on button "Ok" at bounding box center [273, 160] width 34 height 13
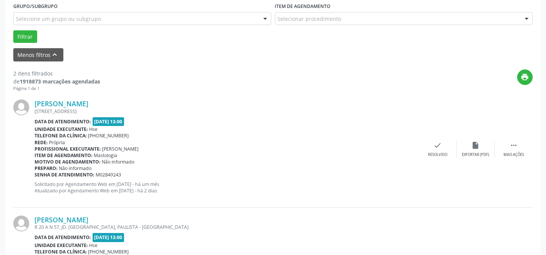
scroll to position [214, 0]
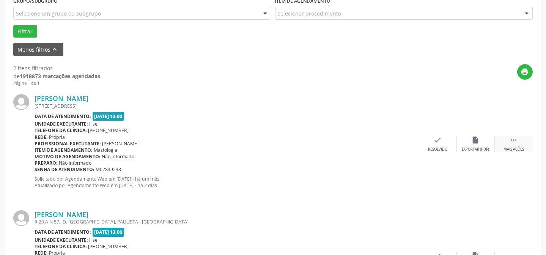
click at [510, 151] on div "Mais ações" at bounding box center [513, 149] width 20 height 5
click at [470, 152] on div "[PERSON_NAME] [STREET_ADDRESS] Data de atendimento: [DATE] 13:00 Unidade execut…" at bounding box center [272, 144] width 519 height 116
click at [482, 143] on div "alarm_off Não compareceu" at bounding box center [476, 144] width 38 height 16
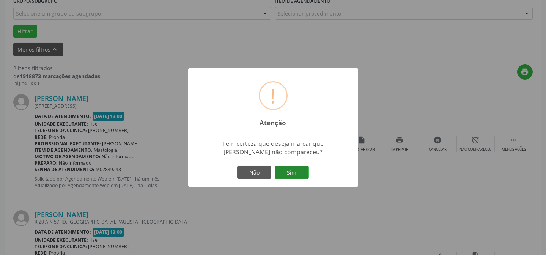
click at [295, 170] on button "Sim" at bounding box center [292, 172] width 34 height 13
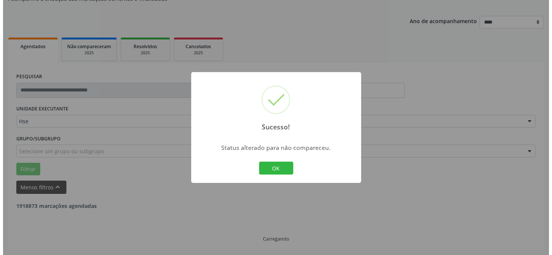
scroll to position [173, 0]
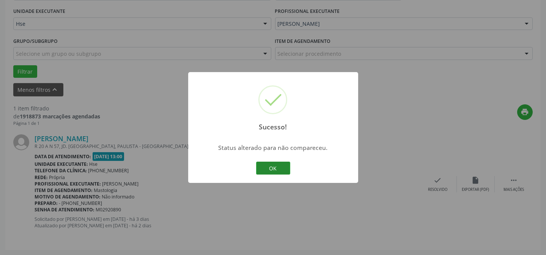
click at [283, 168] on button "OK" at bounding box center [273, 168] width 34 height 13
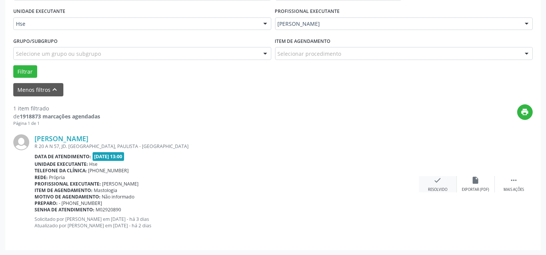
click at [438, 181] on icon "check" at bounding box center [437, 180] width 8 height 8
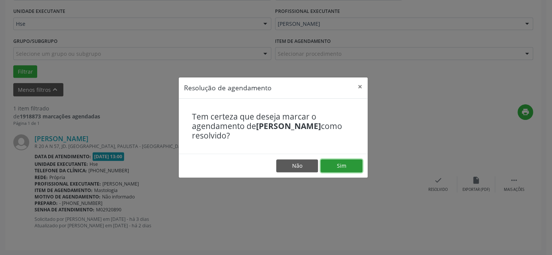
click at [332, 164] on button "Sim" at bounding box center [341, 165] width 42 height 13
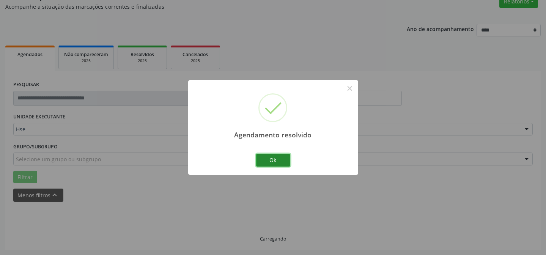
click at [268, 159] on button "Ok" at bounding box center [273, 160] width 34 height 13
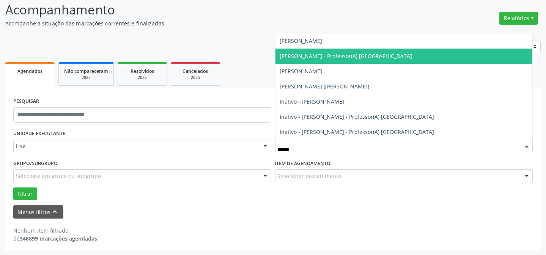
type input "*******"
click at [393, 57] on span "[PERSON_NAME] - Professor(A) [GEOGRAPHIC_DATA]" at bounding box center [403, 56] width 257 height 15
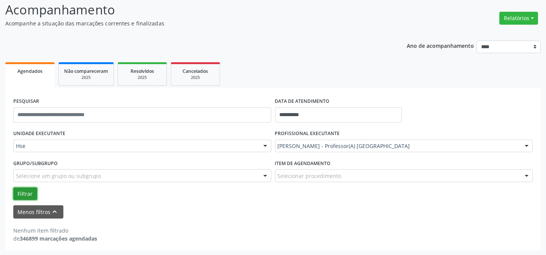
click at [33, 194] on button "Filtrar" at bounding box center [25, 193] width 24 height 13
click at [28, 191] on button "Filtrar" at bounding box center [25, 193] width 24 height 13
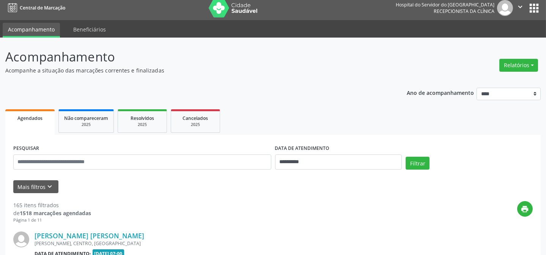
scroll to position [69, 0]
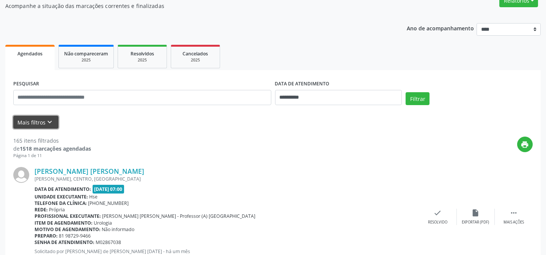
drag, startPoint x: 34, startPoint y: 125, endPoint x: 48, endPoint y: 124, distance: 13.7
click at [35, 125] on button "Mais filtros keyboard_arrow_down" at bounding box center [35, 122] width 45 height 13
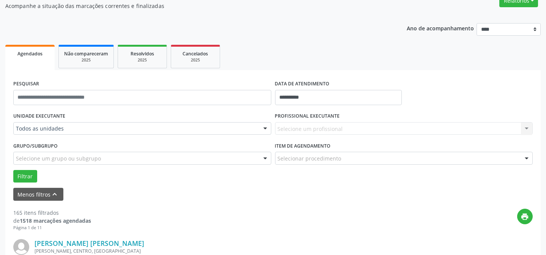
drag, startPoint x: 68, startPoint y: 119, endPoint x: 73, endPoint y: 124, distance: 7.0
click at [69, 119] on div "UNIDADE EXECUTANTE Todos as unidades Todos as unidades Hse Nenhum resultado enc…" at bounding box center [142, 125] width 262 height 30
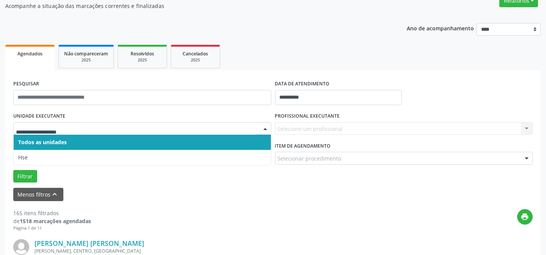
click at [68, 143] on span "Todos as unidades" at bounding box center [142, 142] width 257 height 15
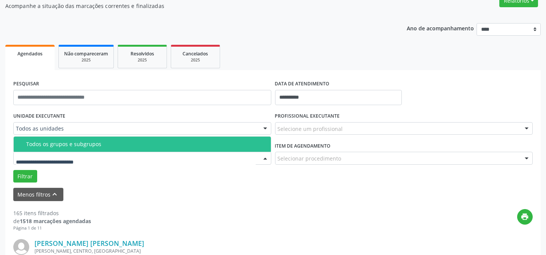
click at [63, 152] on div at bounding box center [142, 158] width 258 height 13
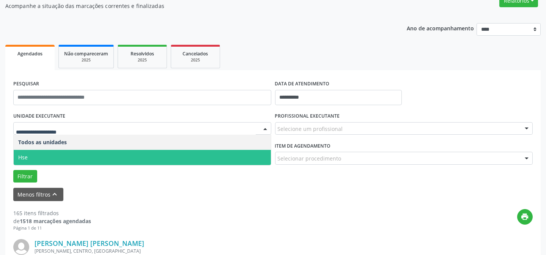
click at [60, 151] on span "Hse" at bounding box center [142, 157] width 257 height 15
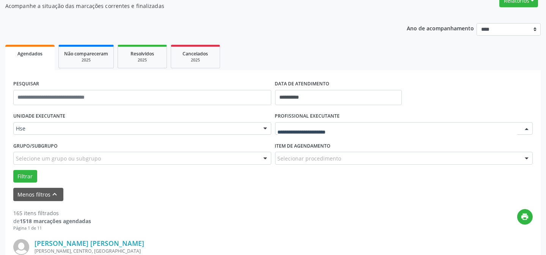
click at [343, 124] on div at bounding box center [404, 128] width 258 height 13
click at [365, 125] on input "text" at bounding box center [398, 132] width 240 height 15
type input "*"
click at [531, 129] on div at bounding box center [526, 129] width 11 height 13
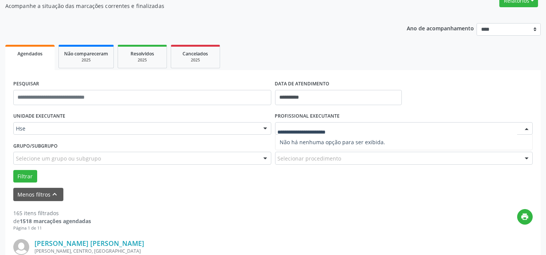
type input "*"
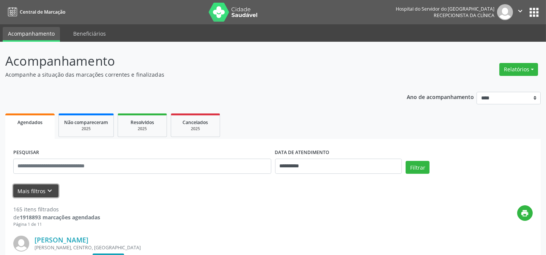
click at [40, 189] on button "Mais filtros keyboard_arrow_down" at bounding box center [35, 190] width 45 height 13
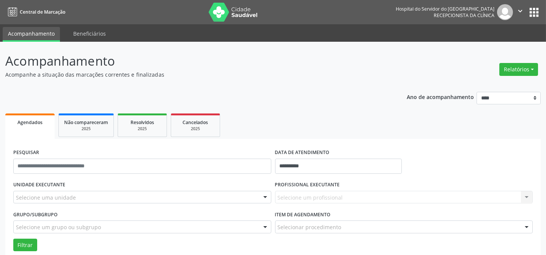
click at [95, 195] on div "Selecione uma unidade" at bounding box center [142, 197] width 258 height 13
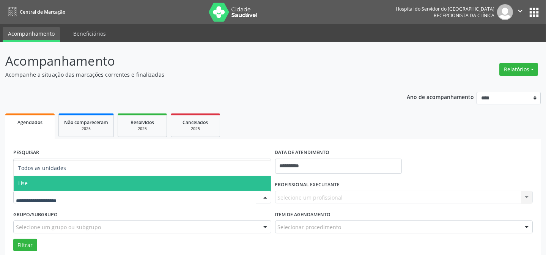
click at [84, 185] on span "Hse" at bounding box center [142, 183] width 257 height 15
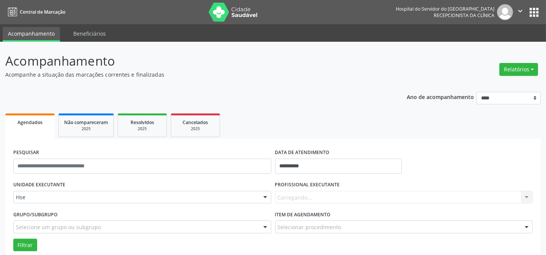
click at [295, 193] on div "Carregando... Nenhum resultado encontrado para: " " Não há nenhuma opção para s…" at bounding box center [404, 197] width 258 height 13
click at [309, 197] on div "Carregando... Nenhum resultado encontrado para: " " Não há nenhuma opção para s…" at bounding box center [404, 197] width 258 height 13
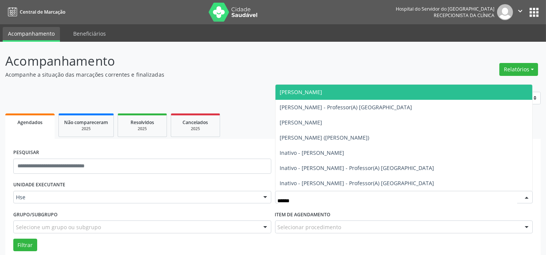
click at [348, 95] on span "[PERSON_NAME]" at bounding box center [403, 92] width 257 height 15
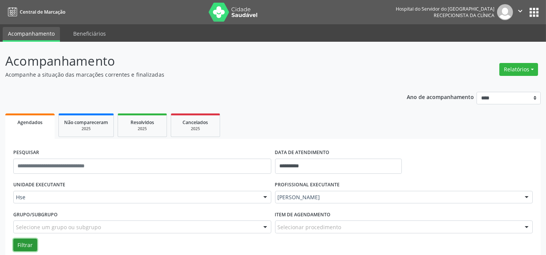
click at [19, 242] on button "Filtrar" at bounding box center [25, 245] width 24 height 13
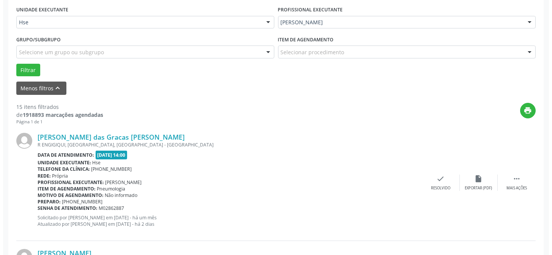
scroll to position [179, 0]
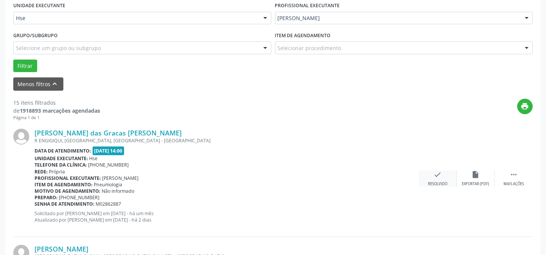
click at [433, 179] on div "check Resolvido" at bounding box center [438, 178] width 38 height 16
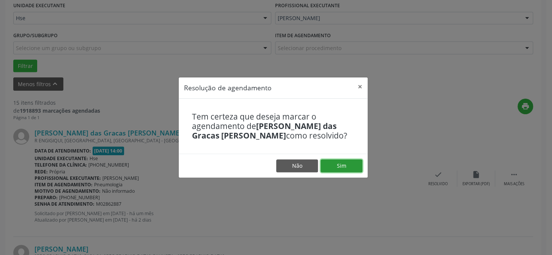
click at [336, 167] on button "Sim" at bounding box center [341, 165] width 42 height 13
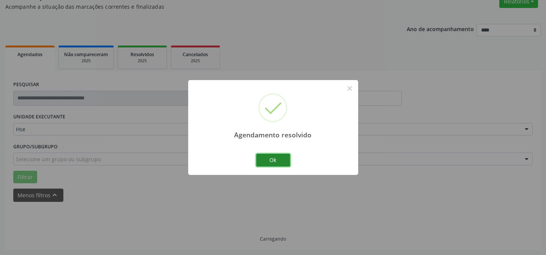
click at [273, 159] on button "Ok" at bounding box center [273, 160] width 34 height 13
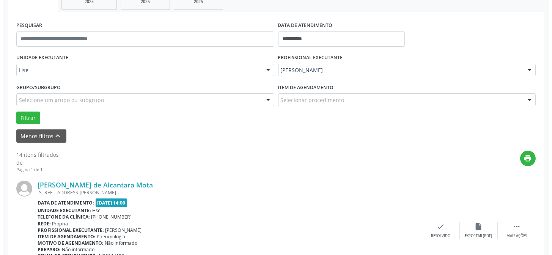
scroll to position [137, 0]
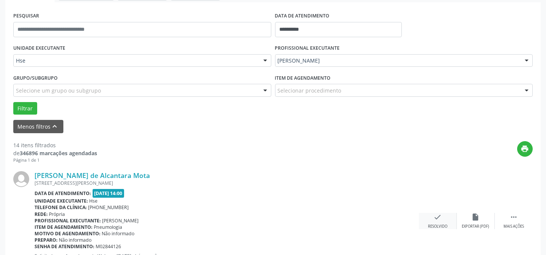
click at [445, 215] on div "check Resolvido" at bounding box center [438, 221] width 38 height 16
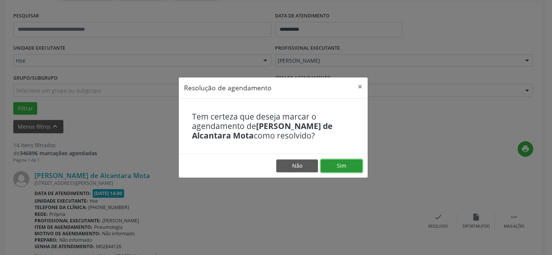
click at [358, 166] on button "Sim" at bounding box center [341, 165] width 42 height 13
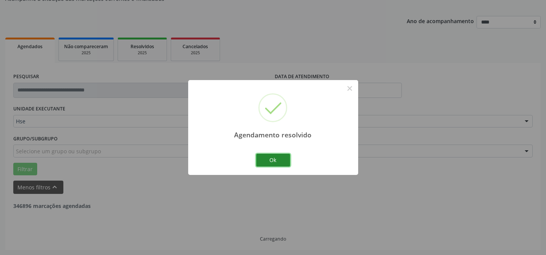
click at [269, 160] on button "Ok" at bounding box center [273, 160] width 34 height 13
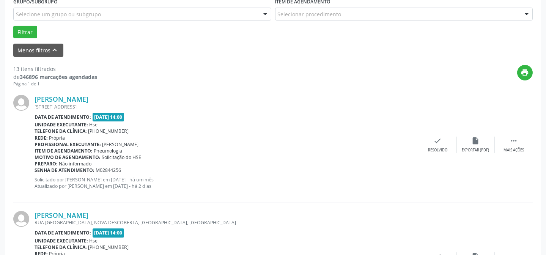
scroll to position [214, 0]
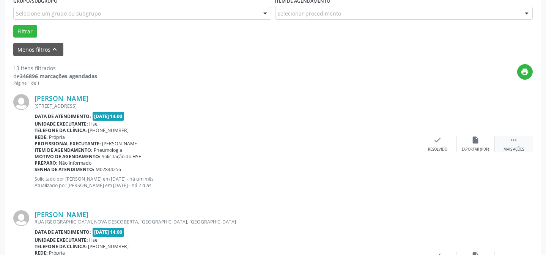
click at [517, 144] on div " Mais ações" at bounding box center [514, 144] width 38 height 16
click at [475, 140] on icon "alarm_off" at bounding box center [475, 140] width 8 height 8
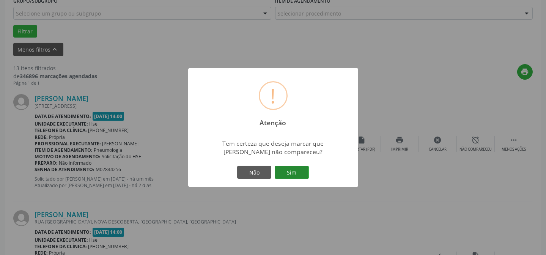
click at [301, 173] on button "Sim" at bounding box center [292, 172] width 34 height 13
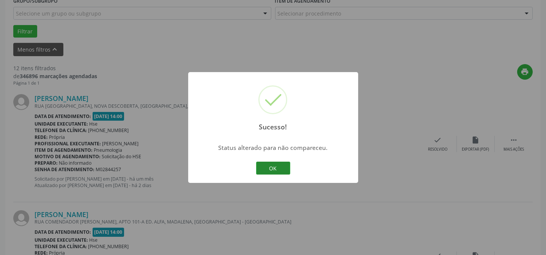
click at [286, 168] on button "OK" at bounding box center [273, 168] width 34 height 13
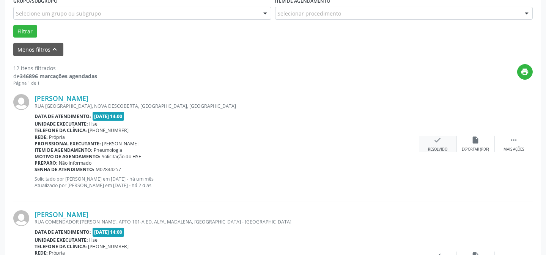
click at [443, 145] on div "check Resolvido" at bounding box center [438, 144] width 38 height 16
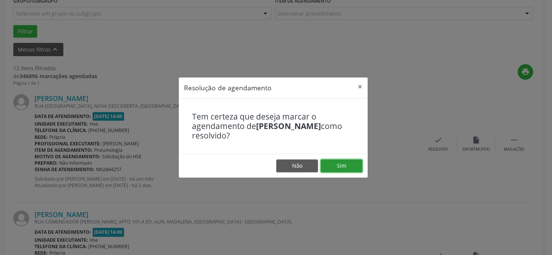
click at [341, 166] on button "Sim" at bounding box center [341, 165] width 42 height 13
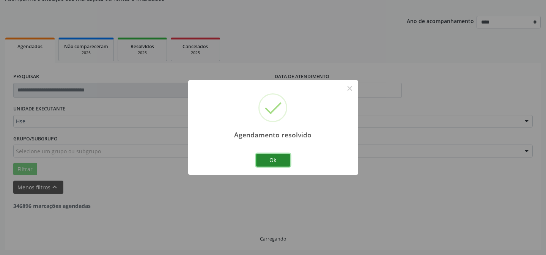
click at [262, 160] on button "Ok" at bounding box center [273, 160] width 34 height 13
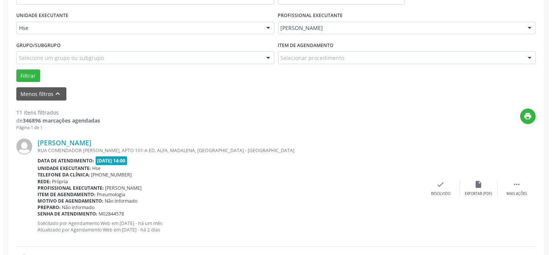
scroll to position [179, 0]
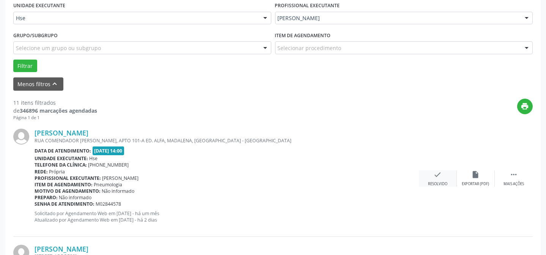
click at [436, 173] on icon "check" at bounding box center [437, 174] width 8 height 8
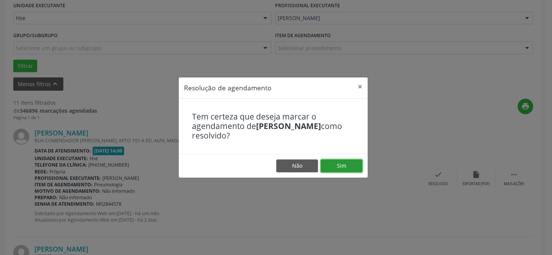
click at [351, 160] on button "Sim" at bounding box center [341, 165] width 42 height 13
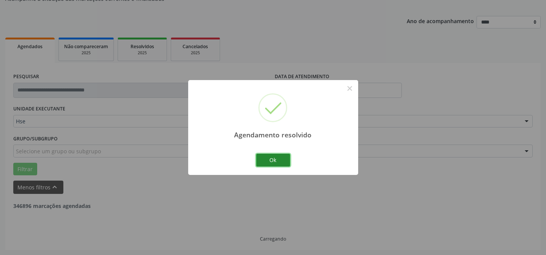
click at [272, 157] on button "Ok" at bounding box center [273, 160] width 34 height 13
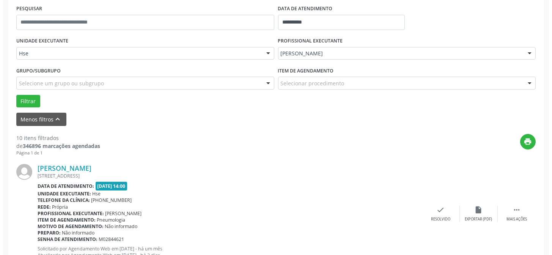
scroll to position [144, 0]
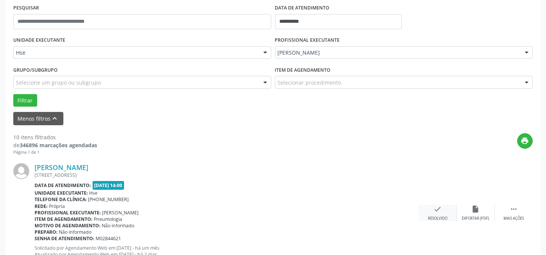
click at [436, 210] on icon "check" at bounding box center [437, 209] width 8 height 8
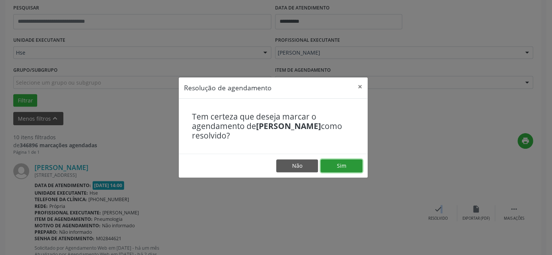
click at [355, 170] on button "Sim" at bounding box center [341, 165] width 42 height 13
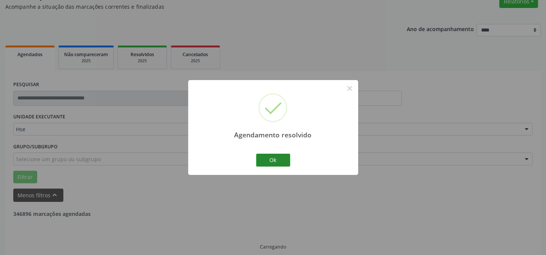
scroll to position [76, 0]
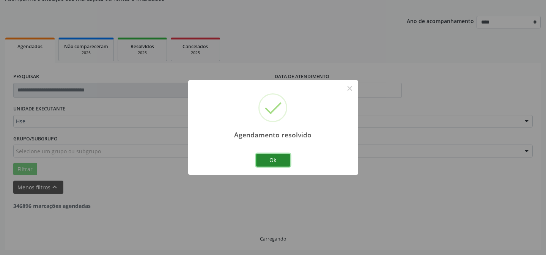
click at [279, 155] on button "Ok" at bounding box center [273, 160] width 34 height 13
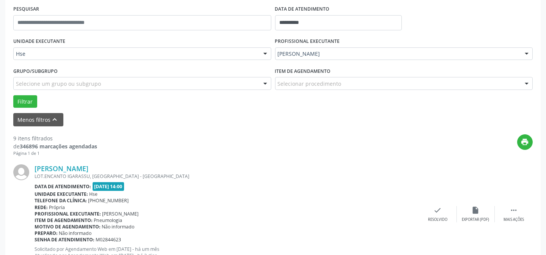
scroll to position [144, 0]
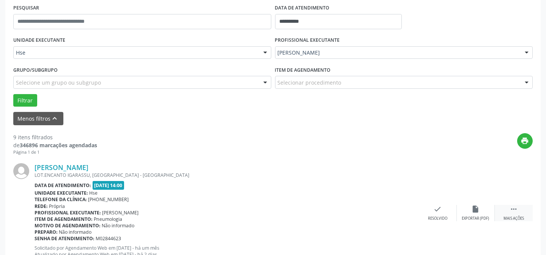
click at [514, 207] on icon "" at bounding box center [513, 209] width 8 height 8
click at [487, 203] on div "Tatiana Alves de Araujo de Souza LOT.ENCANTO IGARASSU, RECIFE - PE Data de aten…" at bounding box center [272, 213] width 519 height 116
click at [482, 209] on div "alarm_off Não compareceu" at bounding box center [476, 213] width 38 height 16
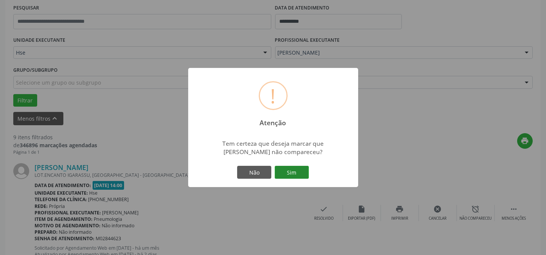
click at [281, 166] on button "Sim" at bounding box center [292, 172] width 34 height 13
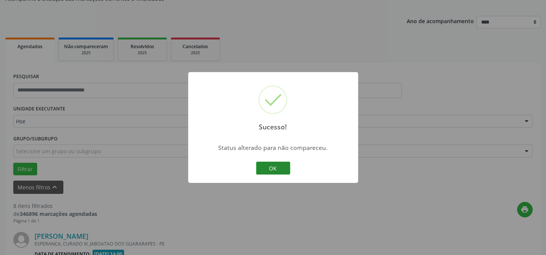
click at [267, 170] on button "OK" at bounding box center [273, 168] width 34 height 13
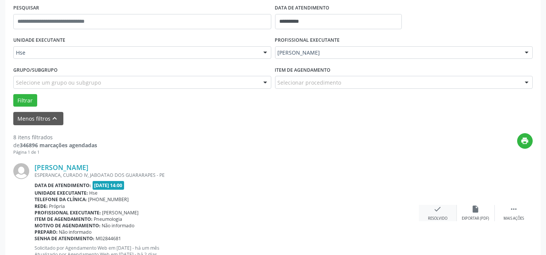
click at [444, 212] on div "check Resolvido" at bounding box center [438, 213] width 38 height 16
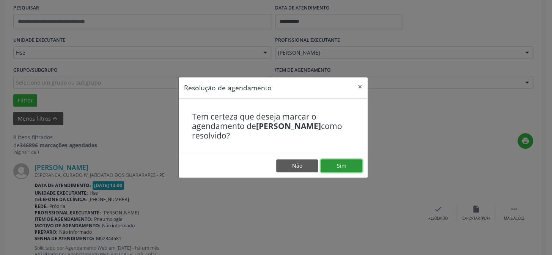
click at [350, 165] on button "Sim" at bounding box center [341, 165] width 42 height 13
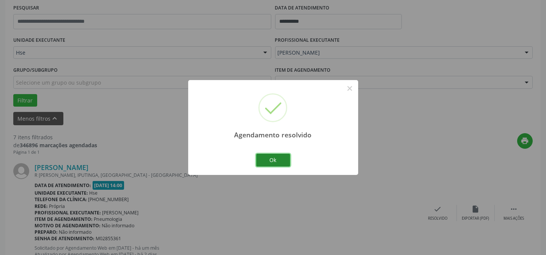
click at [277, 157] on button "Ok" at bounding box center [273, 160] width 34 height 13
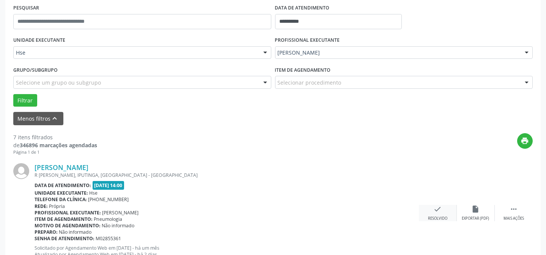
click at [446, 216] on div "Resolvido" at bounding box center [437, 218] width 19 height 5
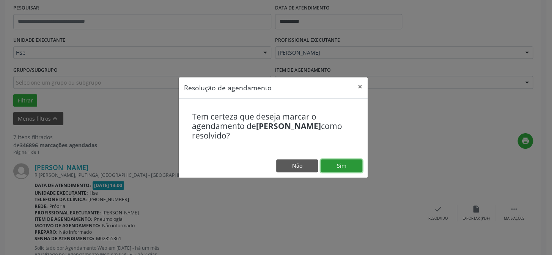
click at [331, 166] on button "Sim" at bounding box center [341, 165] width 42 height 13
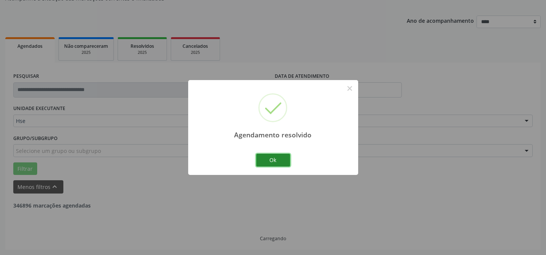
click at [278, 160] on button "Ok" at bounding box center [273, 160] width 34 height 13
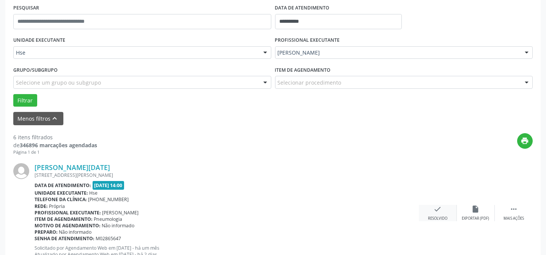
click at [435, 212] on icon "check" at bounding box center [437, 209] width 8 height 8
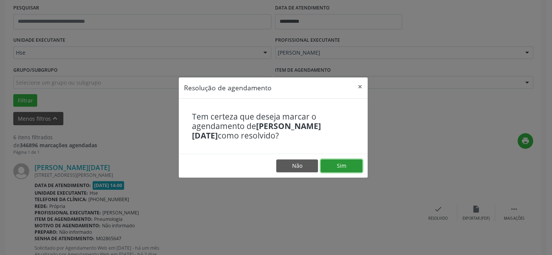
click at [342, 167] on button "Sim" at bounding box center [341, 165] width 42 height 13
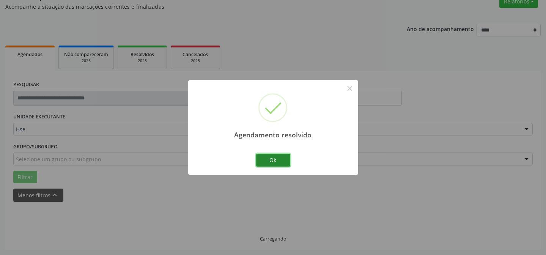
click at [267, 160] on button "Ok" at bounding box center [273, 160] width 34 height 13
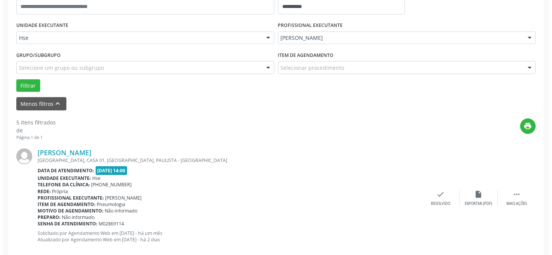
scroll to position [171, 0]
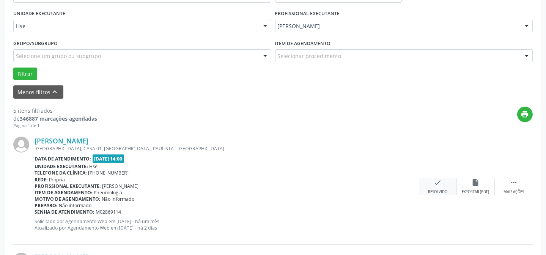
click at [434, 187] on div "check Resolvido" at bounding box center [438, 186] width 38 height 16
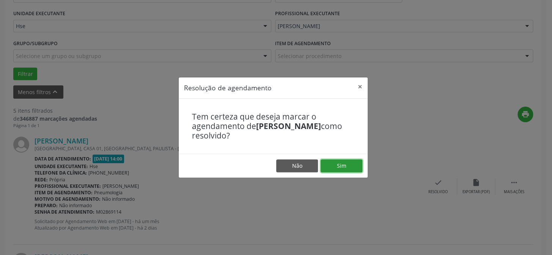
click at [349, 166] on button "Sim" at bounding box center [341, 165] width 42 height 13
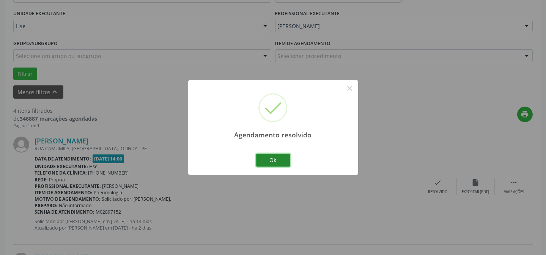
click at [261, 162] on button "Ok" at bounding box center [273, 160] width 34 height 13
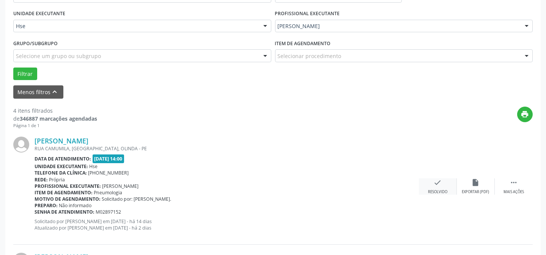
click at [429, 189] on div "Resolvido" at bounding box center [437, 191] width 19 height 5
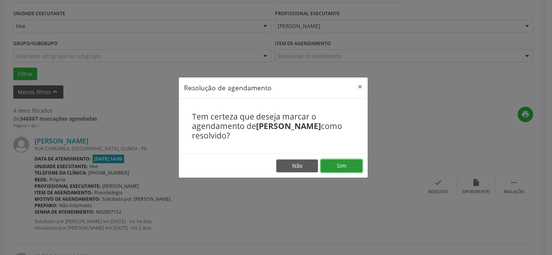
click at [346, 170] on button "Sim" at bounding box center [341, 165] width 42 height 13
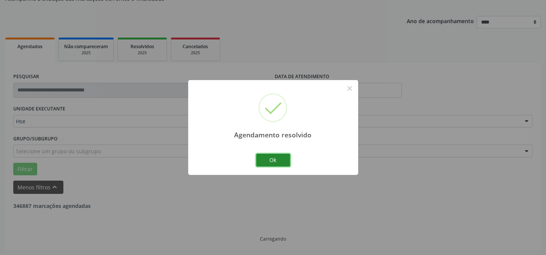
click at [273, 161] on button "Ok" at bounding box center [273, 160] width 34 height 13
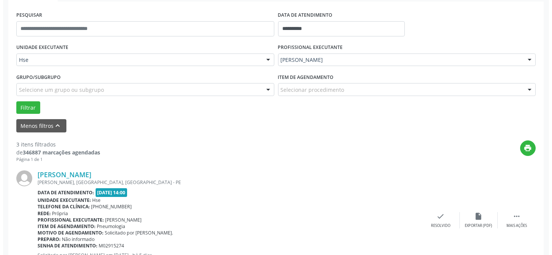
scroll to position [144, 0]
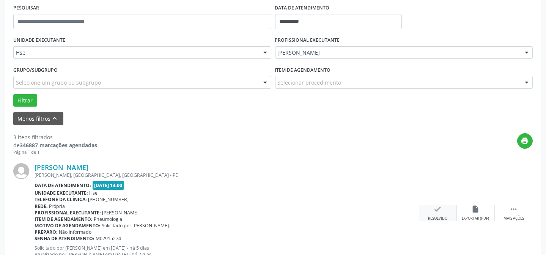
click at [436, 208] on icon "check" at bounding box center [437, 209] width 8 height 8
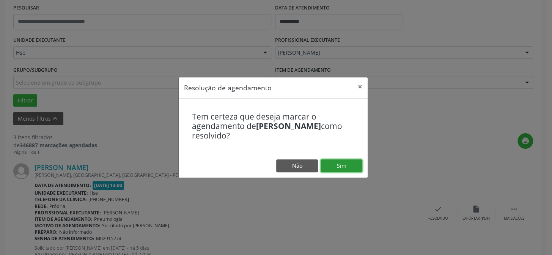
click at [345, 162] on button "Sim" at bounding box center [341, 165] width 42 height 13
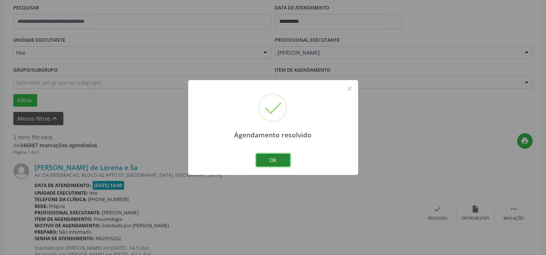
click at [276, 163] on button "Ok" at bounding box center [273, 160] width 34 height 13
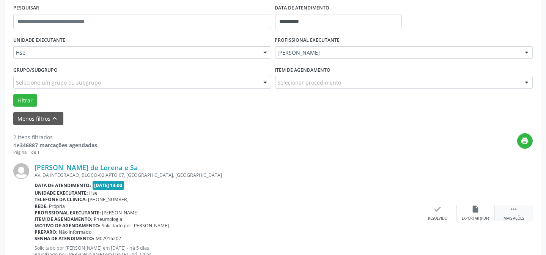
drag, startPoint x: 517, startPoint y: 206, endPoint x: 496, endPoint y: 206, distance: 20.9
click at [517, 206] on icon "" at bounding box center [513, 209] width 8 height 8
click at [473, 205] on icon "alarm_off" at bounding box center [475, 209] width 8 height 8
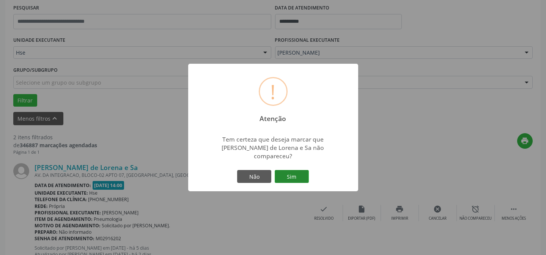
click at [300, 175] on button "Sim" at bounding box center [292, 176] width 34 height 13
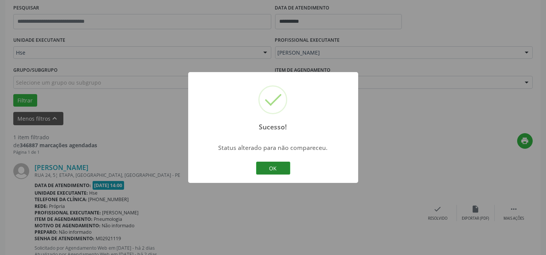
click at [269, 166] on button "OK" at bounding box center [273, 168] width 34 height 13
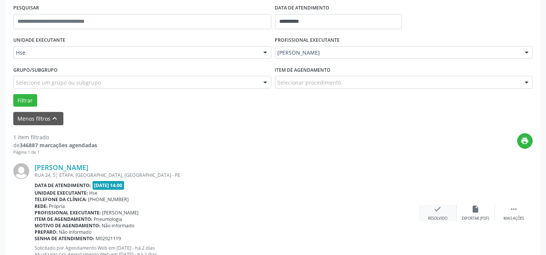
click at [438, 208] on icon "check" at bounding box center [437, 209] width 8 height 8
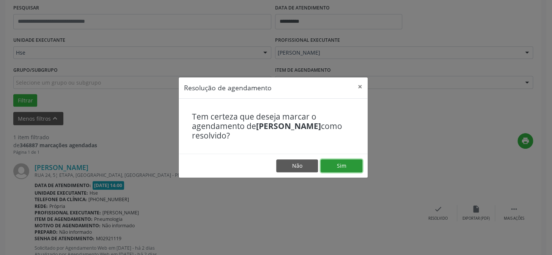
click at [350, 163] on button "Sim" at bounding box center [341, 165] width 42 height 13
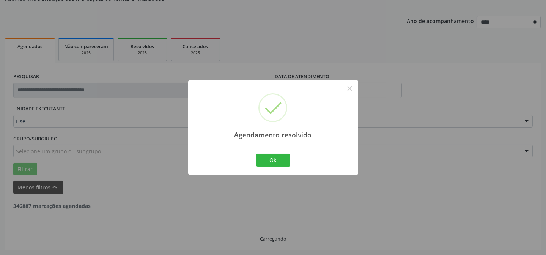
scroll to position [51, 0]
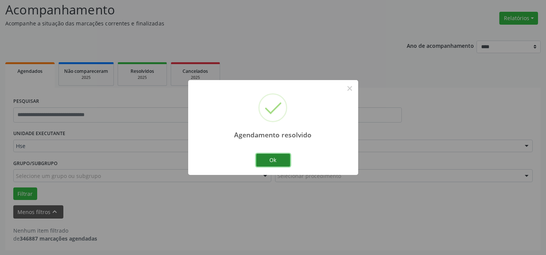
click at [267, 159] on button "Ok" at bounding box center [273, 160] width 34 height 13
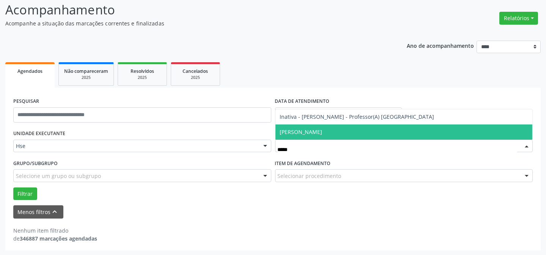
click at [333, 126] on span "[PERSON_NAME]" at bounding box center [403, 131] width 257 height 15
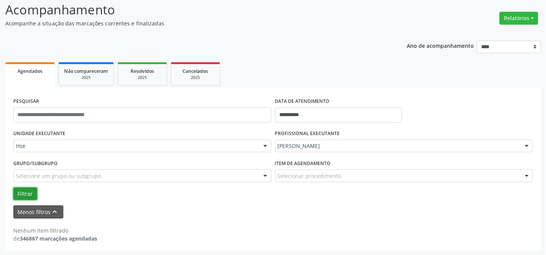
click at [29, 195] on button "Filtrar" at bounding box center [25, 193] width 24 height 13
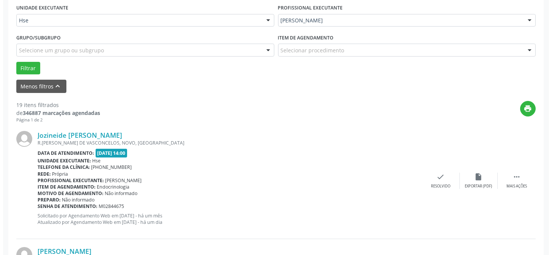
scroll to position [179, 0]
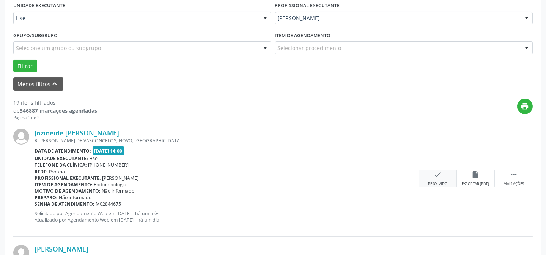
click at [441, 174] on icon "check" at bounding box center [437, 174] width 8 height 8
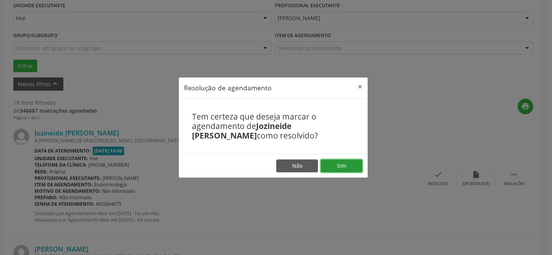
click at [337, 163] on button "Sim" at bounding box center [341, 165] width 42 height 13
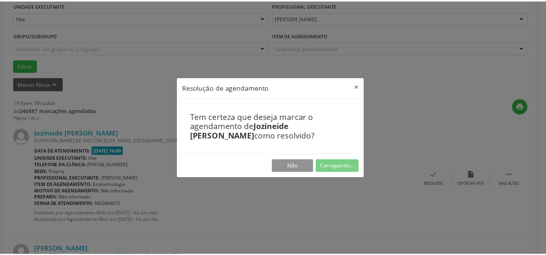
scroll to position [68, 0]
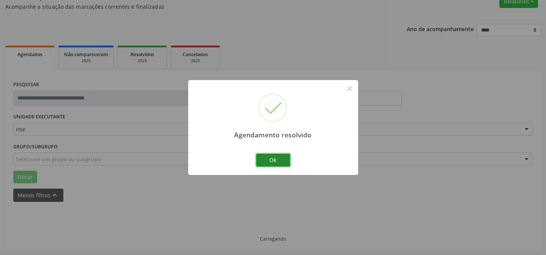
click at [273, 163] on button "Ok" at bounding box center [273, 160] width 34 height 13
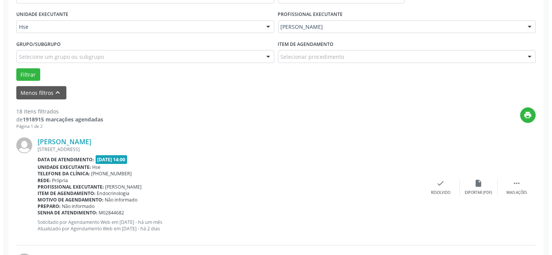
scroll to position [171, 0]
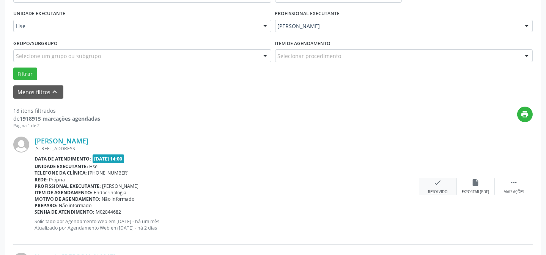
click at [441, 185] on icon "check" at bounding box center [437, 182] width 8 height 8
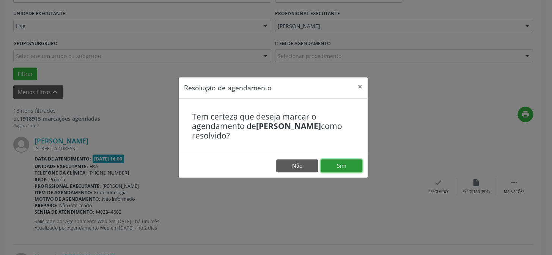
click at [345, 163] on button "Sim" at bounding box center [341, 165] width 42 height 13
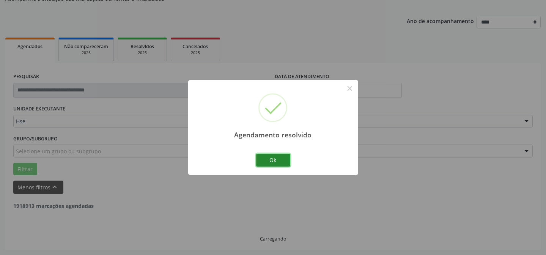
click at [258, 155] on button "Ok" at bounding box center [273, 160] width 34 height 13
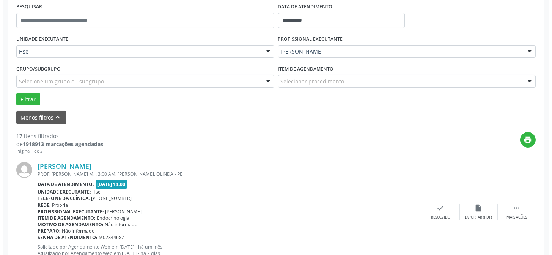
scroll to position [179, 0]
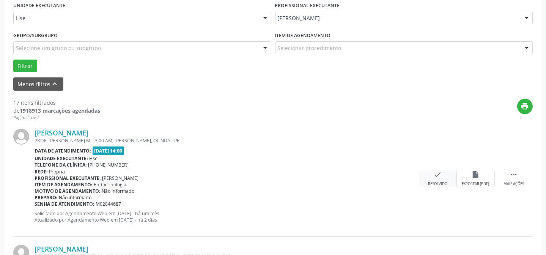
click at [434, 176] on icon "check" at bounding box center [437, 174] width 8 height 8
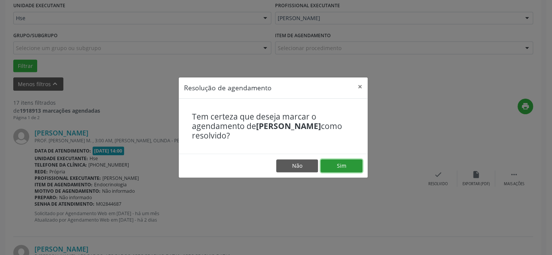
click at [335, 165] on button "Sim" at bounding box center [341, 165] width 42 height 13
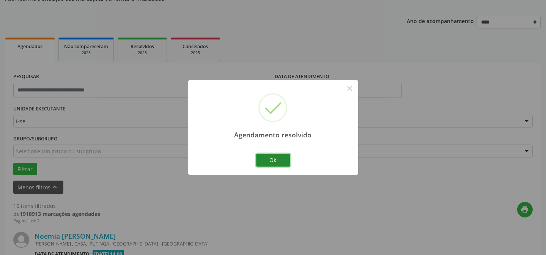
click at [281, 160] on button "Ok" at bounding box center [273, 160] width 34 height 13
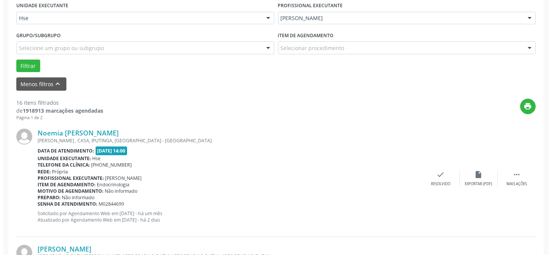
scroll to position [214, 0]
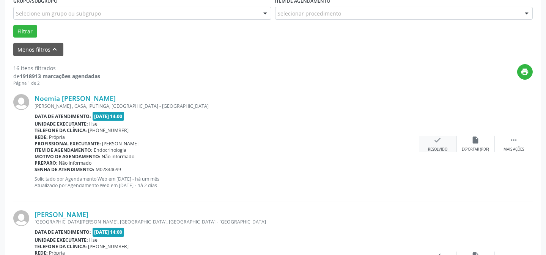
click at [434, 144] on div "check Resolvido" at bounding box center [438, 144] width 38 height 16
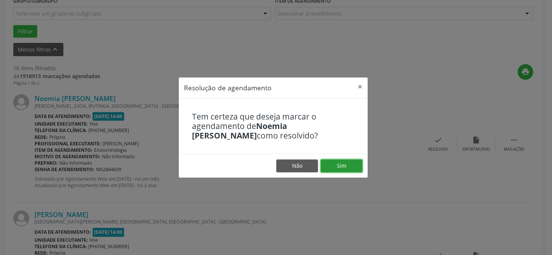
click at [348, 160] on button "Sim" at bounding box center [341, 165] width 42 height 13
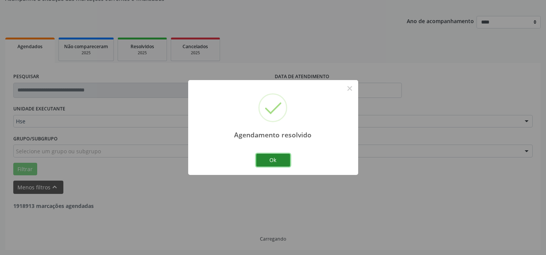
click at [283, 160] on button "Ok" at bounding box center [273, 160] width 34 height 13
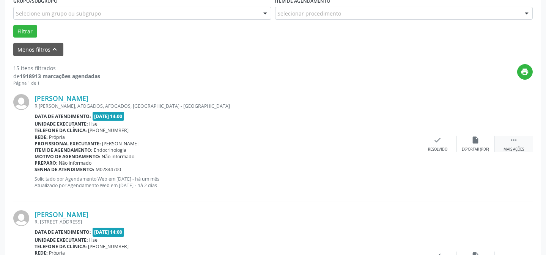
click at [514, 137] on icon "" at bounding box center [513, 140] width 8 height 8
click at [476, 141] on icon "alarm_off" at bounding box center [475, 140] width 8 height 8
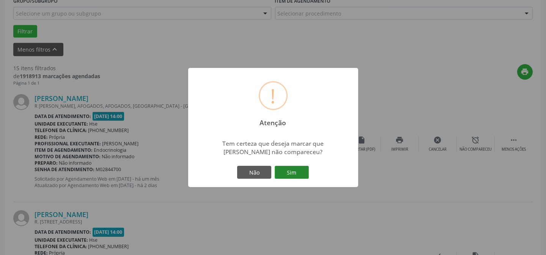
click at [302, 170] on button "Sim" at bounding box center [292, 172] width 34 height 13
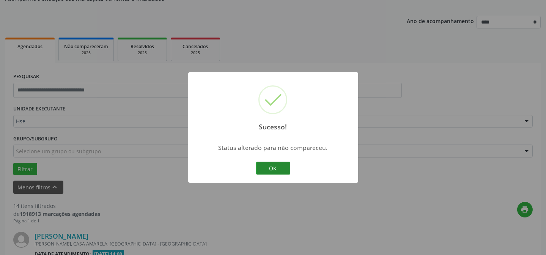
click at [273, 164] on button "OK" at bounding box center [273, 168] width 34 height 13
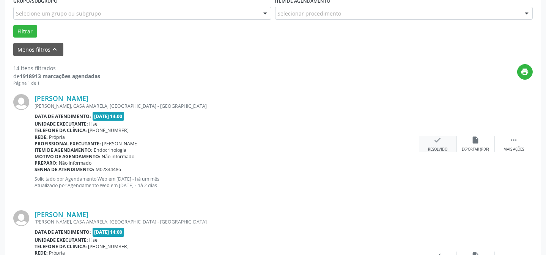
click at [445, 142] on div "check Resolvido" at bounding box center [438, 144] width 38 height 16
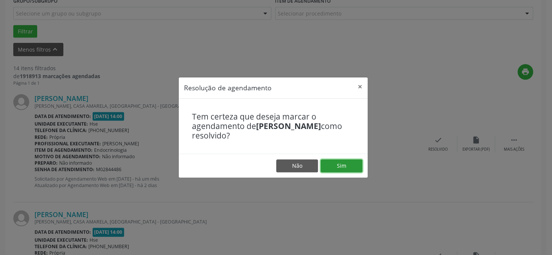
click at [336, 166] on button "Sim" at bounding box center [341, 165] width 42 height 13
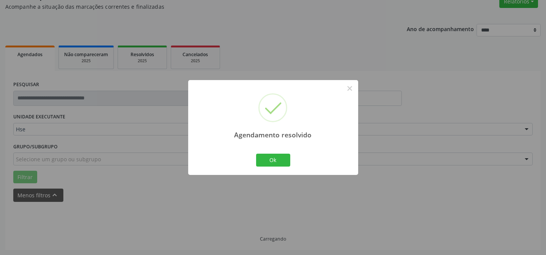
scroll to position [76, 0]
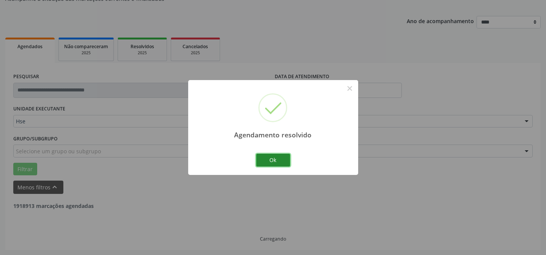
click at [280, 158] on button "Ok" at bounding box center [273, 160] width 34 height 13
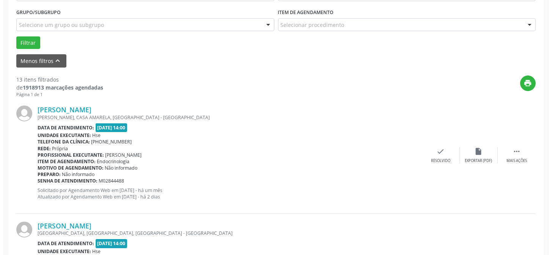
scroll to position [214, 0]
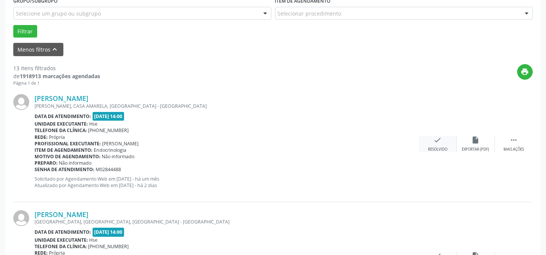
click at [443, 147] on div "Resolvido" at bounding box center [437, 149] width 19 height 5
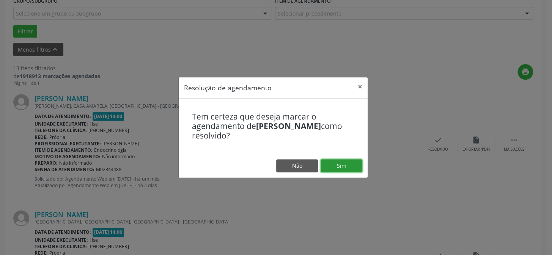
click at [344, 164] on button "Sim" at bounding box center [341, 165] width 42 height 13
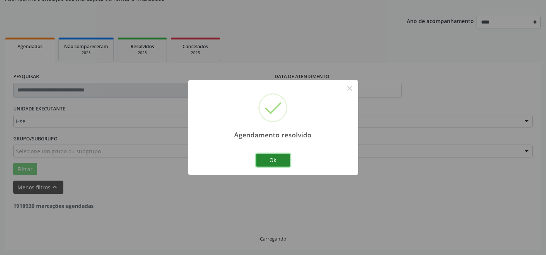
click at [281, 155] on button "Ok" at bounding box center [273, 160] width 34 height 13
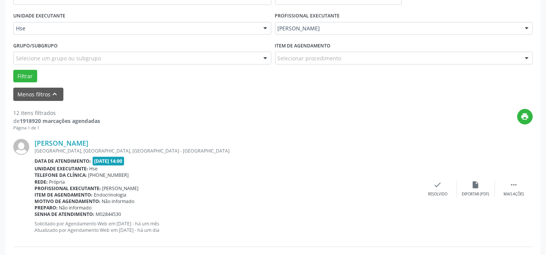
scroll to position [179, 0]
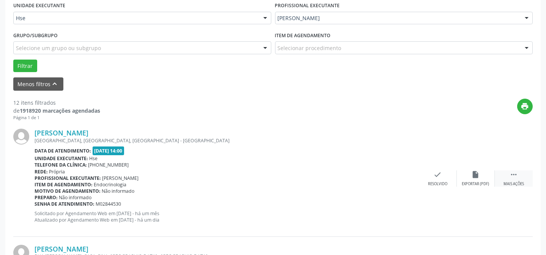
click at [503, 177] on div " Mais ações" at bounding box center [514, 178] width 38 height 16
click at [467, 176] on div "alarm_off Não compareceu" at bounding box center [476, 178] width 38 height 16
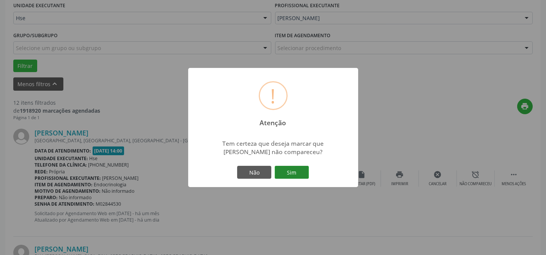
click at [294, 166] on button "Sim" at bounding box center [292, 172] width 34 height 13
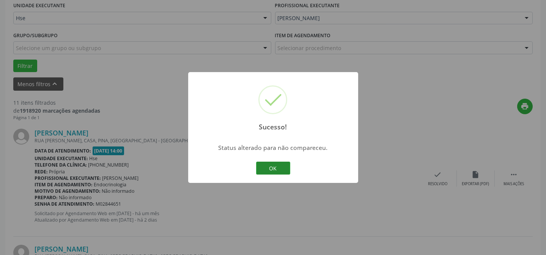
click at [270, 166] on button "OK" at bounding box center [273, 168] width 34 height 13
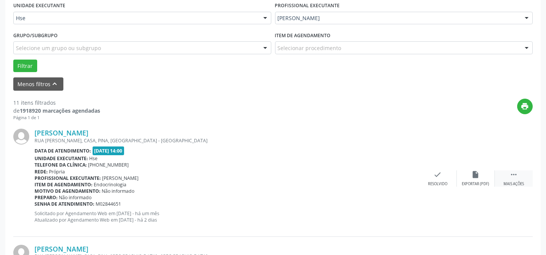
click at [516, 176] on icon "" at bounding box center [513, 174] width 8 height 8
click at [476, 172] on icon "alarm_off" at bounding box center [475, 174] width 8 height 8
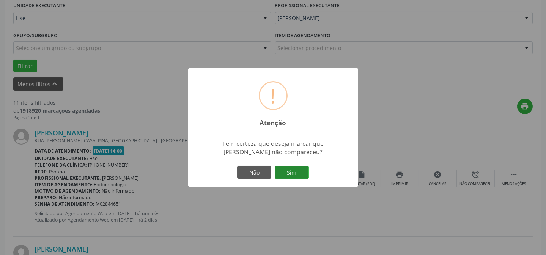
click at [291, 170] on button "Sim" at bounding box center [292, 172] width 34 height 13
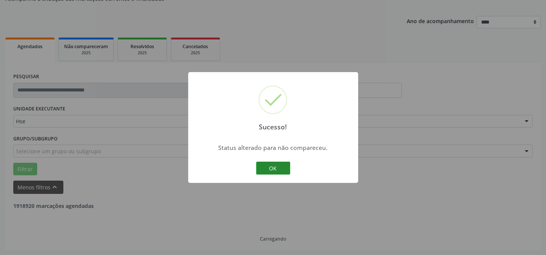
click at [273, 164] on button "OK" at bounding box center [273, 168] width 34 height 13
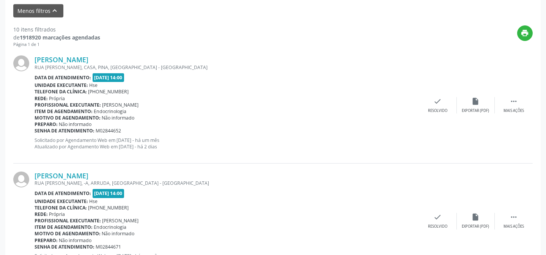
scroll to position [283, 0]
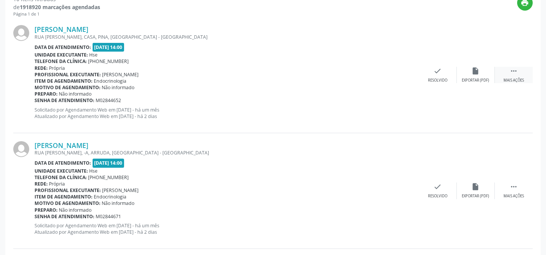
click at [500, 73] on div " Mais ações" at bounding box center [514, 75] width 38 height 16
click at [467, 78] on div "Não compareceu" at bounding box center [475, 80] width 32 height 5
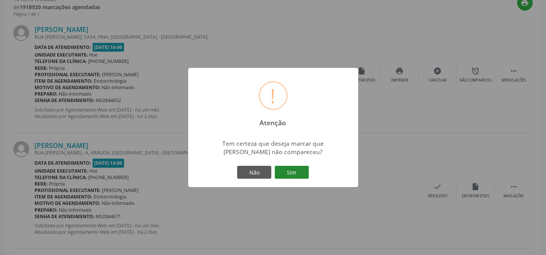
click at [300, 170] on button "Sim" at bounding box center [292, 172] width 34 height 13
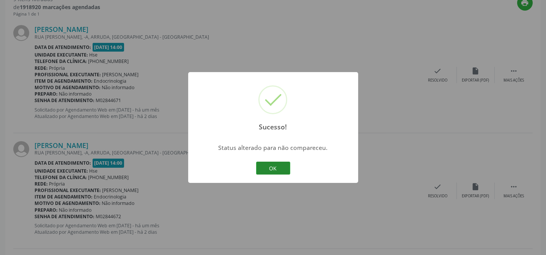
click at [278, 165] on button "OK" at bounding box center [273, 168] width 34 height 13
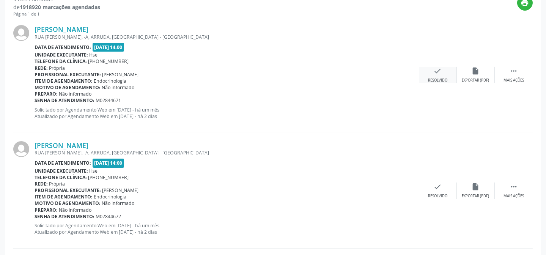
click at [436, 71] on icon "check" at bounding box center [437, 71] width 8 height 8
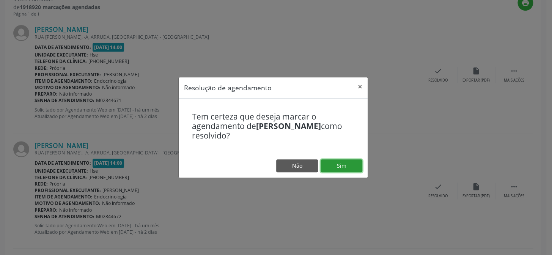
click at [340, 163] on button "Sim" at bounding box center [341, 165] width 42 height 13
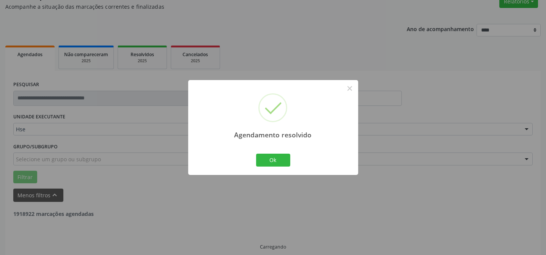
scroll to position [76, 0]
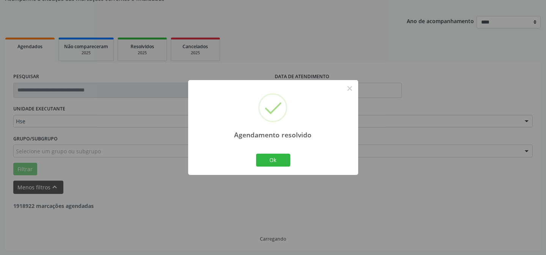
click at [273, 152] on div "Ok Cancel" at bounding box center [273, 160] width 38 height 16
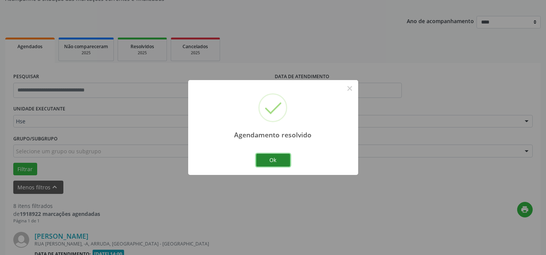
click at [273, 155] on button "Ok" at bounding box center [273, 160] width 34 height 13
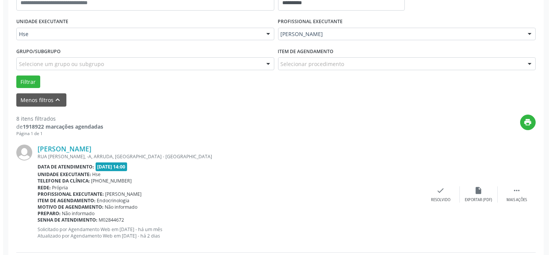
scroll to position [179, 0]
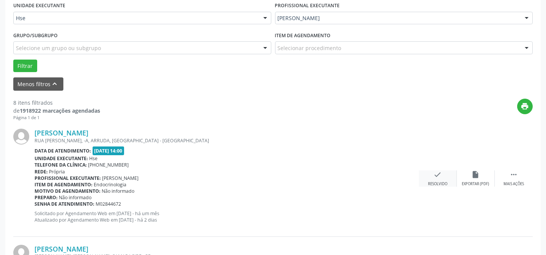
click at [429, 173] on div "check Resolvido" at bounding box center [438, 178] width 38 height 16
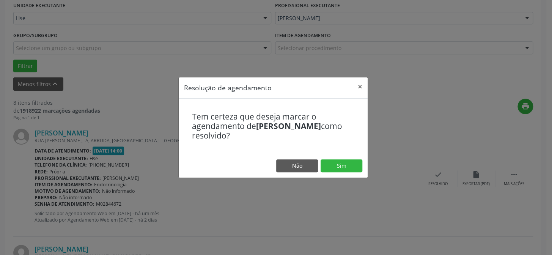
click at [341, 158] on footer "Não Sim" at bounding box center [273, 166] width 189 height 24
click at [342, 161] on button "Sim" at bounding box center [341, 165] width 42 height 13
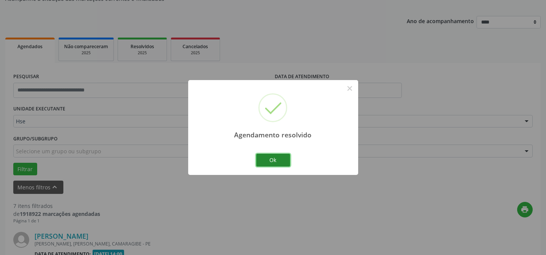
click at [273, 156] on button "Ok" at bounding box center [273, 160] width 34 height 13
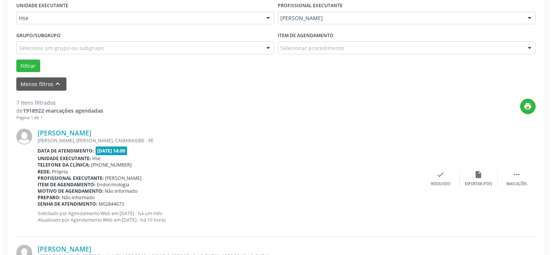
scroll to position [214, 0]
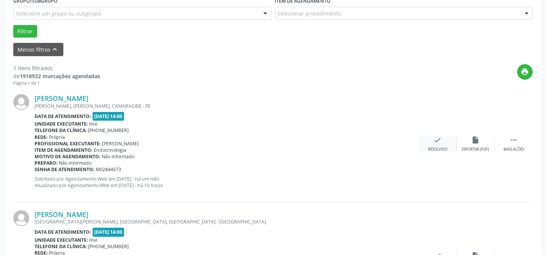
click at [437, 144] on div "check Resolvido" at bounding box center [438, 144] width 38 height 16
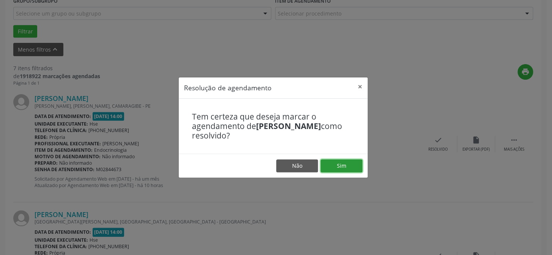
click at [342, 160] on button "Sim" at bounding box center [341, 165] width 42 height 13
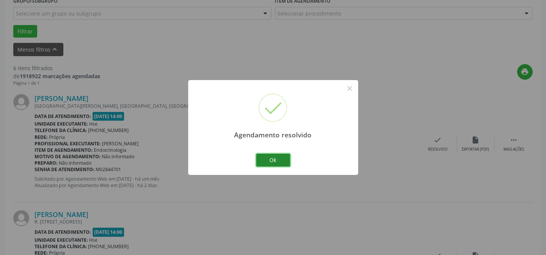
click at [270, 157] on button "Ok" at bounding box center [273, 160] width 34 height 13
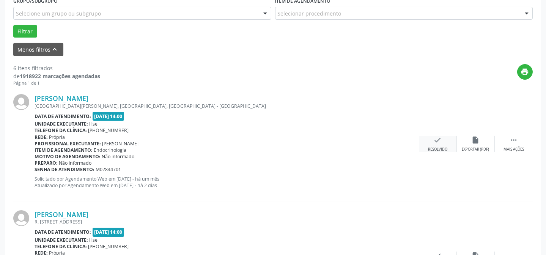
click at [431, 138] on div "check Resolvido" at bounding box center [438, 144] width 38 height 16
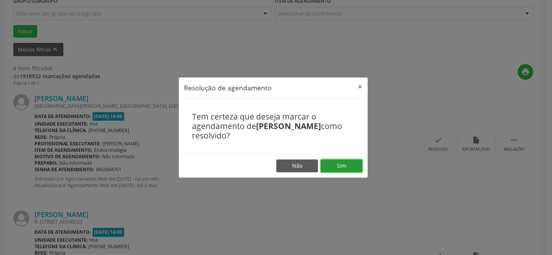
click at [333, 166] on button "Sim" at bounding box center [341, 165] width 42 height 13
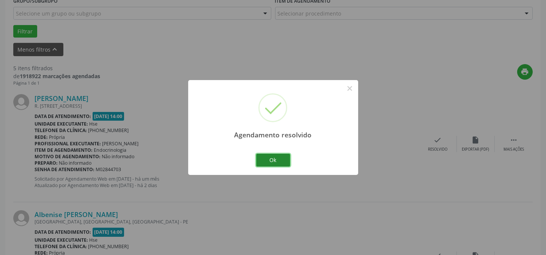
click at [275, 161] on button "Ok" at bounding box center [273, 160] width 34 height 13
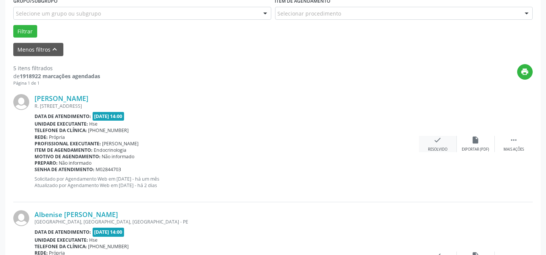
click at [444, 147] on div "Resolvido" at bounding box center [437, 149] width 19 height 5
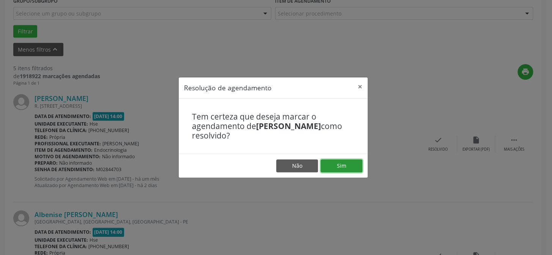
click at [343, 170] on button "Sim" at bounding box center [341, 165] width 42 height 13
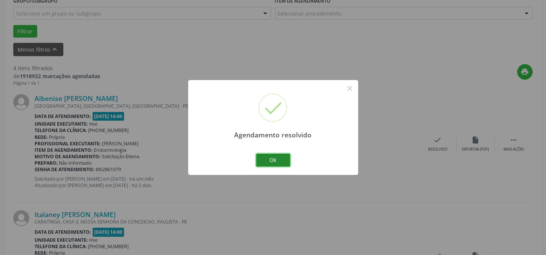
click at [289, 160] on button "Ok" at bounding box center [273, 160] width 34 height 13
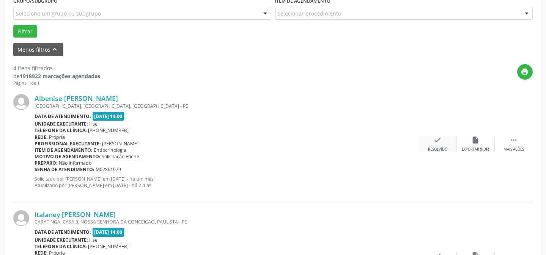
click at [431, 145] on div "check Resolvido" at bounding box center [438, 144] width 38 height 16
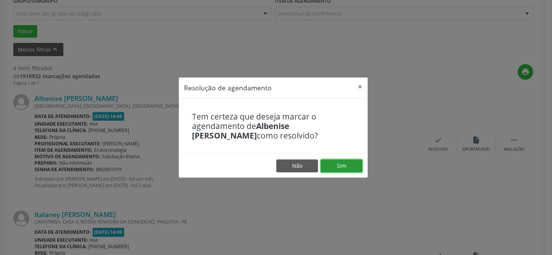
click at [330, 166] on button "Sim" at bounding box center [341, 165] width 42 height 13
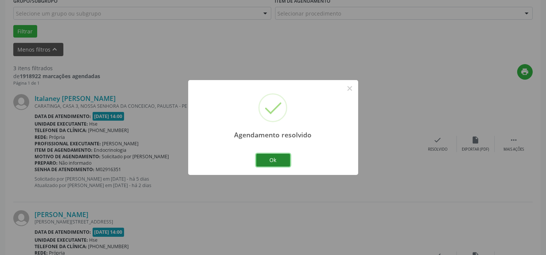
click at [267, 157] on button "Ok" at bounding box center [273, 160] width 34 height 13
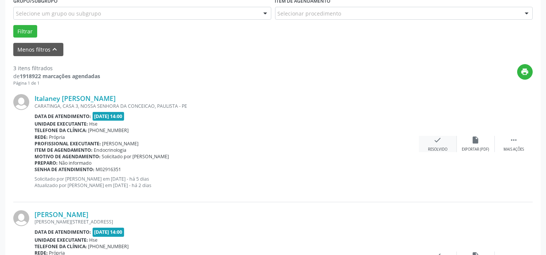
click at [427, 143] on div "check Resolvido" at bounding box center [438, 144] width 38 height 16
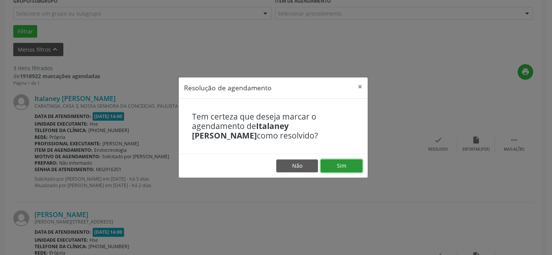
drag, startPoint x: 342, startPoint y: 164, endPoint x: 342, endPoint y: 152, distance: 12.1
click at [342, 162] on button "Sim" at bounding box center [341, 165] width 42 height 13
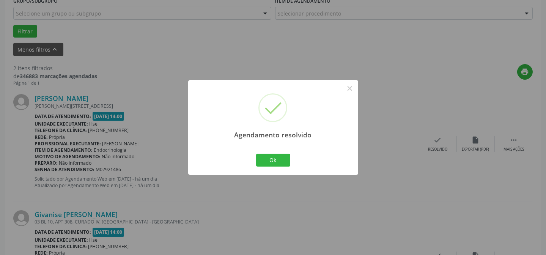
click at [272, 152] on div "Ok Cancel" at bounding box center [273, 160] width 38 height 16
click at [275, 159] on button "Ok" at bounding box center [273, 160] width 34 height 13
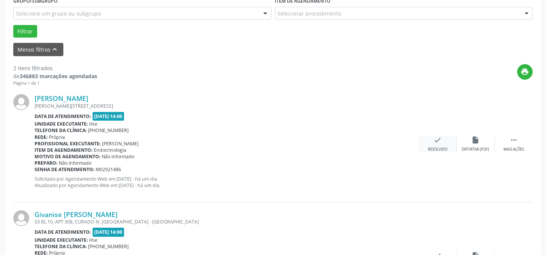
click at [436, 141] on icon "check" at bounding box center [437, 140] width 8 height 8
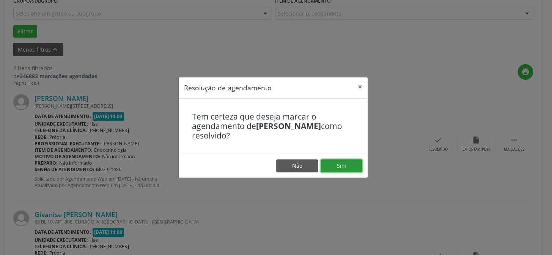
click at [337, 166] on button "Sim" at bounding box center [341, 165] width 42 height 13
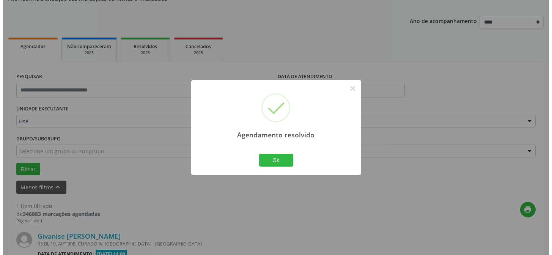
scroll to position [173, 0]
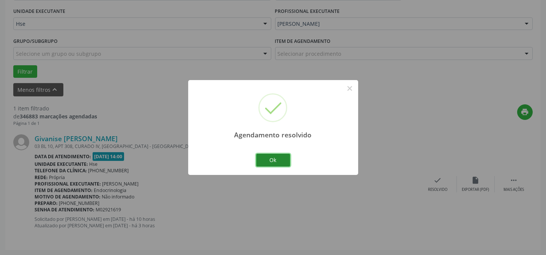
click at [283, 156] on button "Ok" at bounding box center [273, 160] width 34 height 13
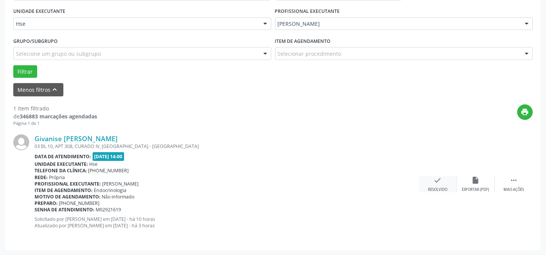
click at [442, 181] on div "check Resolvido" at bounding box center [438, 184] width 38 height 16
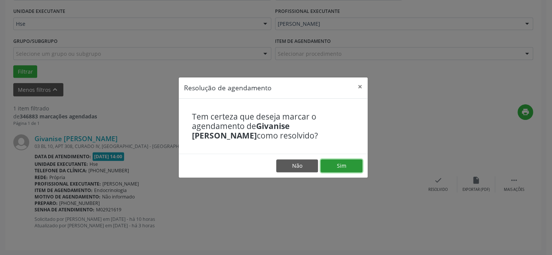
click at [338, 162] on button "Sim" at bounding box center [341, 165] width 42 height 13
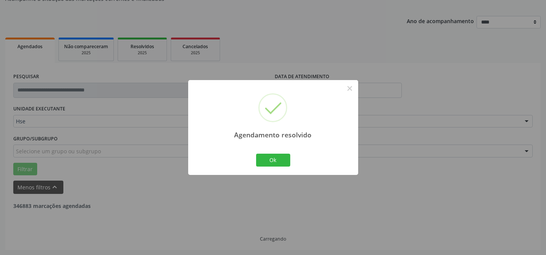
scroll to position [51, 0]
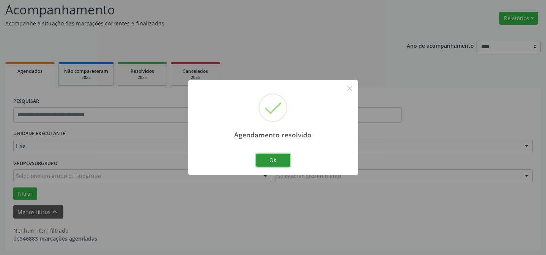
click at [281, 157] on button "Ok" at bounding box center [273, 160] width 34 height 13
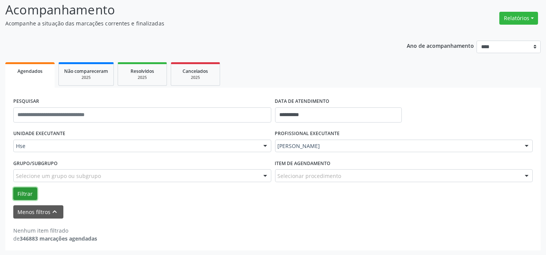
click at [28, 191] on button "Filtrar" at bounding box center [25, 193] width 24 height 13
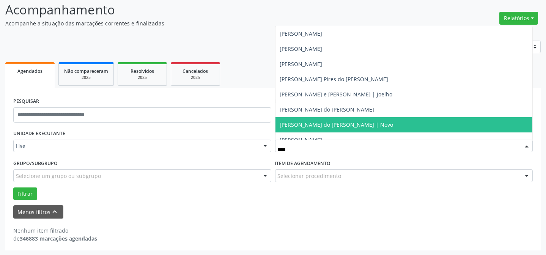
type input "*****"
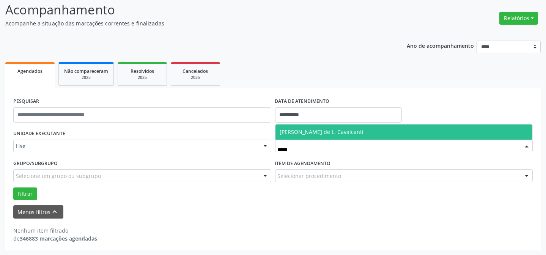
click at [335, 129] on span "[PERSON_NAME] de L. Cavalcanti" at bounding box center [322, 131] width 84 height 7
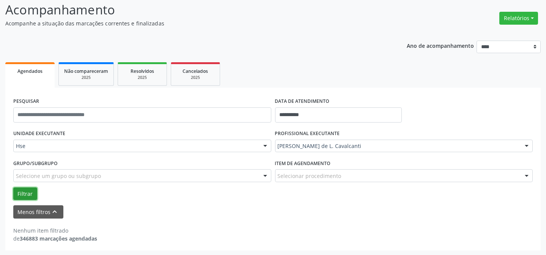
click at [32, 194] on button "Filtrar" at bounding box center [25, 193] width 24 height 13
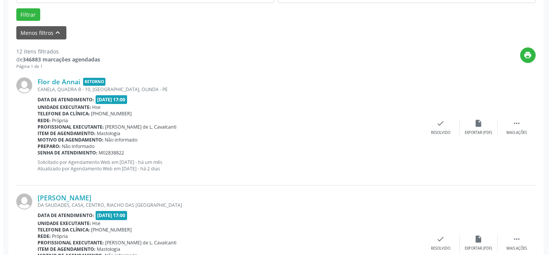
scroll to position [258, 0]
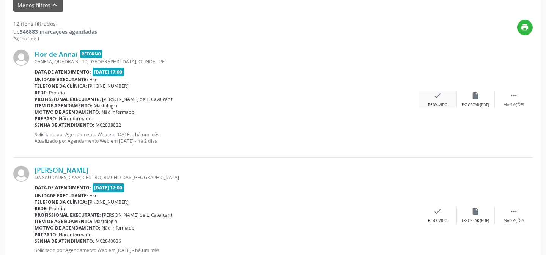
click at [441, 93] on icon "check" at bounding box center [437, 95] width 8 height 8
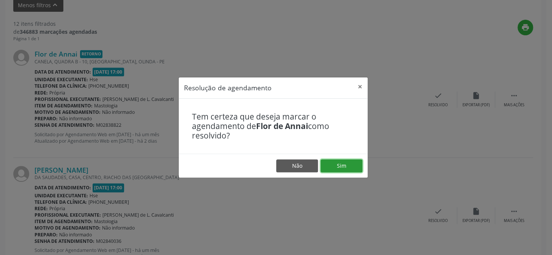
click at [347, 167] on button "Sim" at bounding box center [341, 165] width 42 height 13
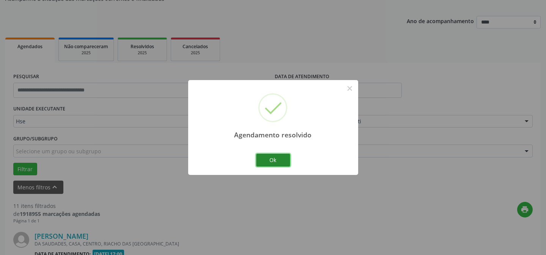
click at [275, 155] on button "Ok" at bounding box center [273, 160] width 34 height 13
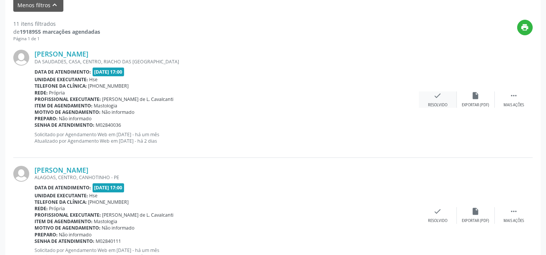
click at [438, 97] on icon "check" at bounding box center [437, 95] width 8 height 8
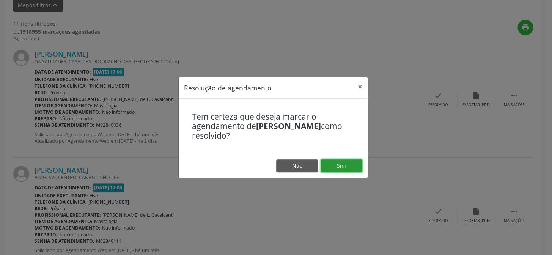
click at [335, 164] on button "Sim" at bounding box center [341, 165] width 42 height 13
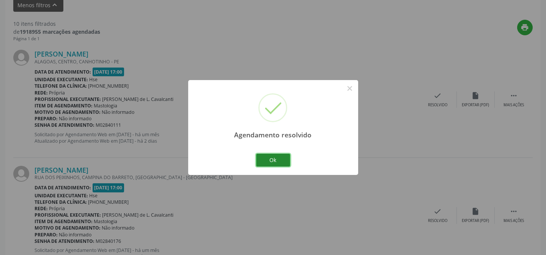
click at [277, 162] on button "Ok" at bounding box center [273, 160] width 34 height 13
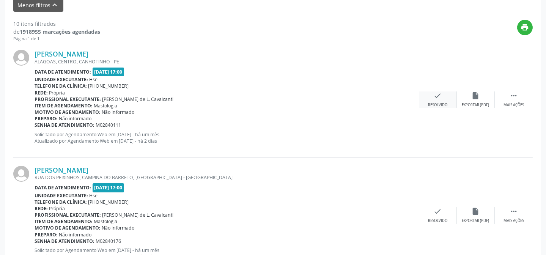
click at [436, 97] on icon "check" at bounding box center [437, 95] width 8 height 8
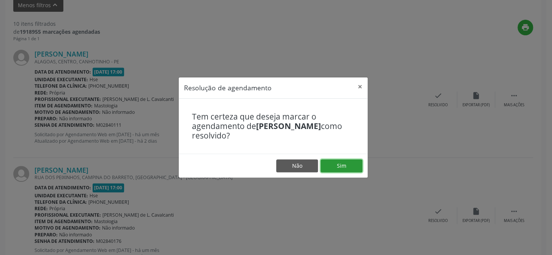
click at [341, 162] on button "Sim" at bounding box center [341, 165] width 42 height 13
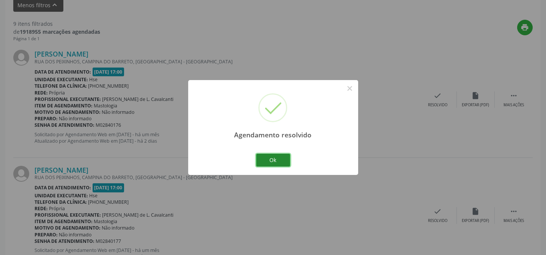
click at [284, 159] on button "Ok" at bounding box center [273, 160] width 34 height 13
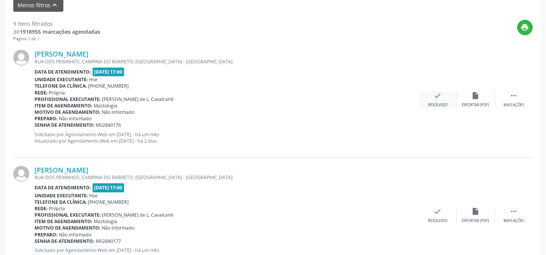
click at [447, 98] on div "check Resolvido" at bounding box center [438, 99] width 38 height 16
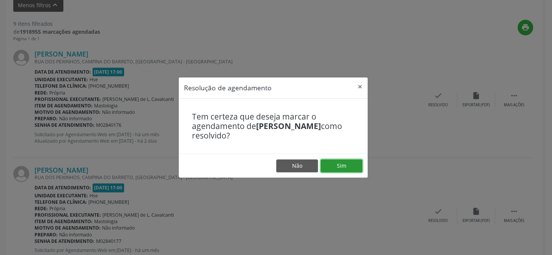
click at [342, 165] on button "Sim" at bounding box center [341, 165] width 42 height 13
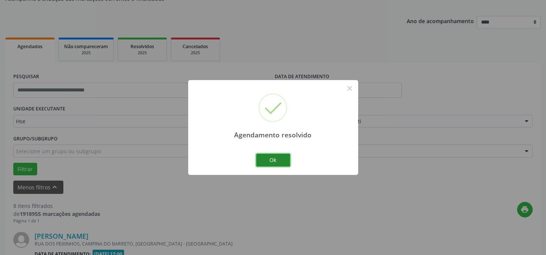
click at [266, 157] on button "Ok" at bounding box center [273, 160] width 34 height 13
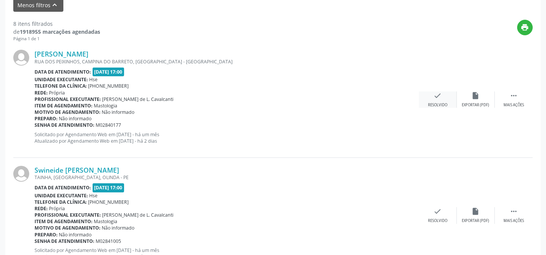
click at [432, 106] on div "Resolvido" at bounding box center [437, 104] width 19 height 5
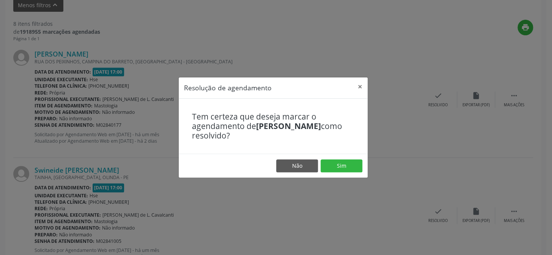
click at [434, 102] on div "Resolução de agendamento × Tem certeza que deseja marcar o agendamento de Laris…" at bounding box center [276, 127] width 552 height 255
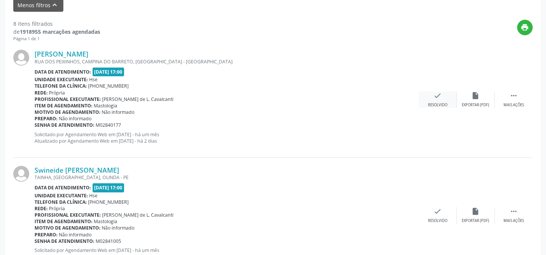
click at [451, 92] on div "check Resolvido" at bounding box center [438, 99] width 38 height 16
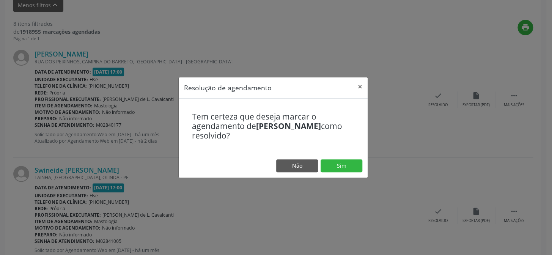
click at [345, 158] on footer "Não Sim" at bounding box center [273, 166] width 189 height 24
click at [344, 165] on button "Sim" at bounding box center [341, 165] width 42 height 13
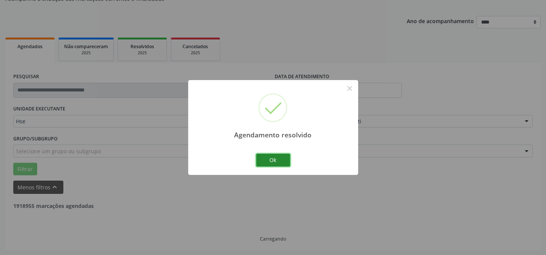
click at [281, 163] on button "Ok" at bounding box center [273, 160] width 34 height 13
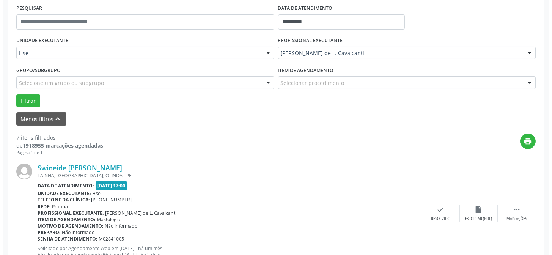
scroll to position [144, 0]
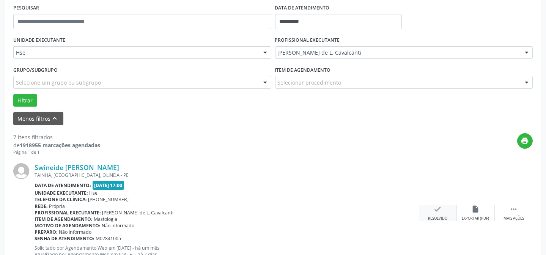
click at [437, 210] on icon "check" at bounding box center [437, 209] width 8 height 8
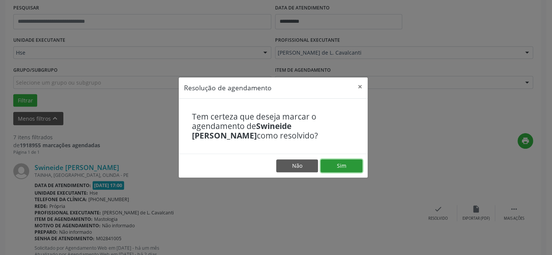
click at [326, 160] on button "Sim" at bounding box center [341, 165] width 42 height 13
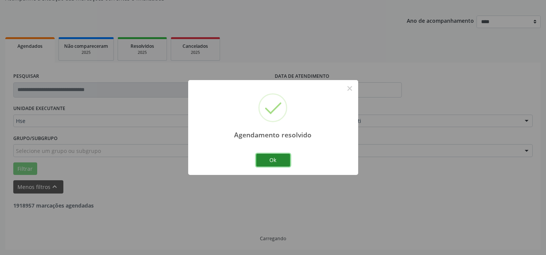
click at [265, 157] on button "Ok" at bounding box center [273, 160] width 34 height 13
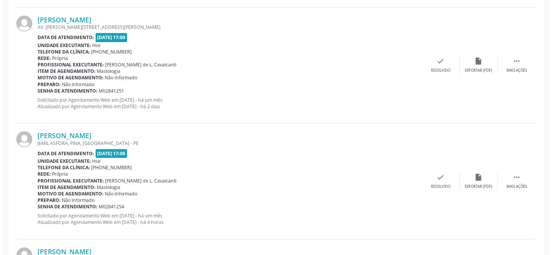
scroll to position [421, 0]
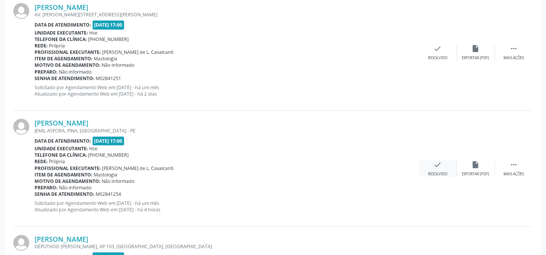
click at [436, 164] on icon "check" at bounding box center [437, 164] width 8 height 8
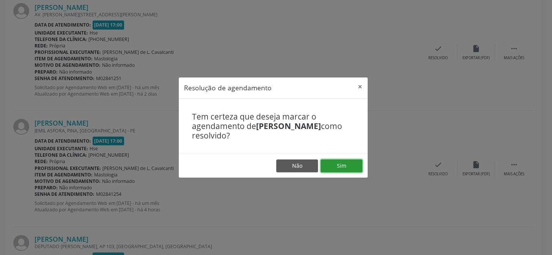
click at [346, 167] on button "Sim" at bounding box center [341, 165] width 42 height 13
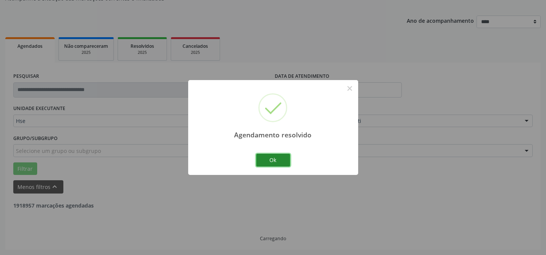
click at [269, 154] on button "Ok" at bounding box center [273, 160] width 34 height 13
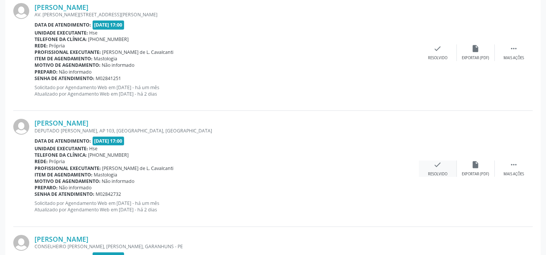
click at [432, 165] on div "check Resolvido" at bounding box center [438, 168] width 38 height 16
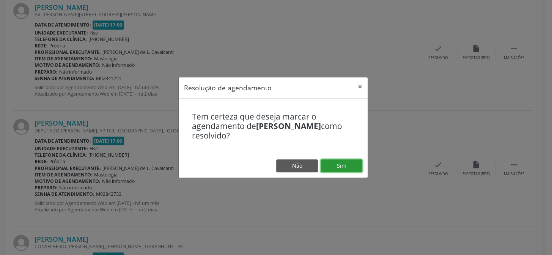
click at [353, 163] on button "Sim" at bounding box center [341, 165] width 42 height 13
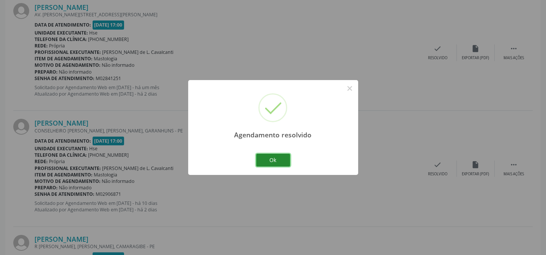
click at [277, 157] on button "Ok" at bounding box center [273, 160] width 34 height 13
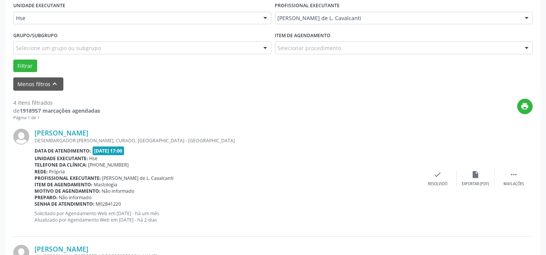
scroll to position [175, 0]
